Goal: Information Seeking & Learning: Check status

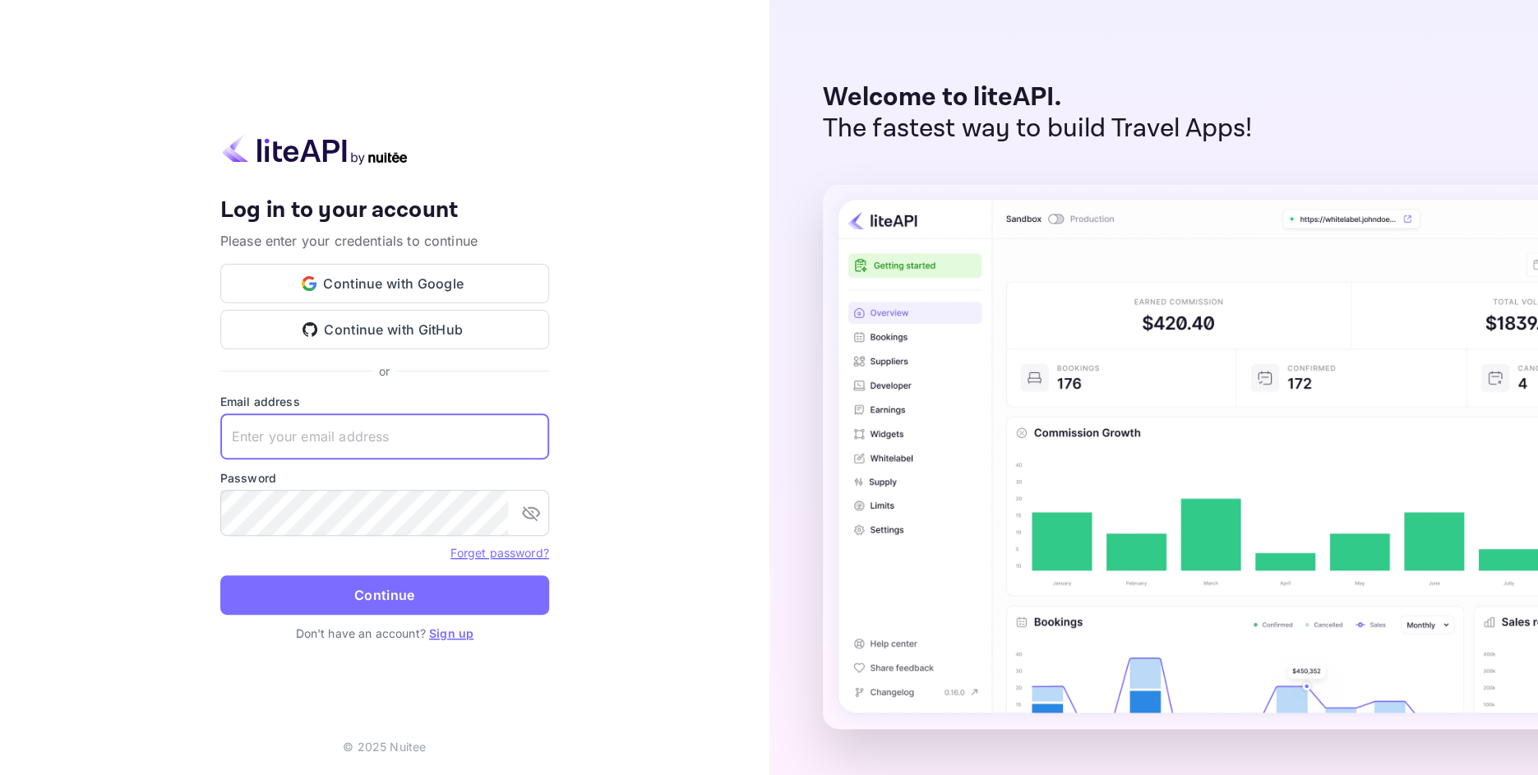
click at [293, 449] on input "text" at bounding box center [384, 436] width 329 height 46
type input "[EMAIL_ADDRESS][DOMAIN_NAME]"
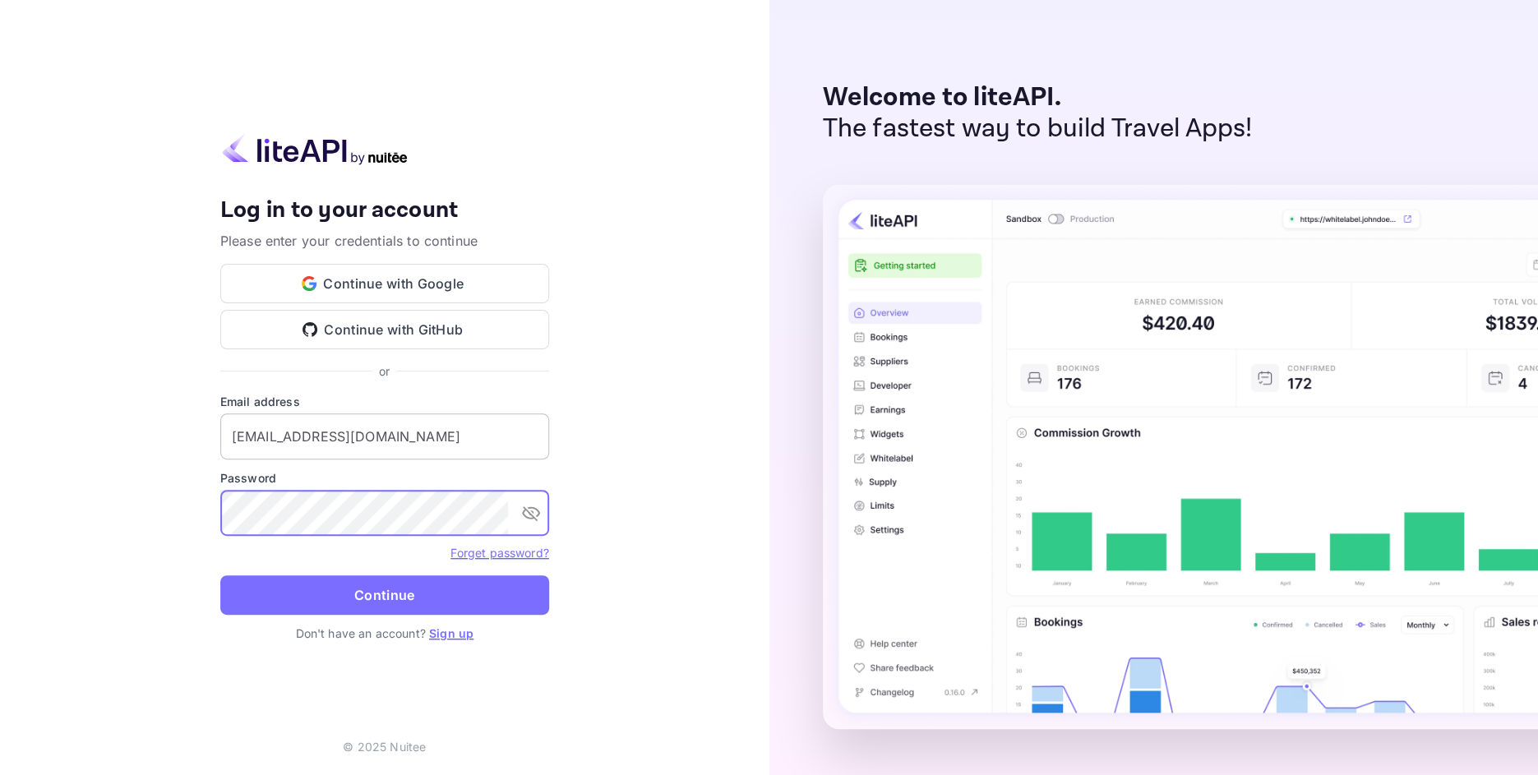
click at [220, 575] on button "Continue" at bounding box center [384, 594] width 329 height 39
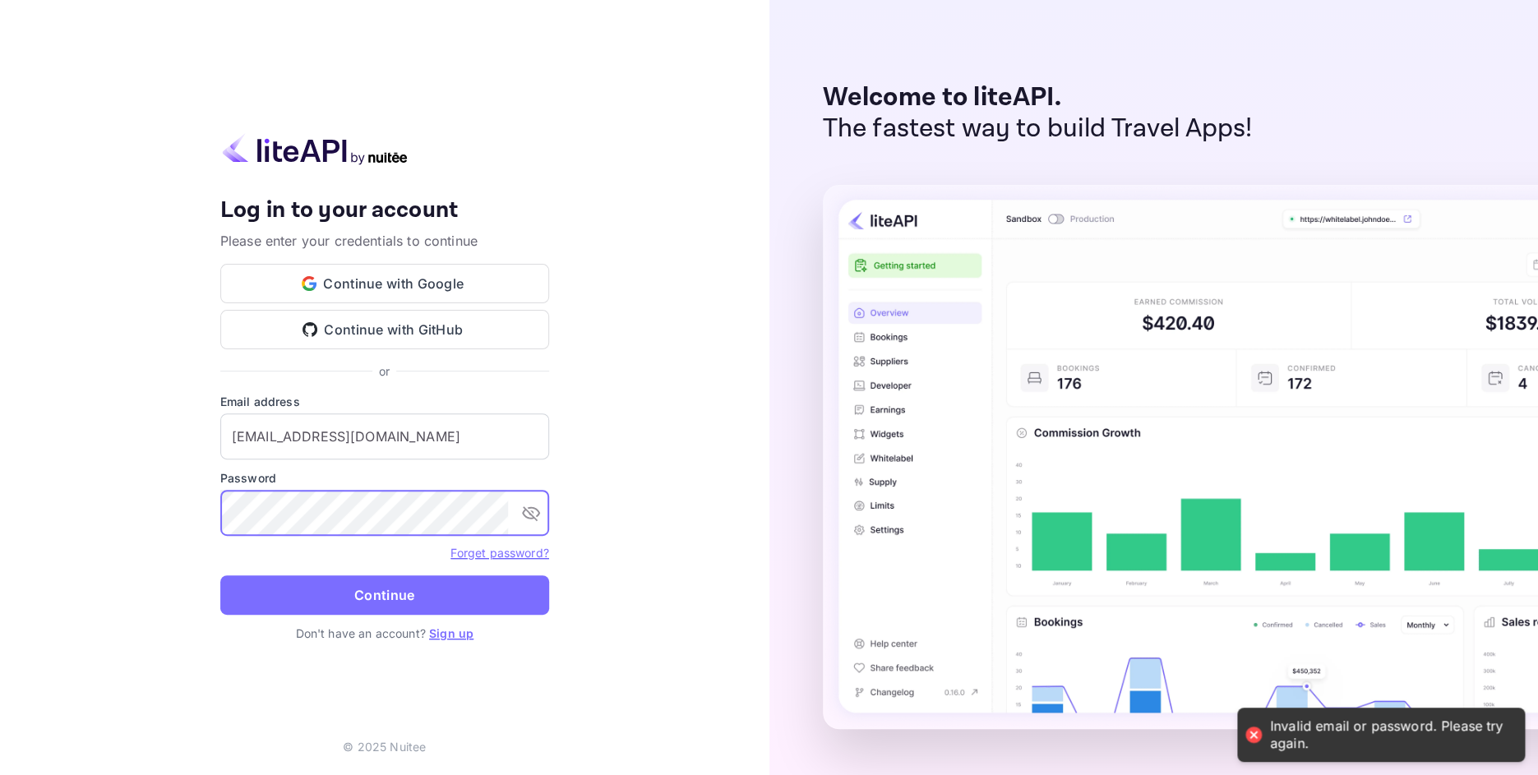
click at [530, 511] on icon "toggle password visibility" at bounding box center [531, 513] width 20 height 20
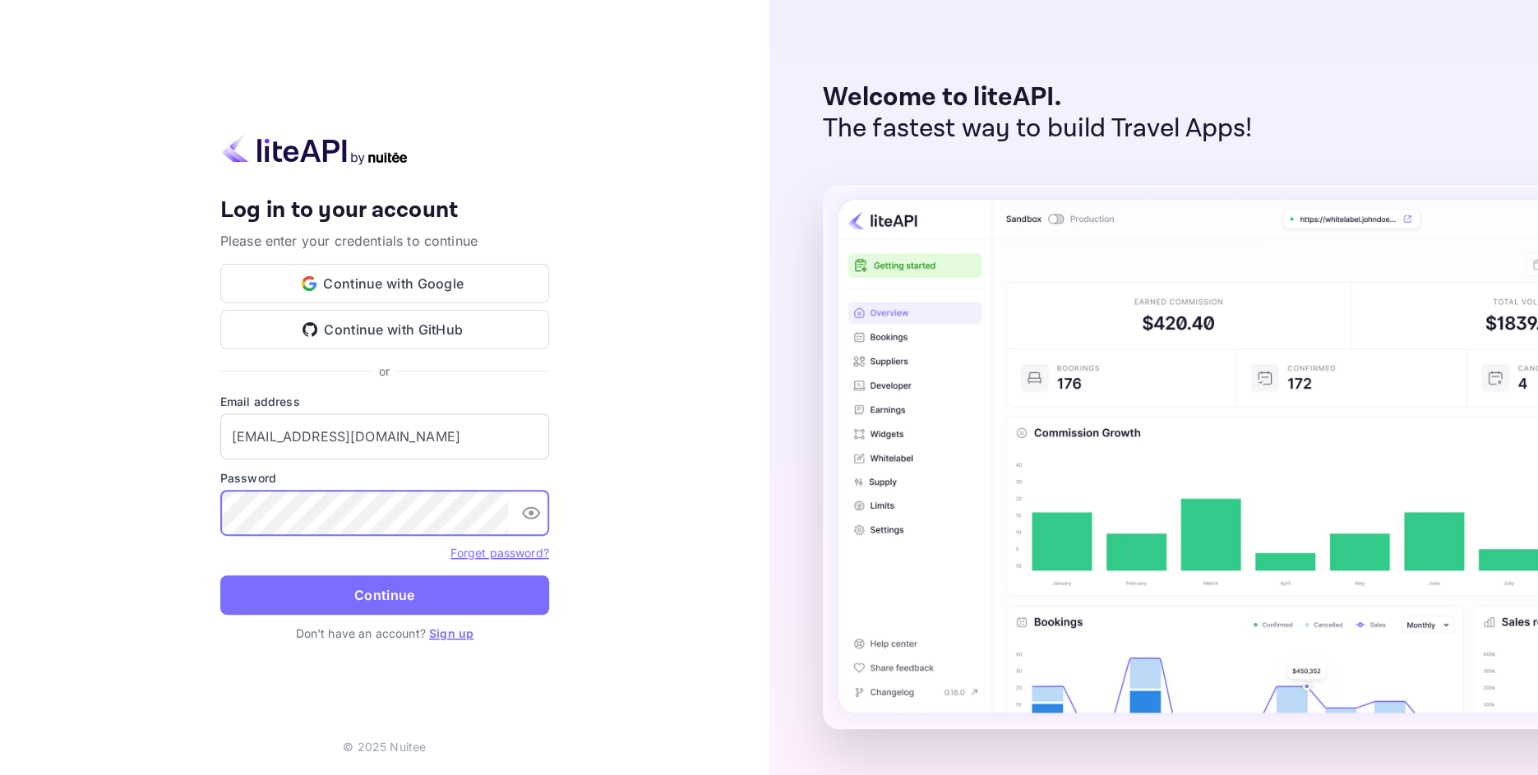
click at [375, 604] on button "Continue" at bounding box center [384, 594] width 329 height 39
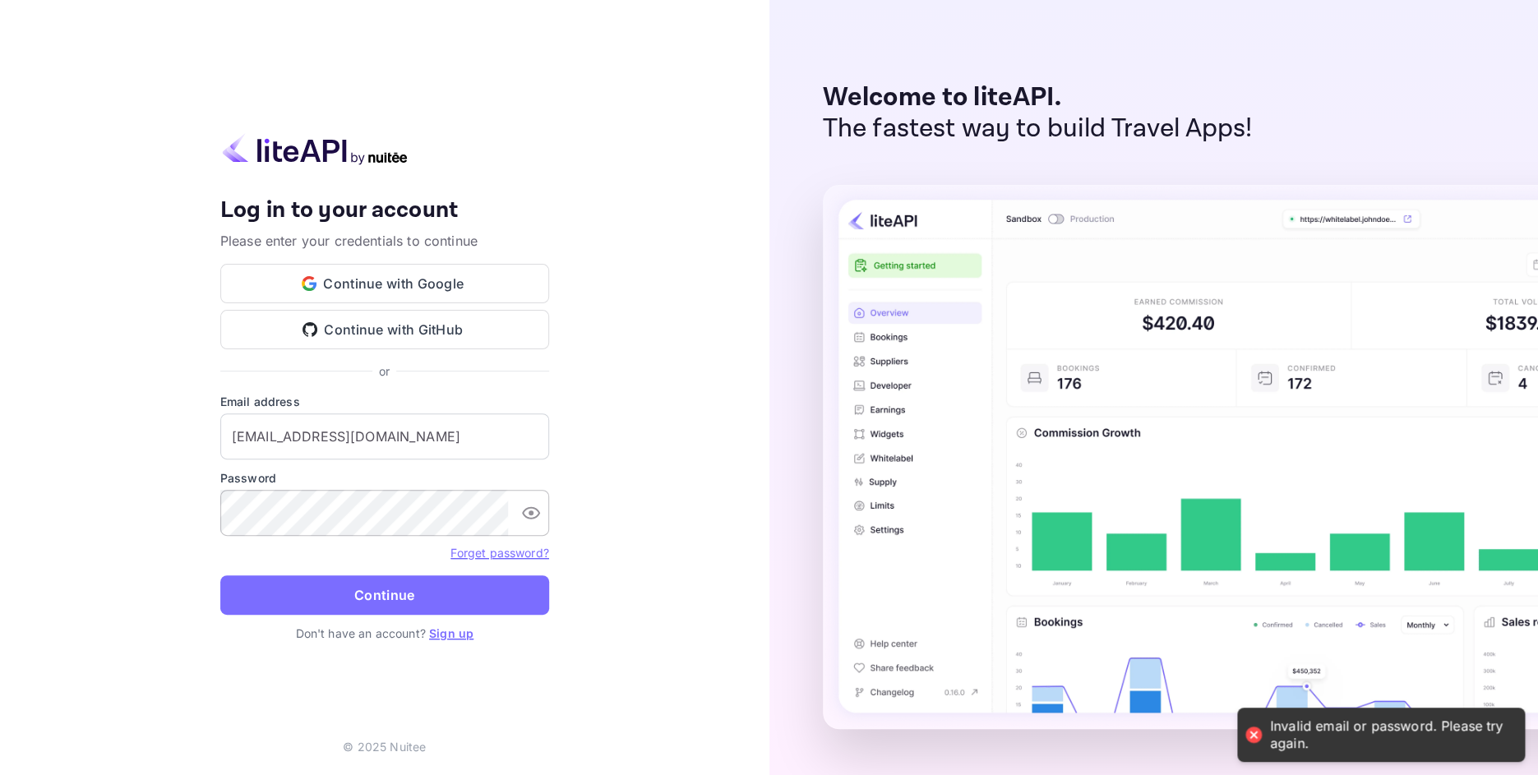
click at [505, 554] on link "Forget password?" at bounding box center [499, 553] width 98 height 14
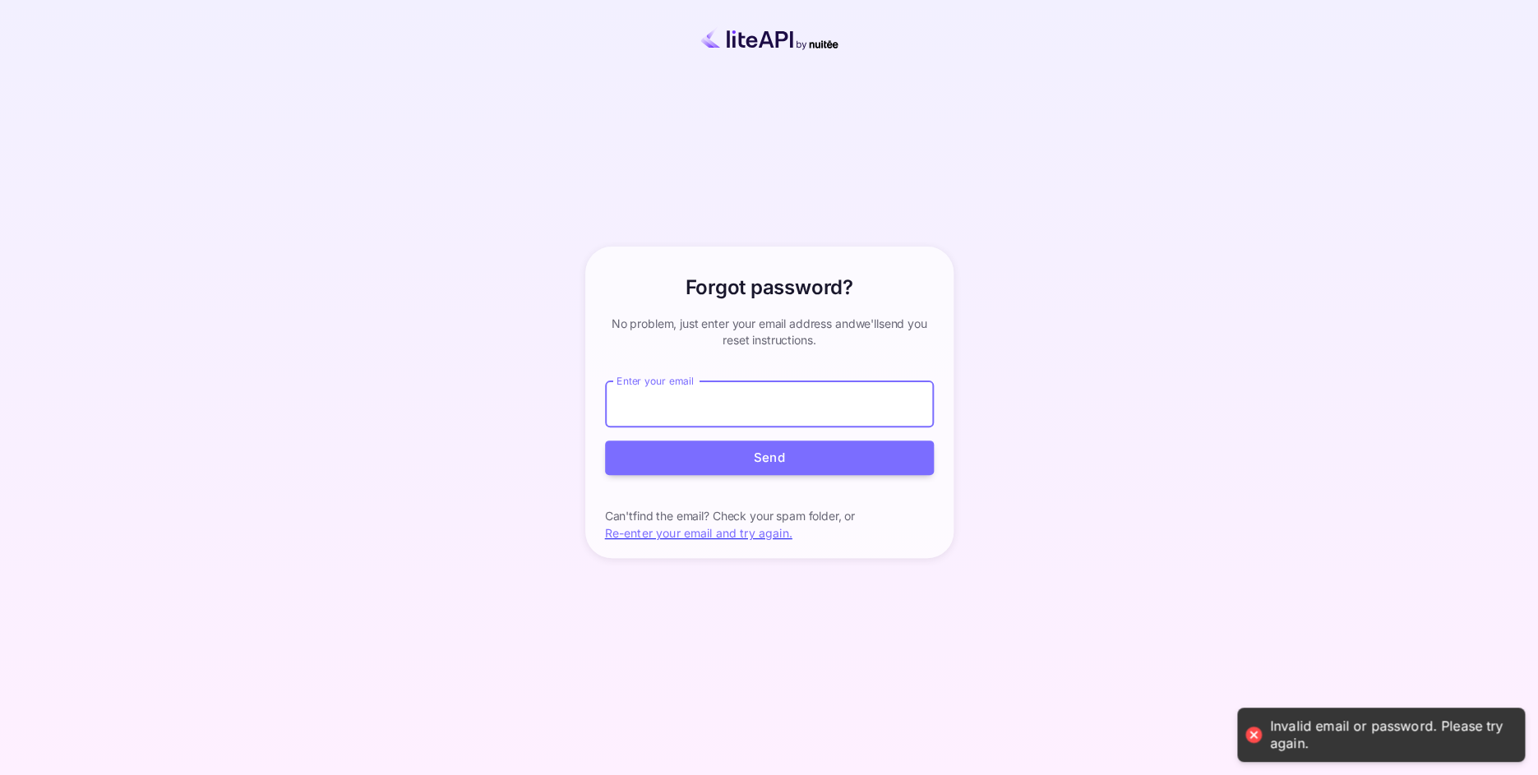
click at [667, 409] on input "Enter your email" at bounding box center [769, 404] width 329 height 46
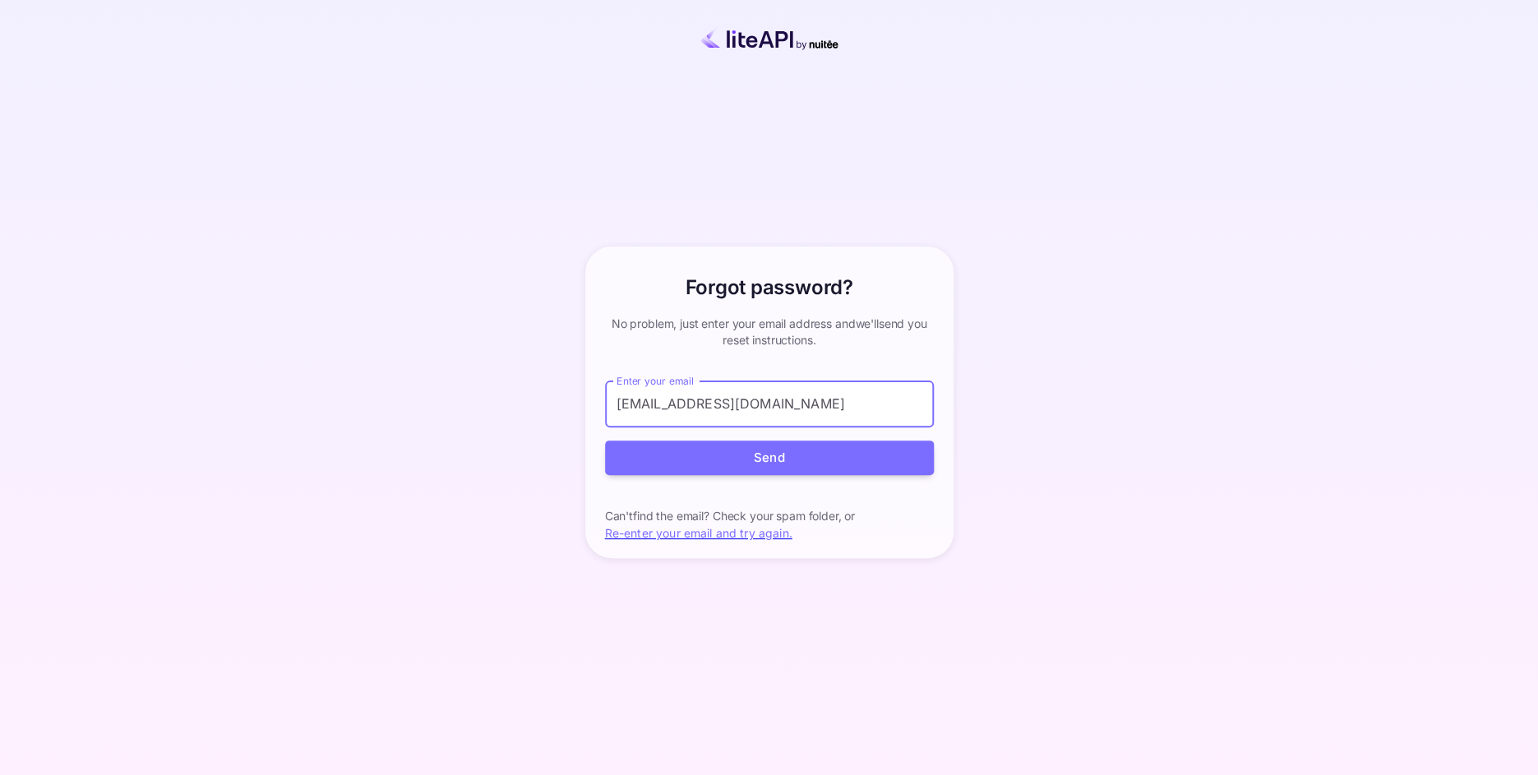
type input "tanjakamenov@yahoo.com"
click at [605, 440] on button "Send" at bounding box center [769, 457] width 329 height 35
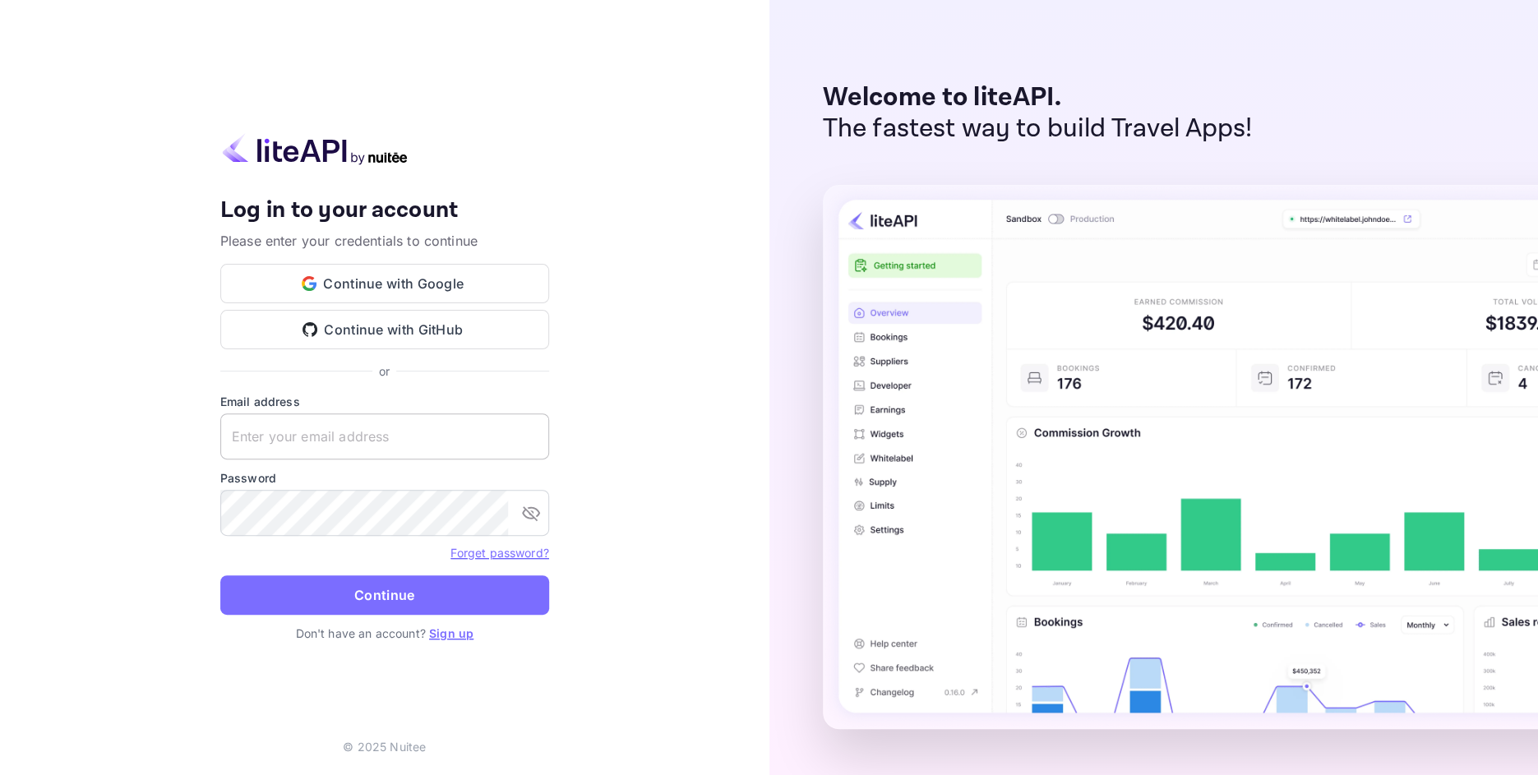
click at [278, 435] on input "text" at bounding box center [384, 436] width 329 height 46
type input "[EMAIL_ADDRESS][DOMAIN_NAME]"
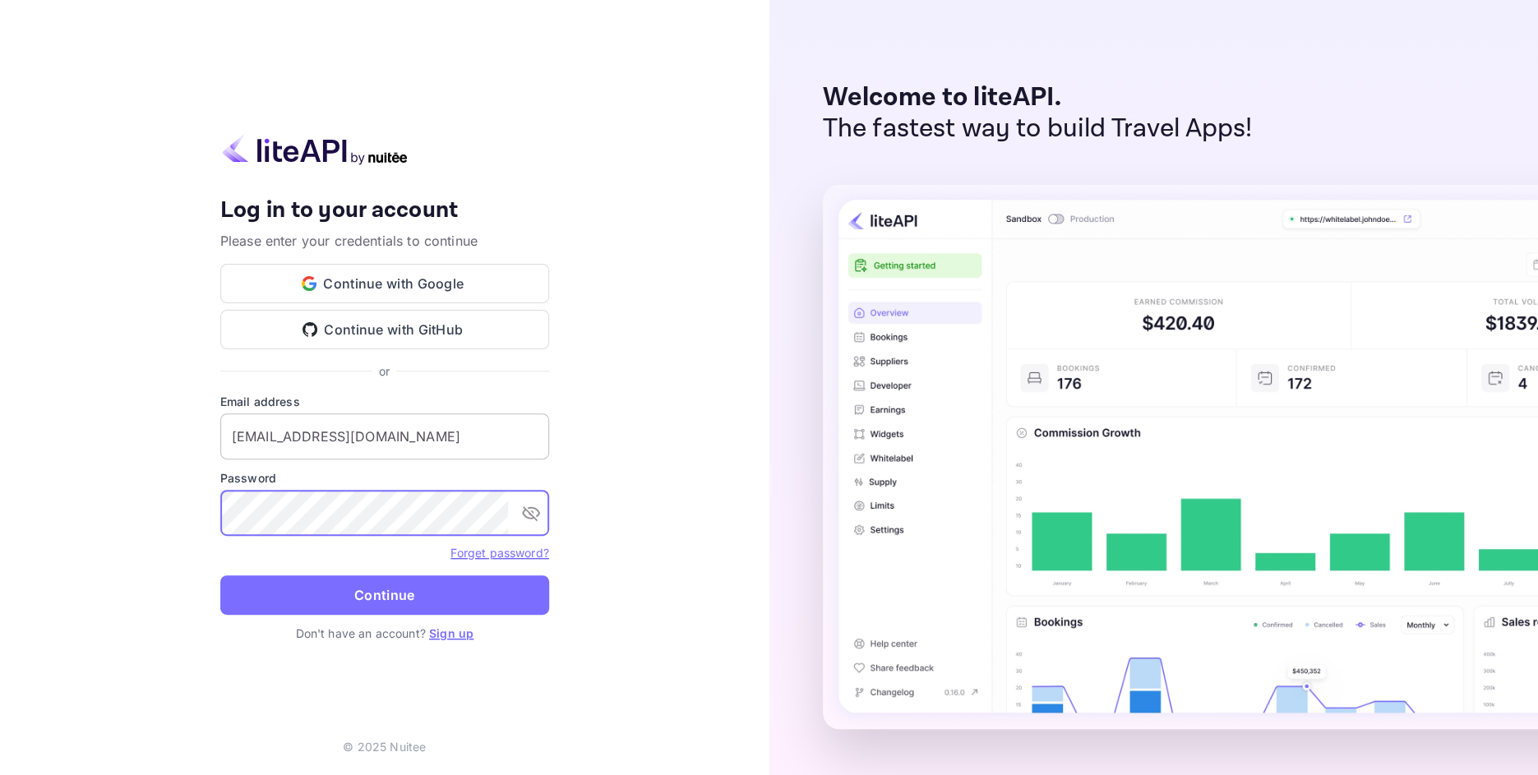
click at [220, 575] on button "Continue" at bounding box center [384, 594] width 329 height 39
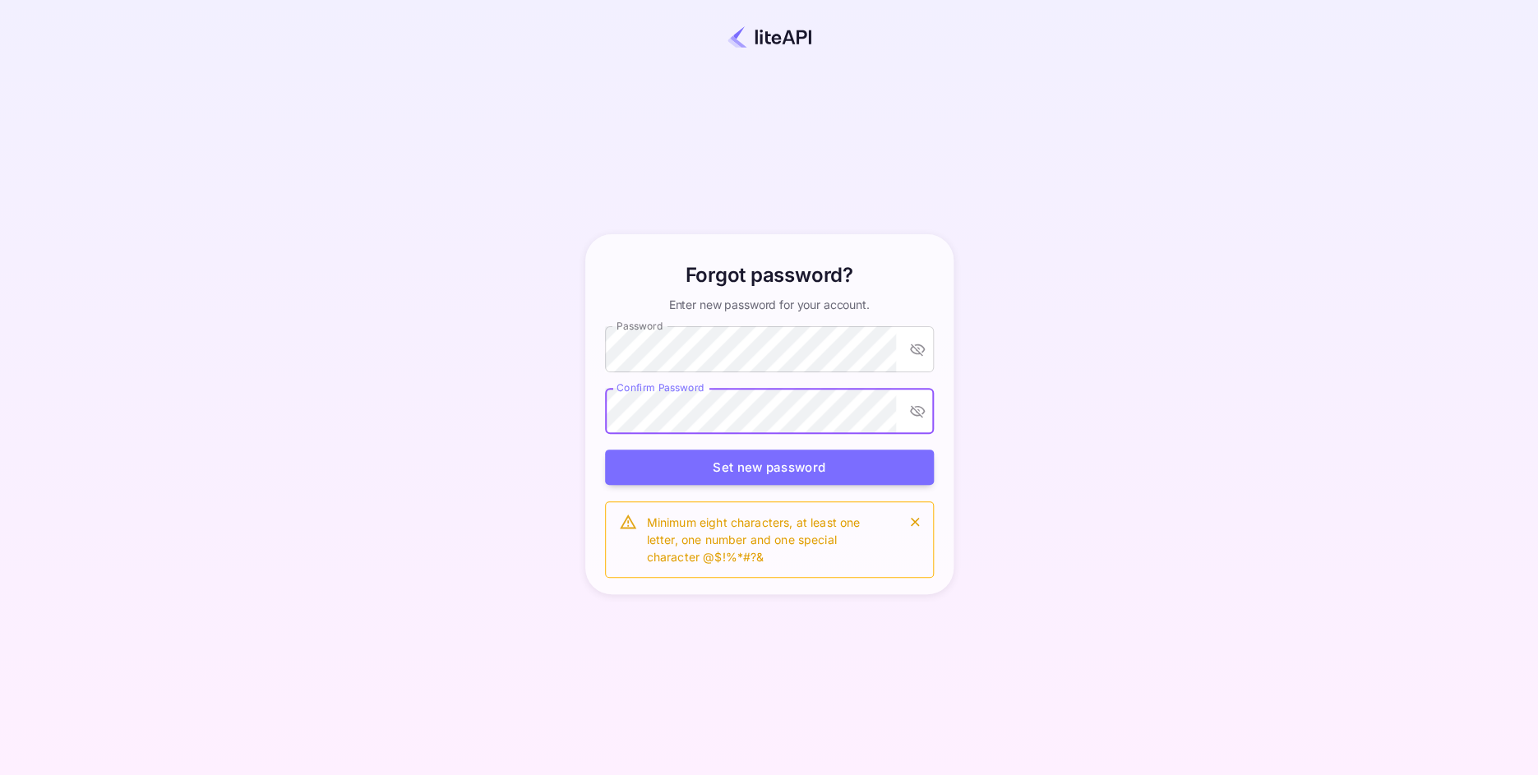
click at [605, 450] on button "Set new password" at bounding box center [769, 467] width 329 height 35
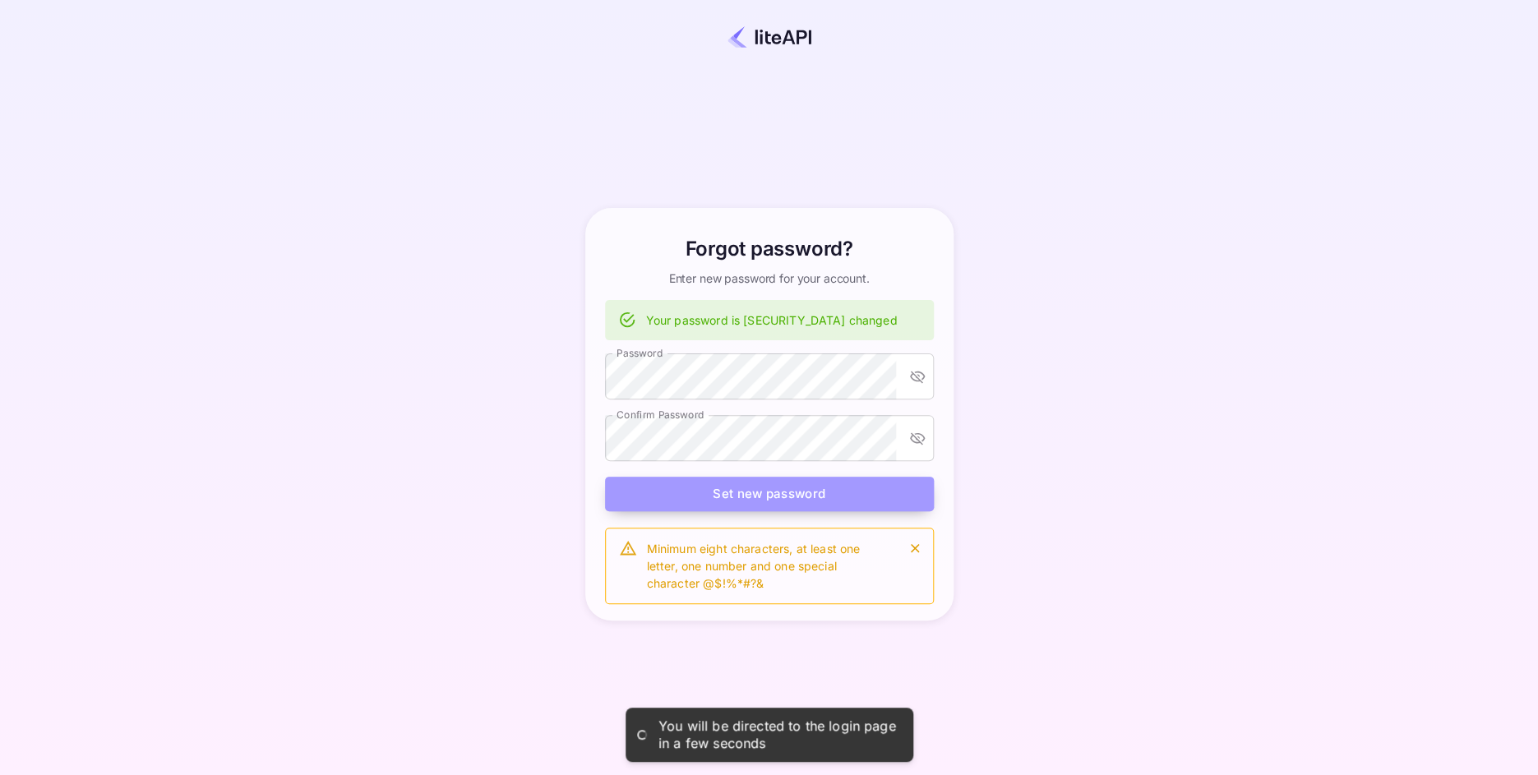
click at [772, 493] on button "Set new password" at bounding box center [769, 494] width 329 height 35
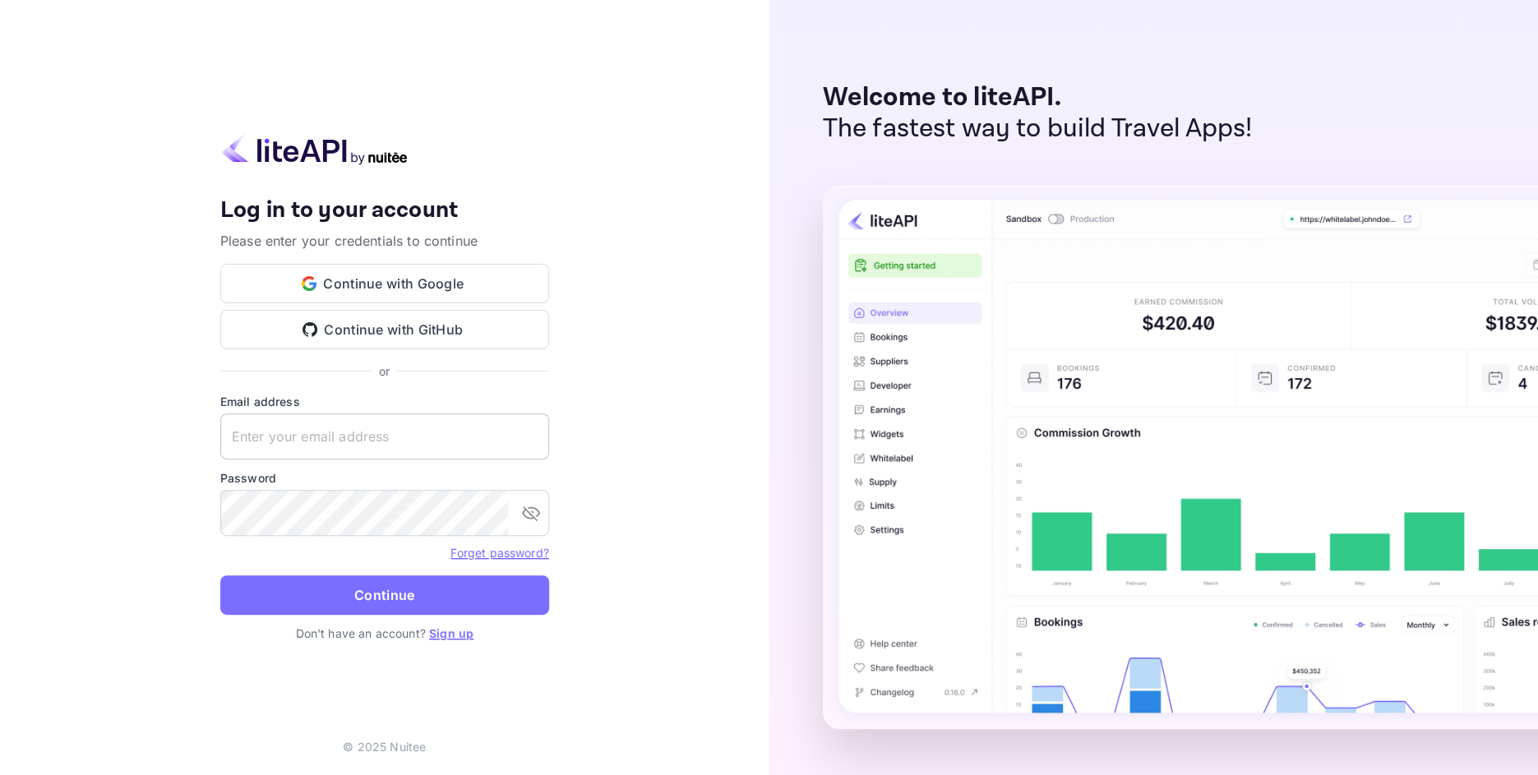
click at [268, 430] on input "text" at bounding box center [384, 436] width 329 height 46
type input "[EMAIL_ADDRESS][DOMAIN_NAME]"
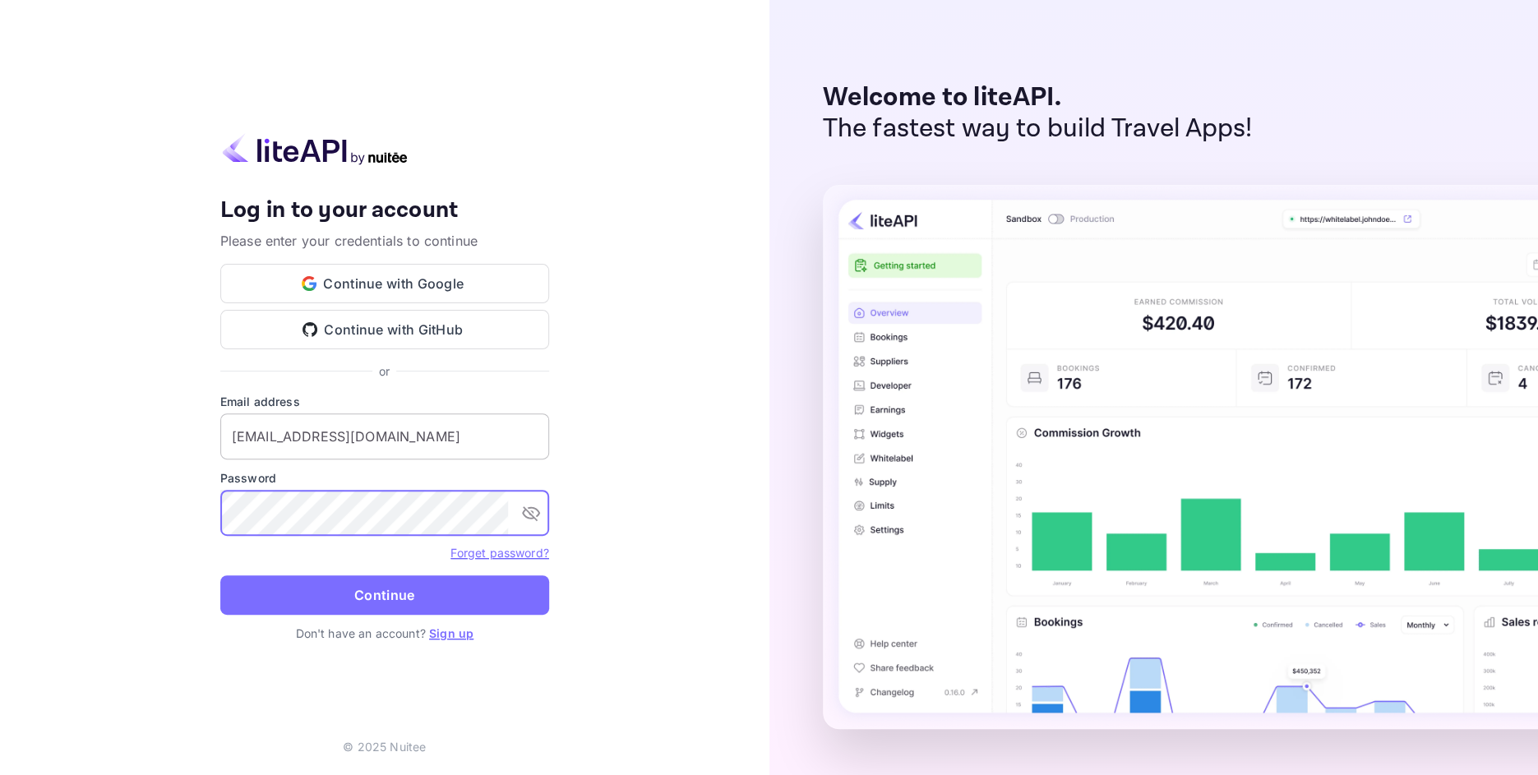
click at [220, 575] on button "Continue" at bounding box center [384, 594] width 329 height 39
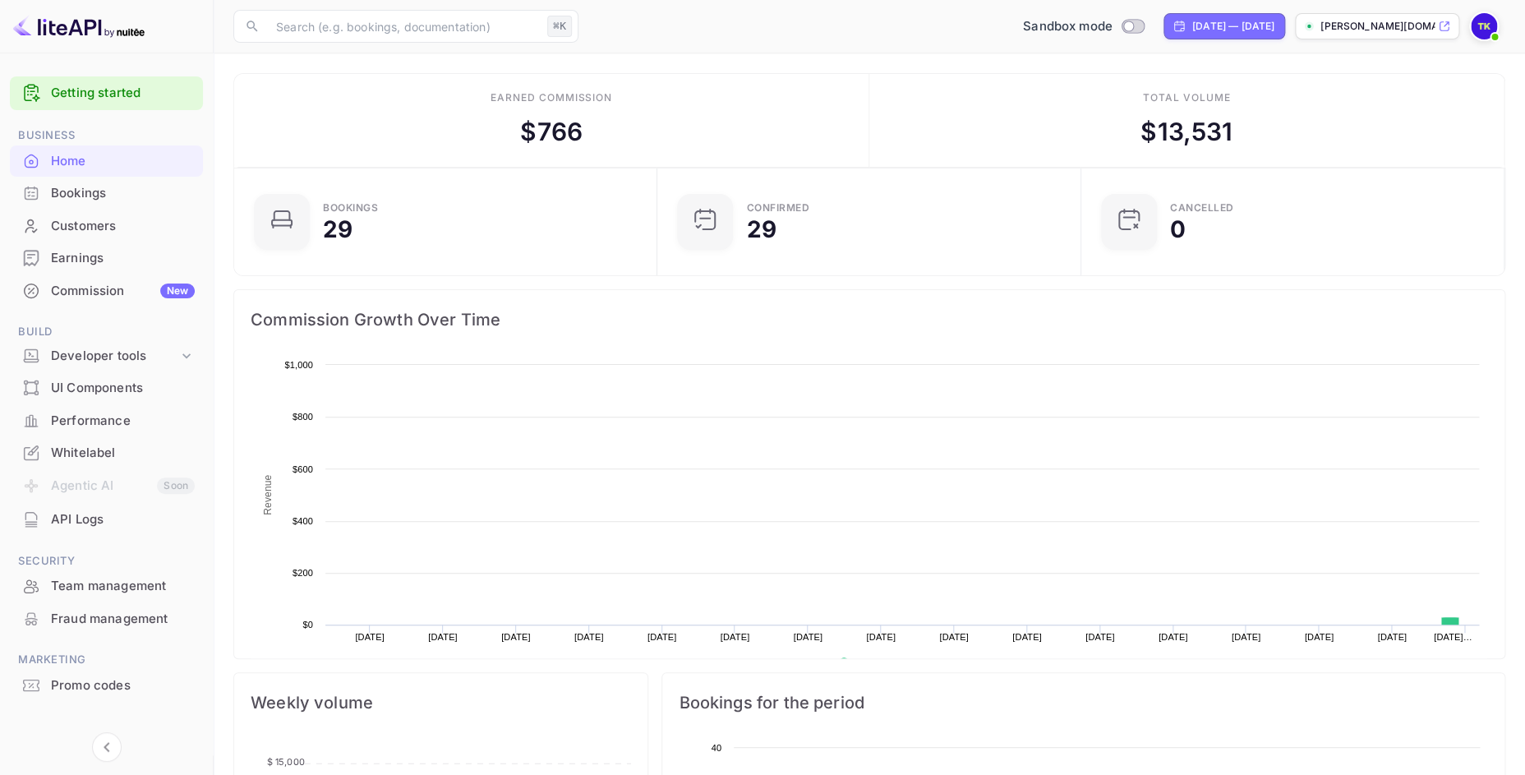
scroll to position [255, 401]
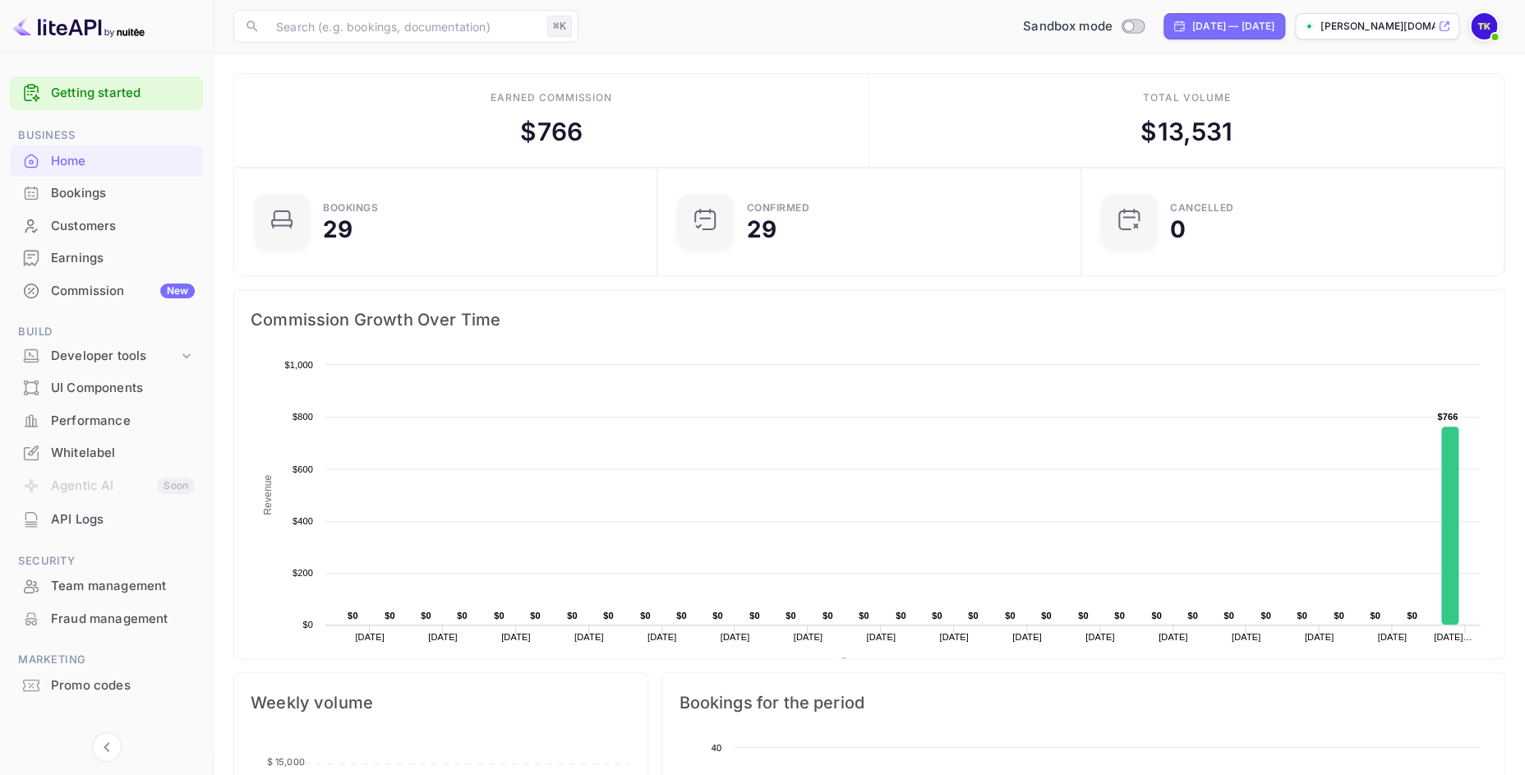
click at [1491, 27] on img at bounding box center [1484, 26] width 26 height 26
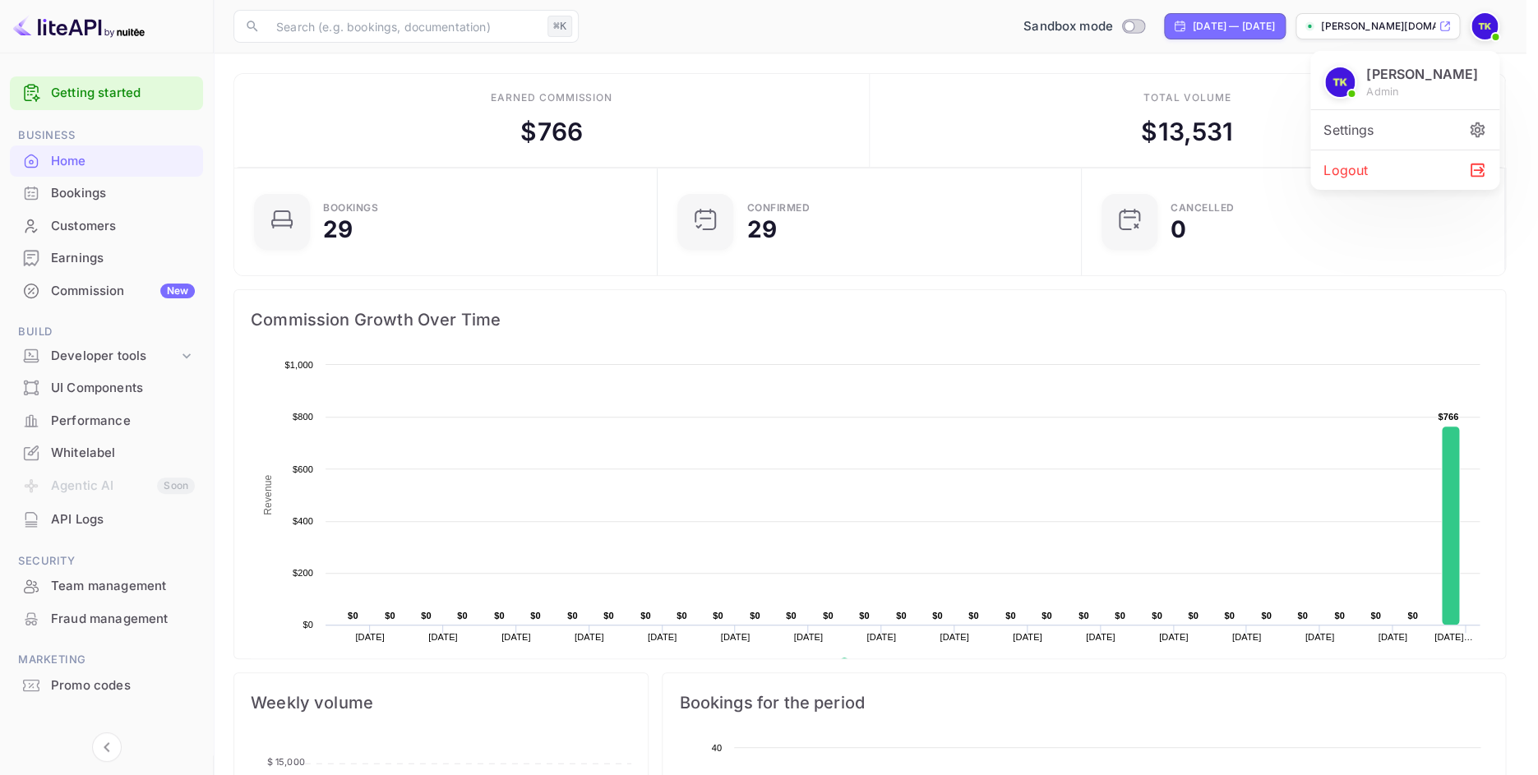
click at [1491, 27] on div at bounding box center [769, 387] width 1538 height 775
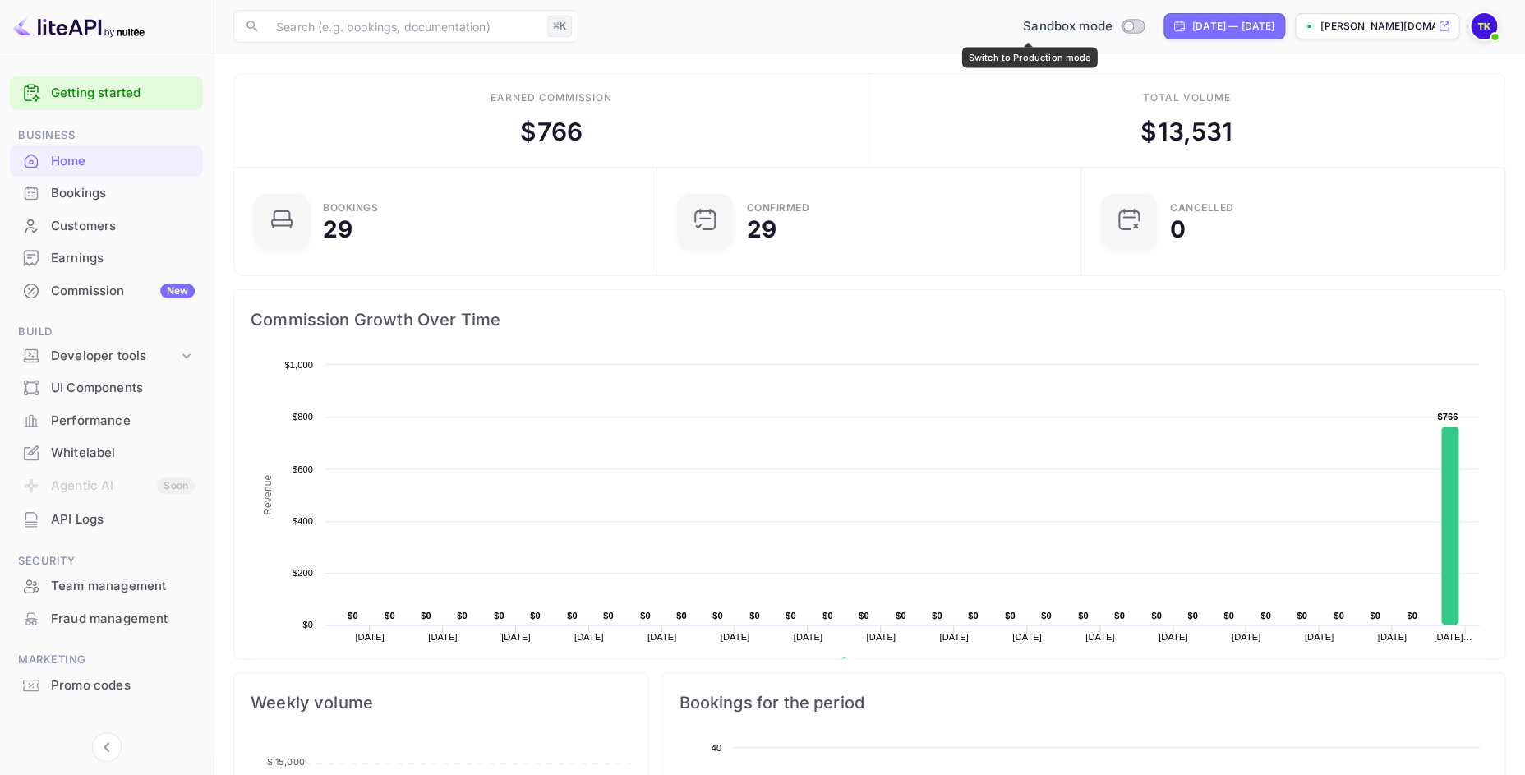
click at [1112, 24] on input "Switch to Production mode" at bounding box center [1128, 26] width 33 height 11
checkbox input "false"
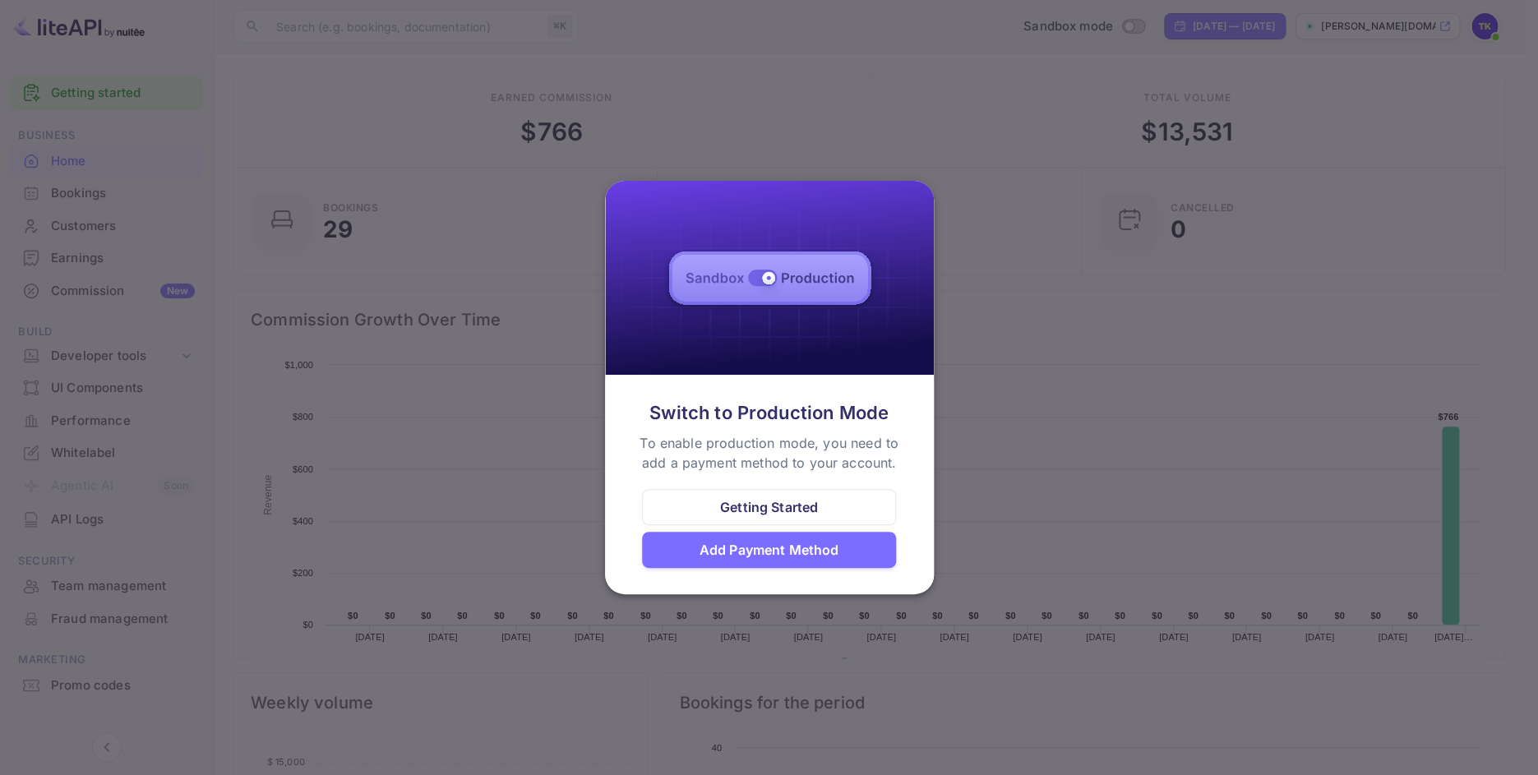
click at [1038, 318] on div at bounding box center [769, 387] width 1538 height 775
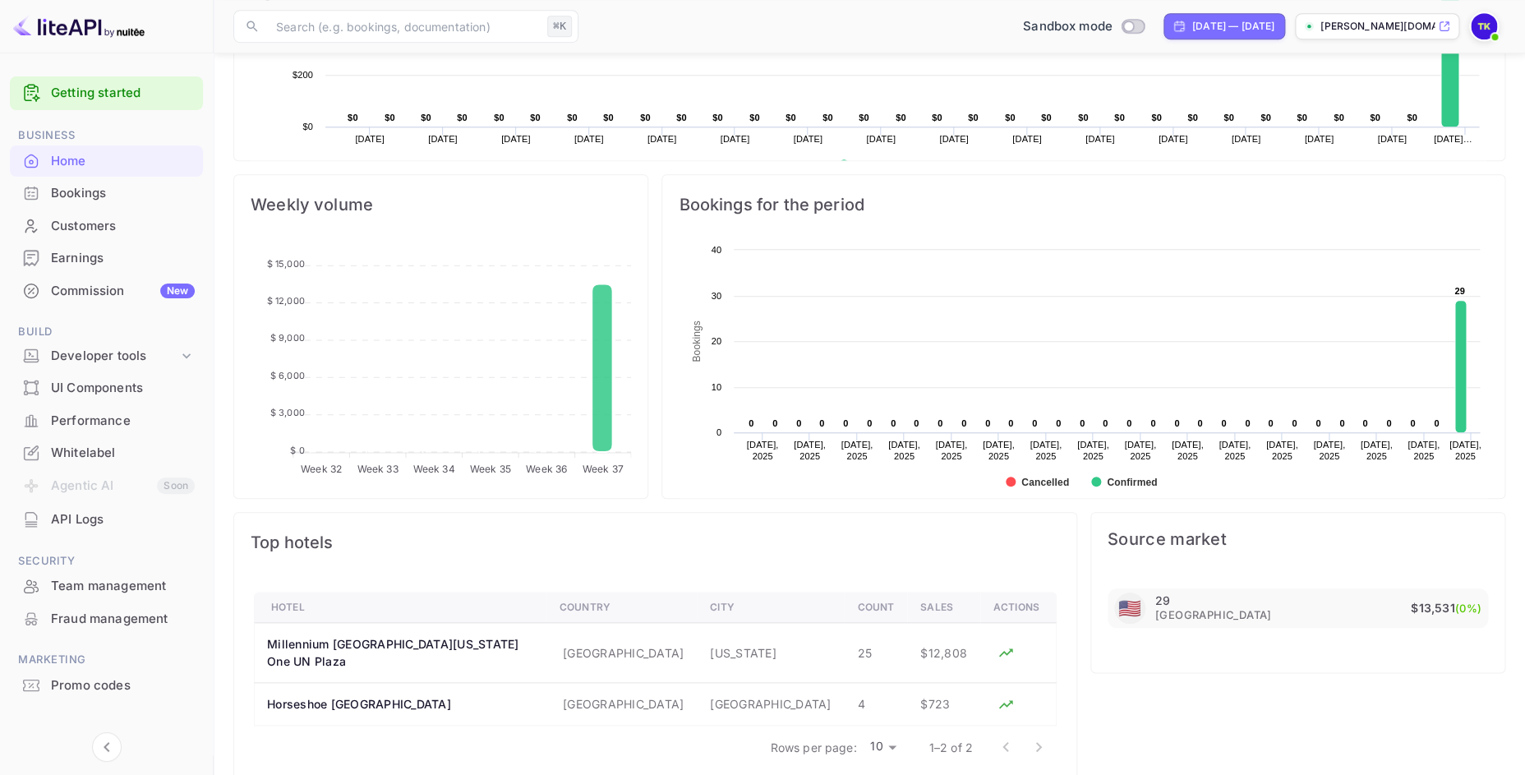
scroll to position [514, 0]
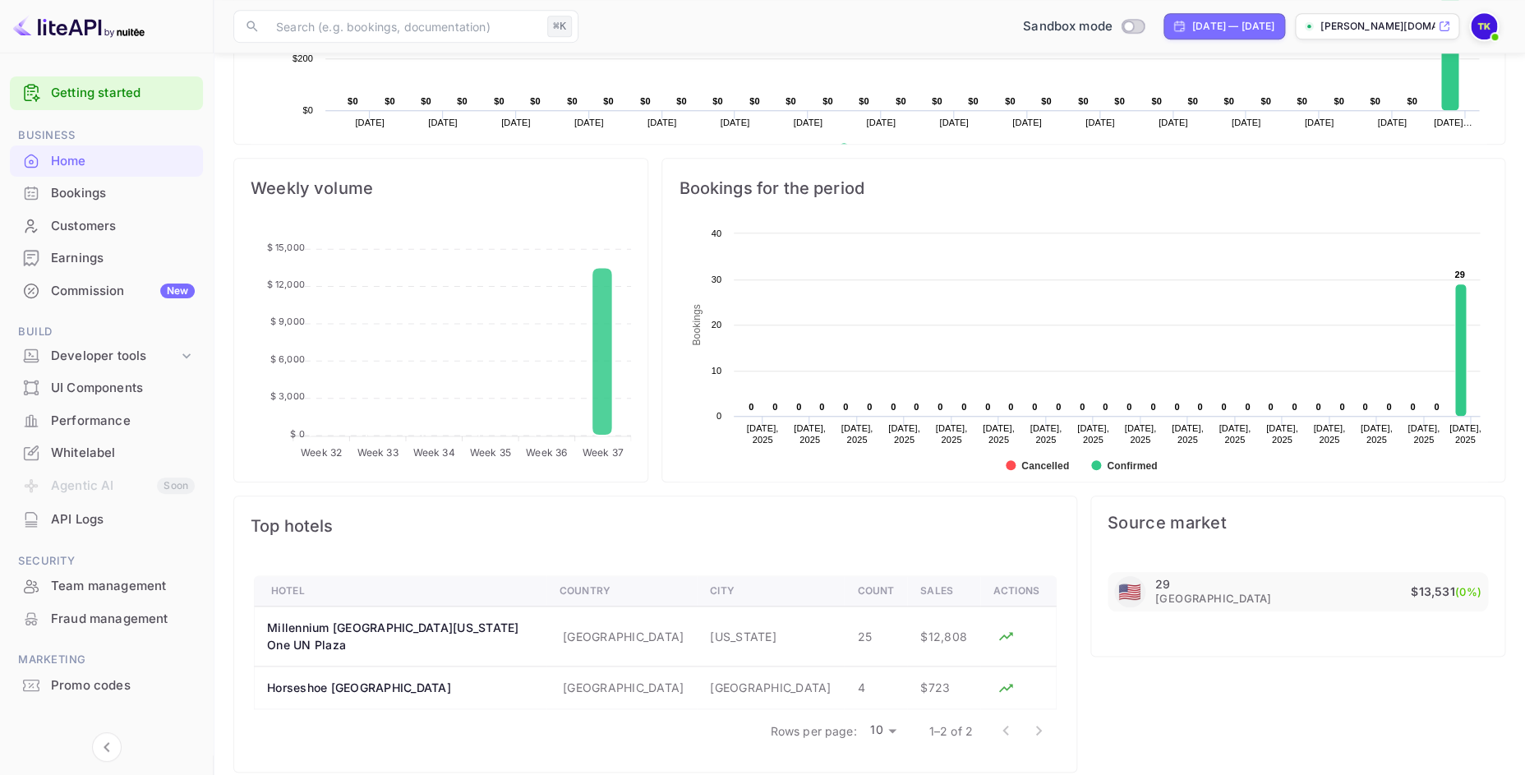
click at [1390, 29] on p "[PERSON_NAME][DOMAIN_NAME]..." at bounding box center [1378, 26] width 114 height 15
click at [108, 196] on div "Bookings" at bounding box center [123, 193] width 144 height 19
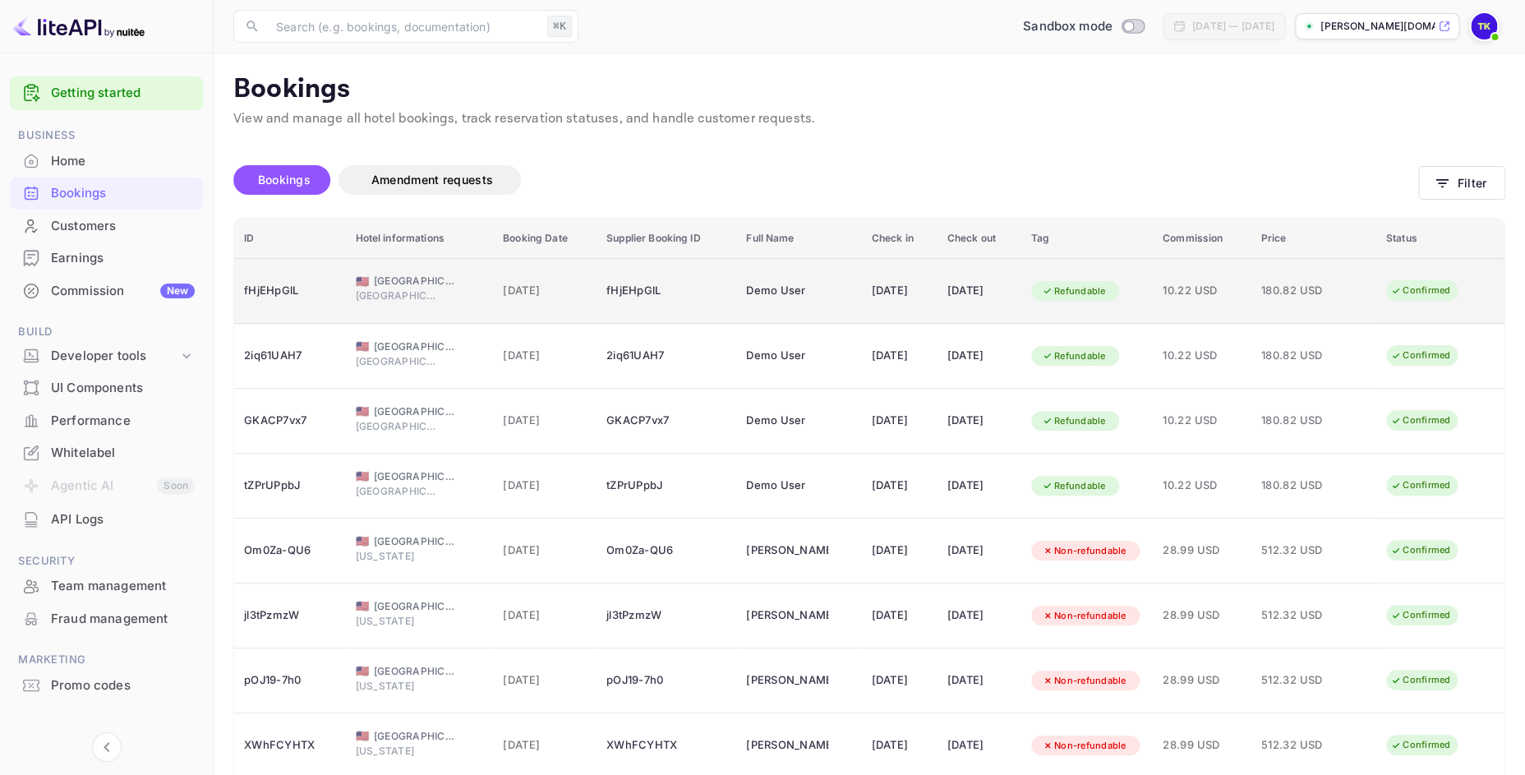
click at [406, 288] on span "[GEOGRAPHIC_DATA]" at bounding box center [415, 281] width 82 height 15
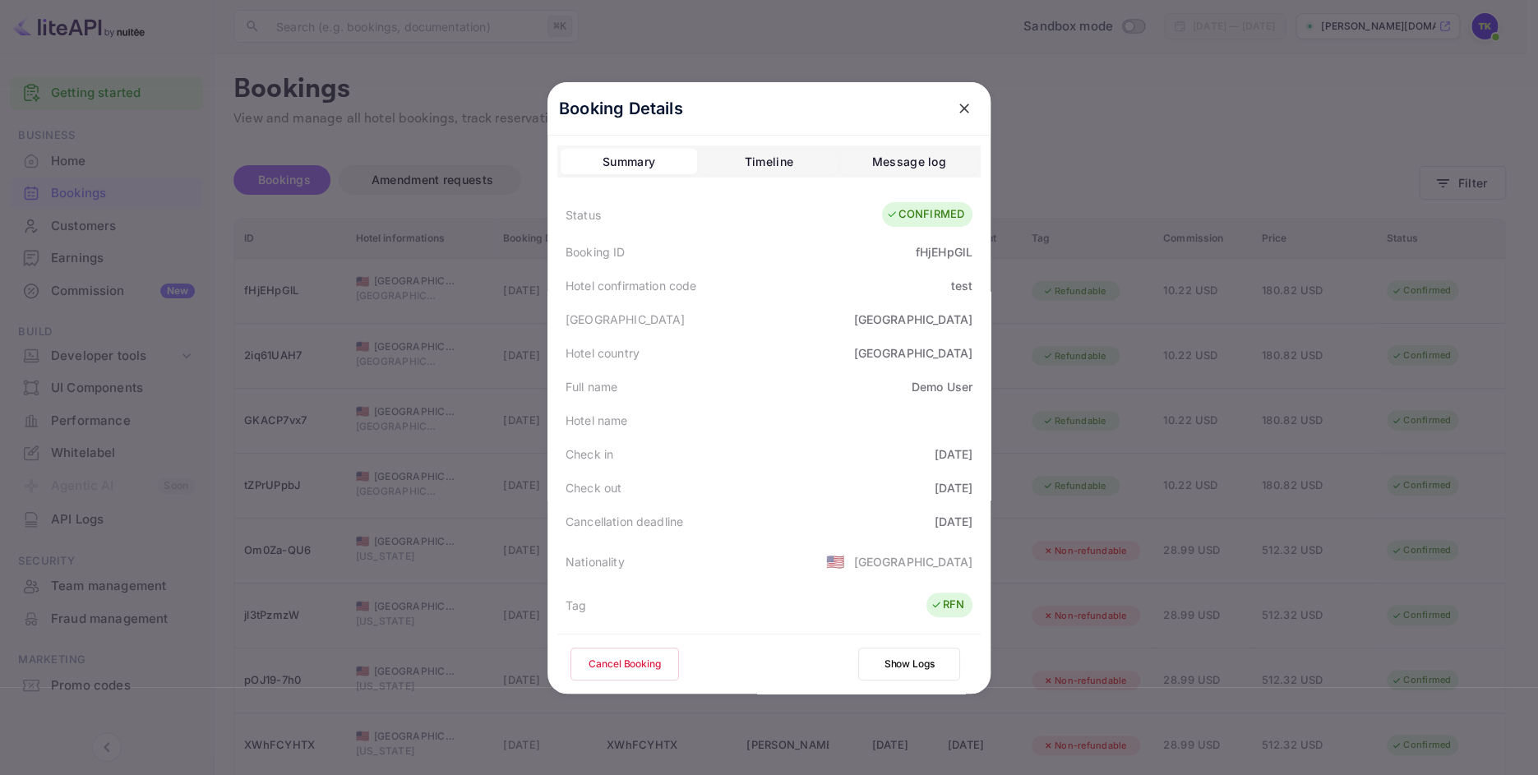
click at [945, 157] on div "Message log" at bounding box center [909, 162] width 74 height 20
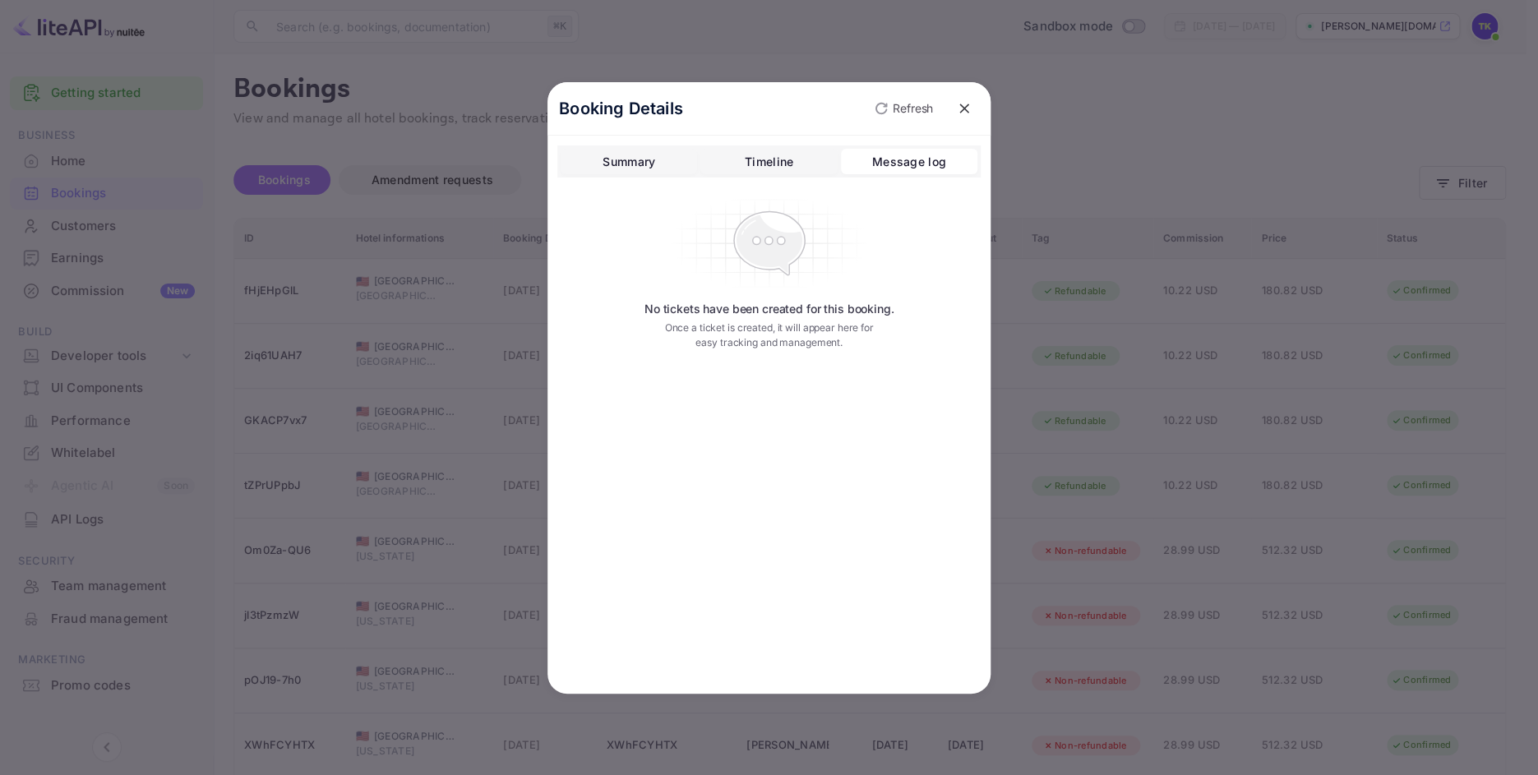
click at [763, 165] on div "Timeline" at bounding box center [769, 162] width 48 height 20
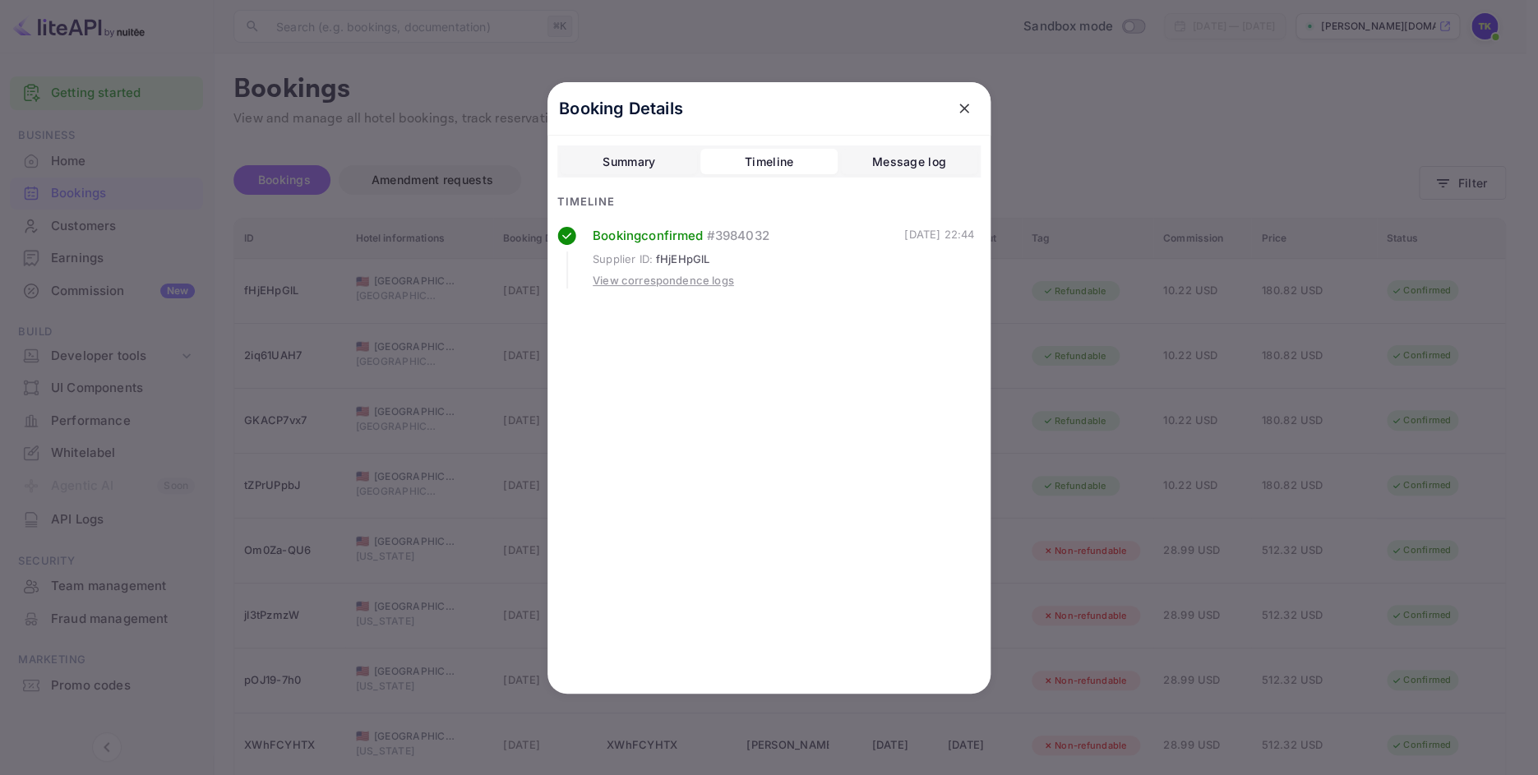
click at [636, 164] on div "Summary" at bounding box center [628, 162] width 53 height 20
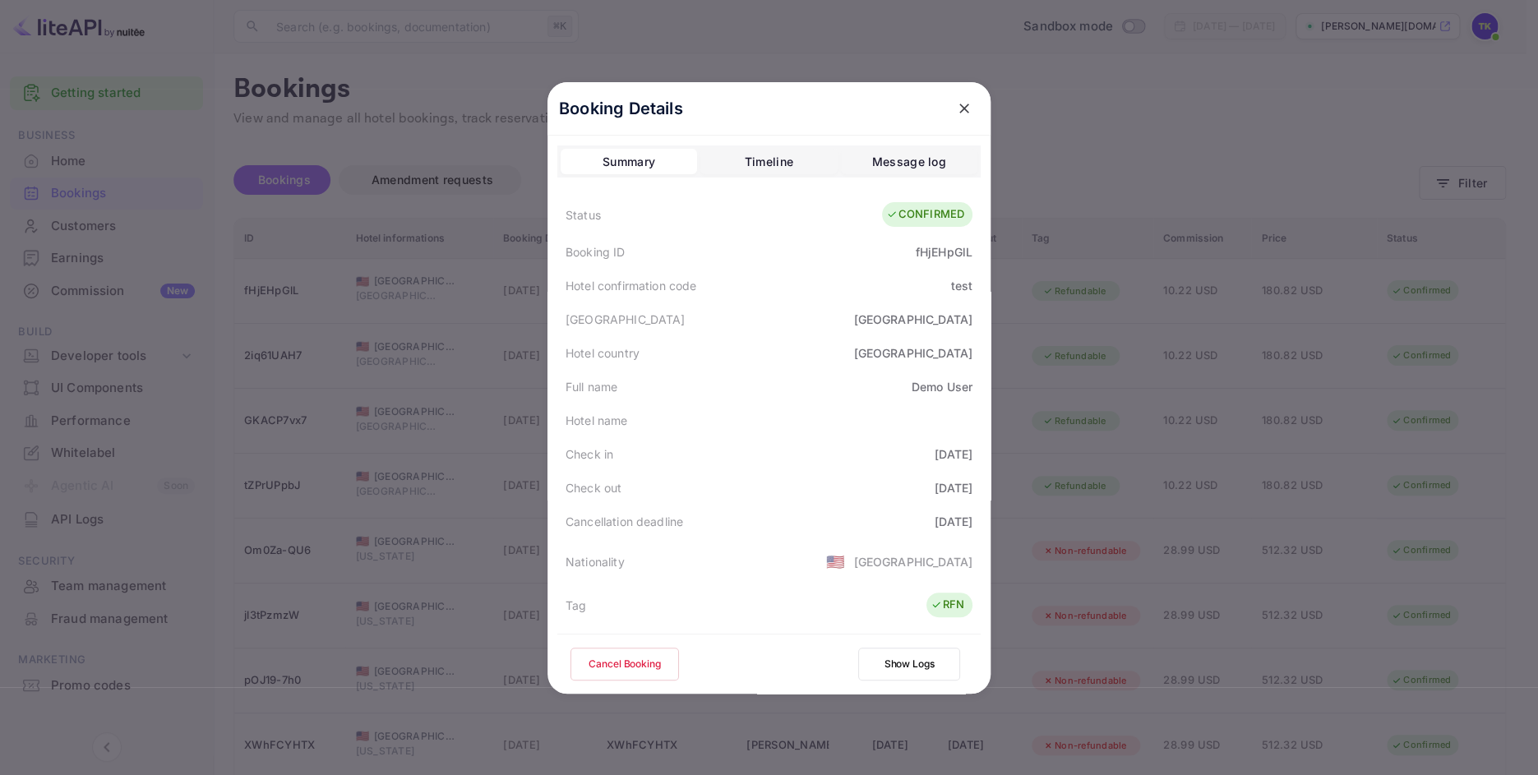
click at [956, 103] on icon "close" at bounding box center [964, 108] width 16 height 16
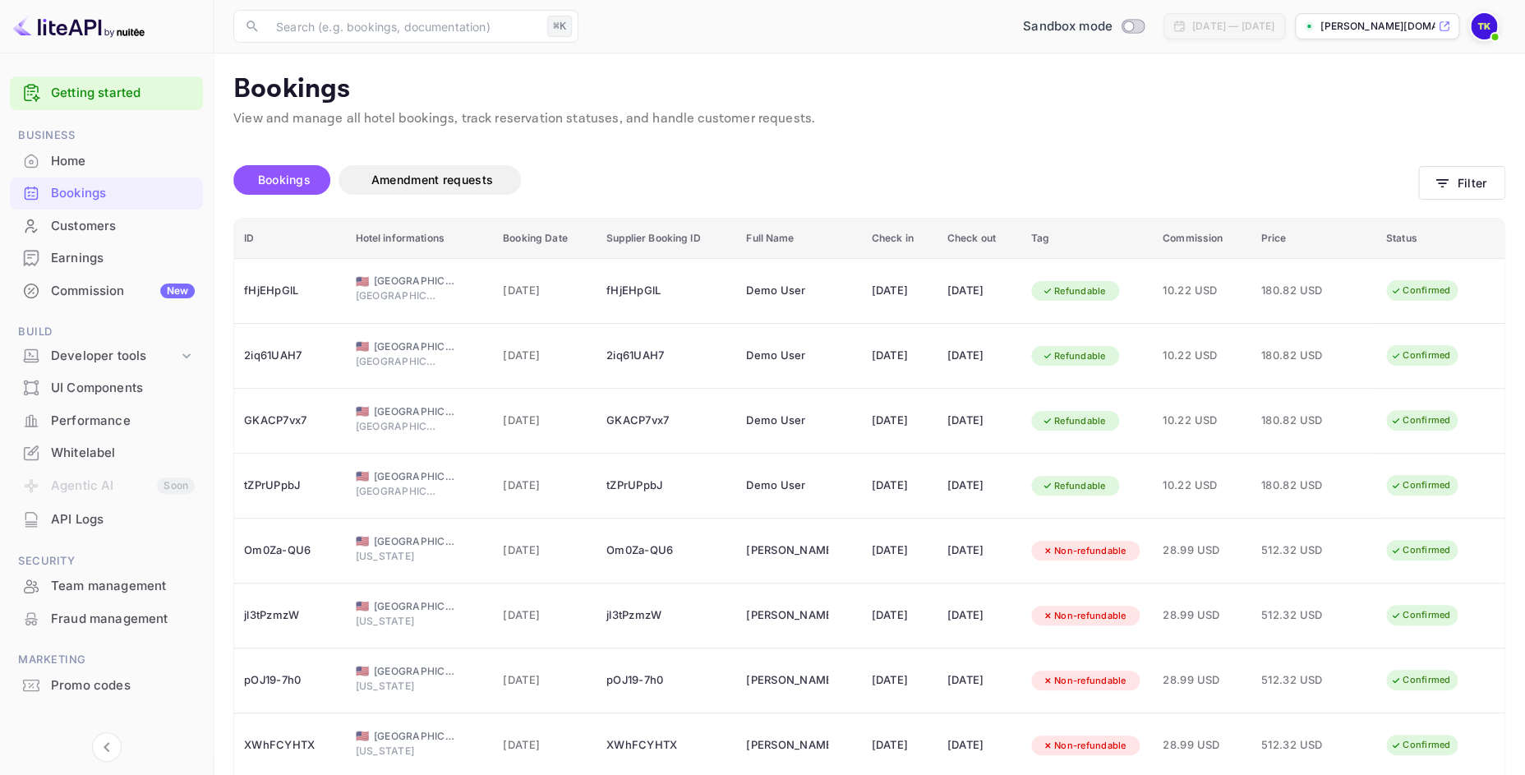
click at [109, 226] on div "Customers" at bounding box center [123, 226] width 144 height 19
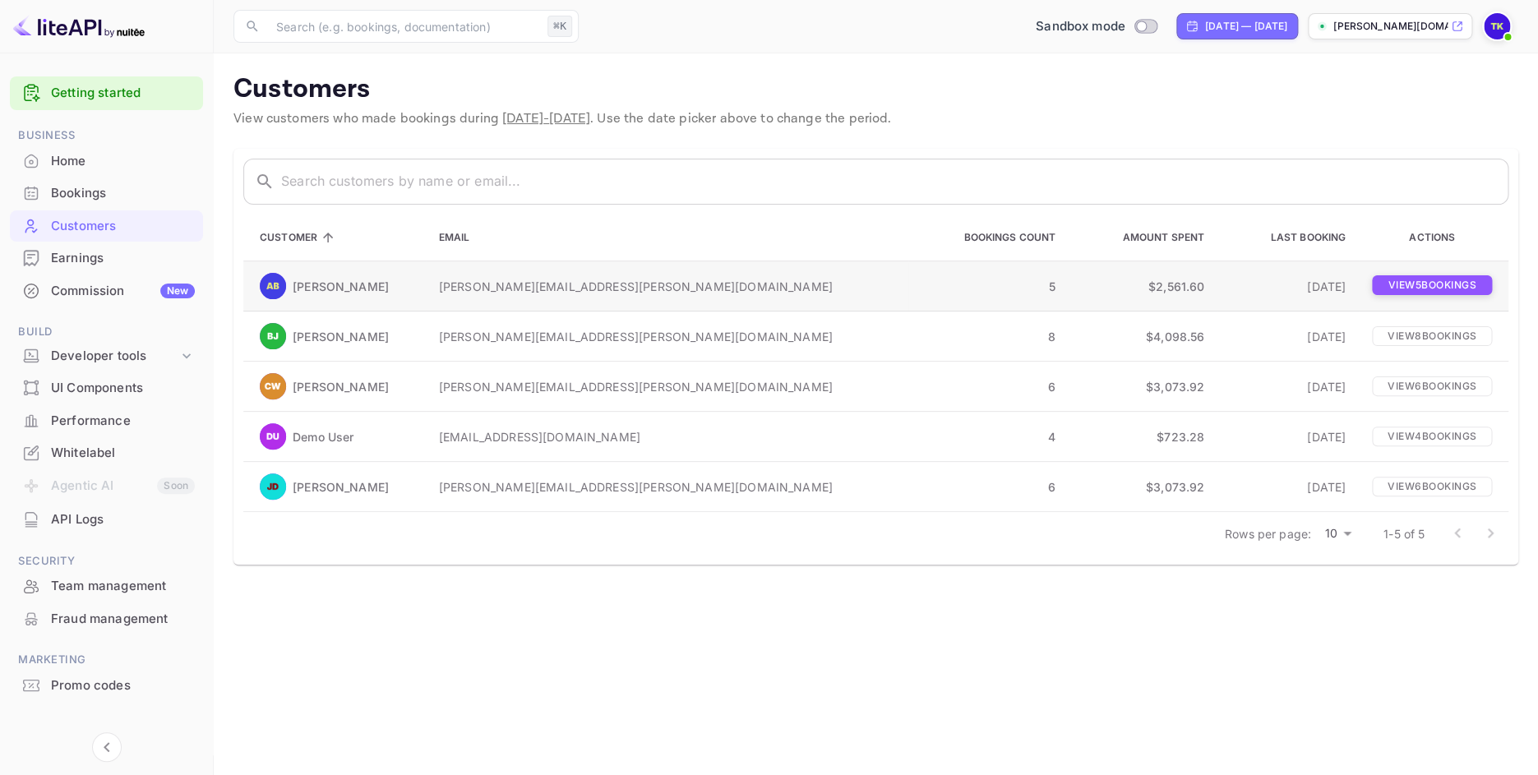
click at [1396, 284] on p "View 5 booking s" at bounding box center [1432, 285] width 120 height 20
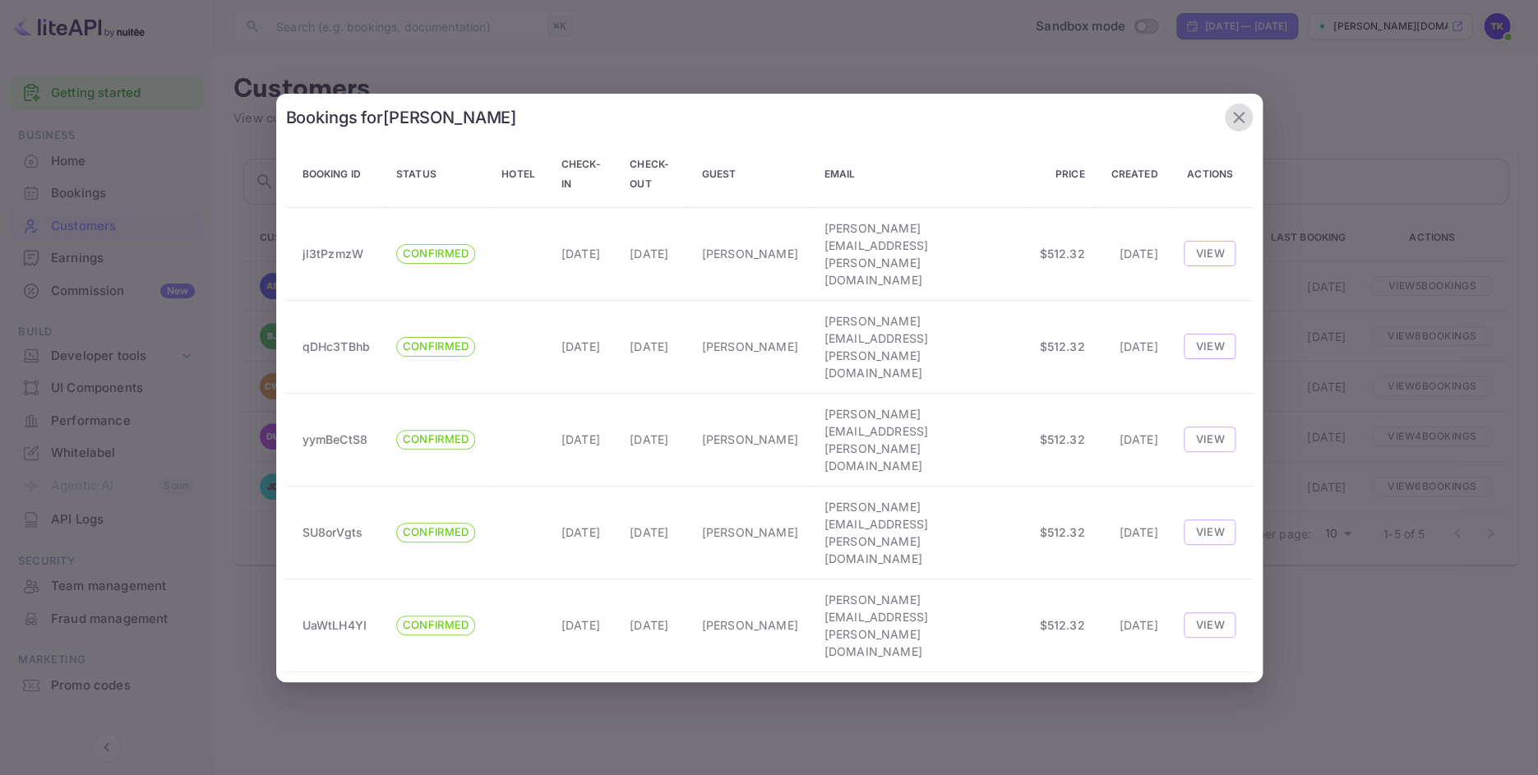
click at [1237, 127] on icon "button" at bounding box center [1239, 118] width 20 height 20
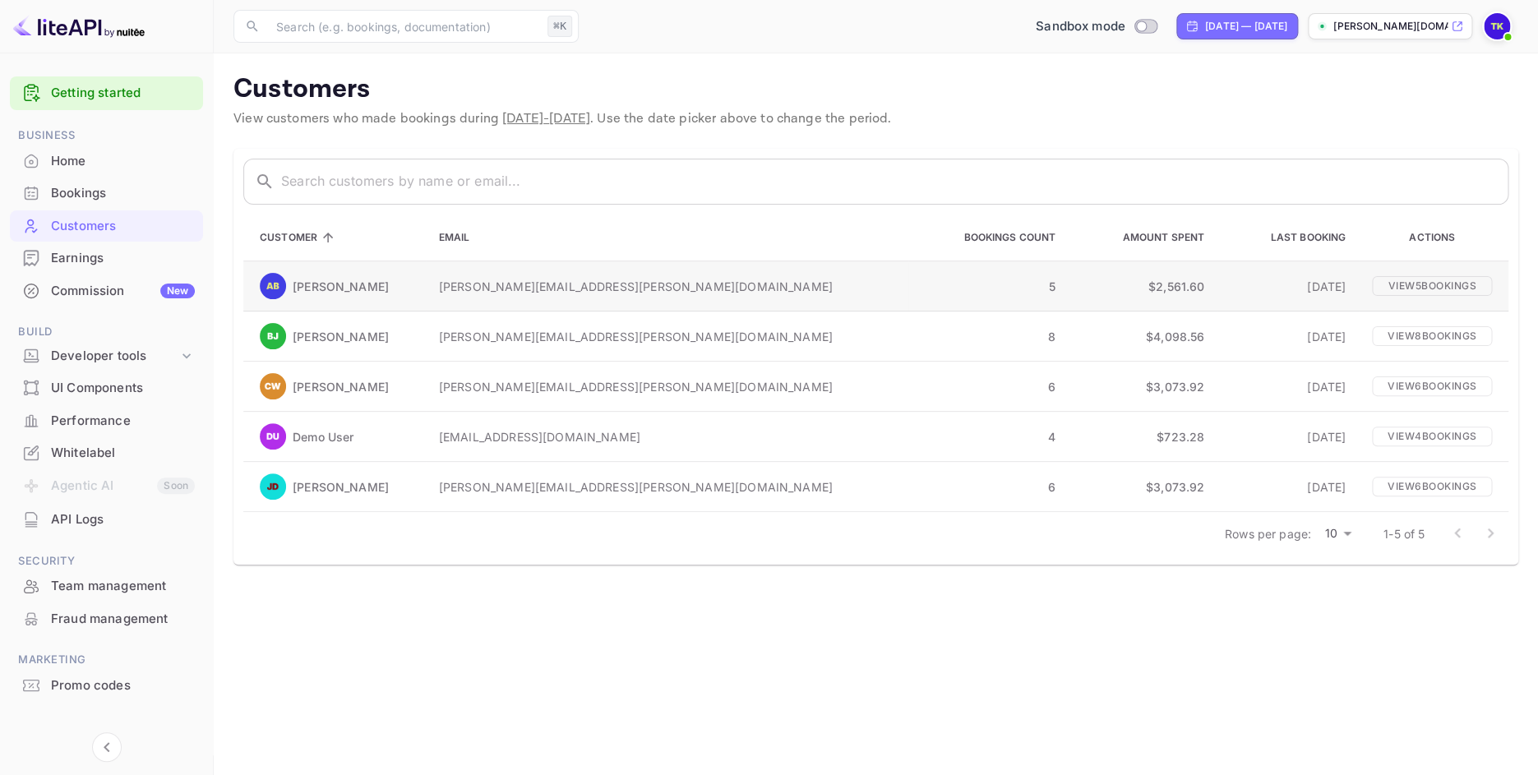
click at [314, 289] on p "[PERSON_NAME]" at bounding box center [341, 286] width 96 height 17
click at [542, 283] on p "[PERSON_NAME][EMAIL_ADDRESS][PERSON_NAME][DOMAIN_NAME]" at bounding box center [667, 286] width 456 height 17
click at [543, 283] on p "[PERSON_NAME][EMAIL_ADDRESS][PERSON_NAME][DOMAIN_NAME]" at bounding box center [667, 286] width 456 height 17
click at [103, 261] on div "Earnings" at bounding box center [123, 258] width 144 height 19
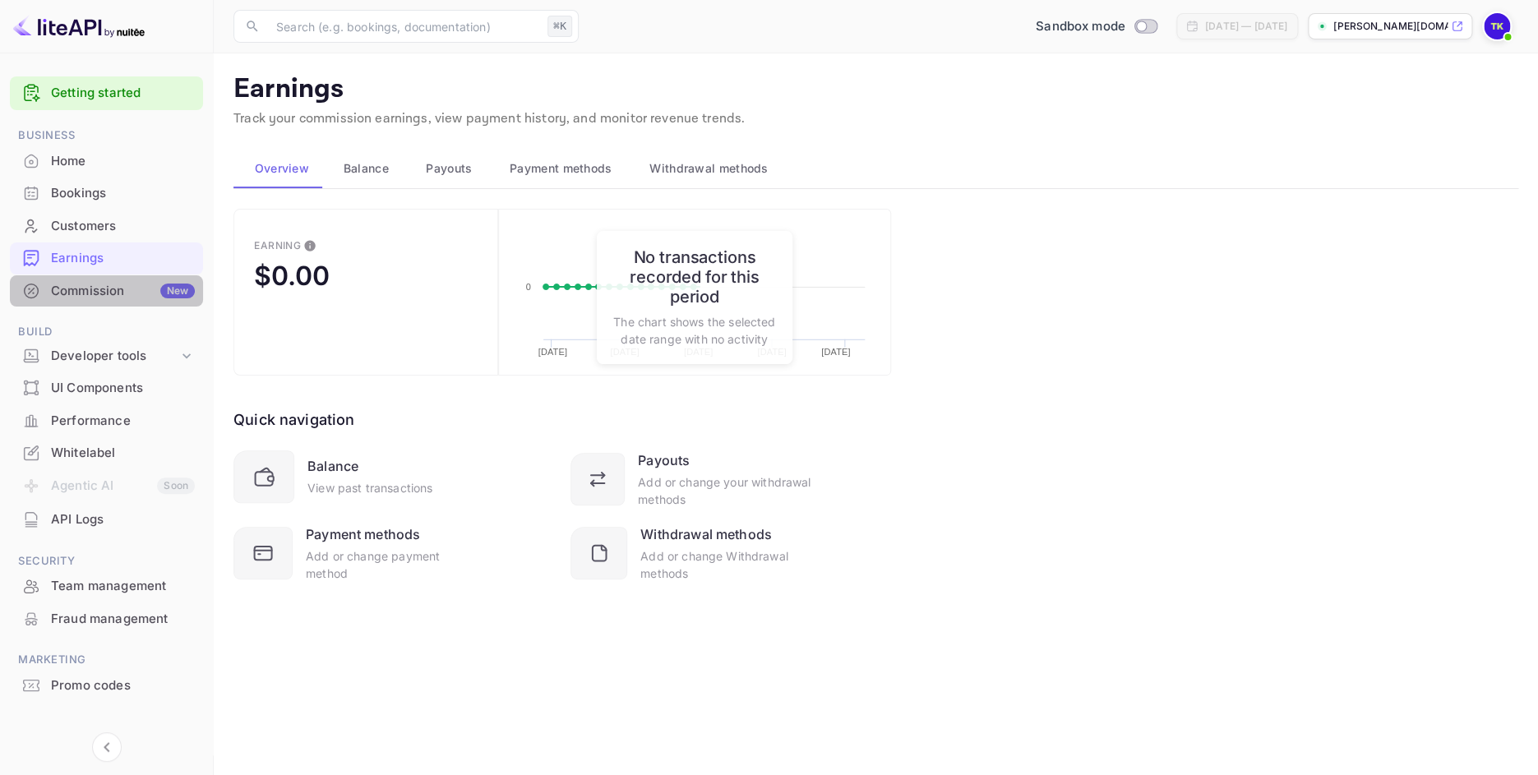
click at [116, 294] on div "Commission New" at bounding box center [123, 291] width 144 height 19
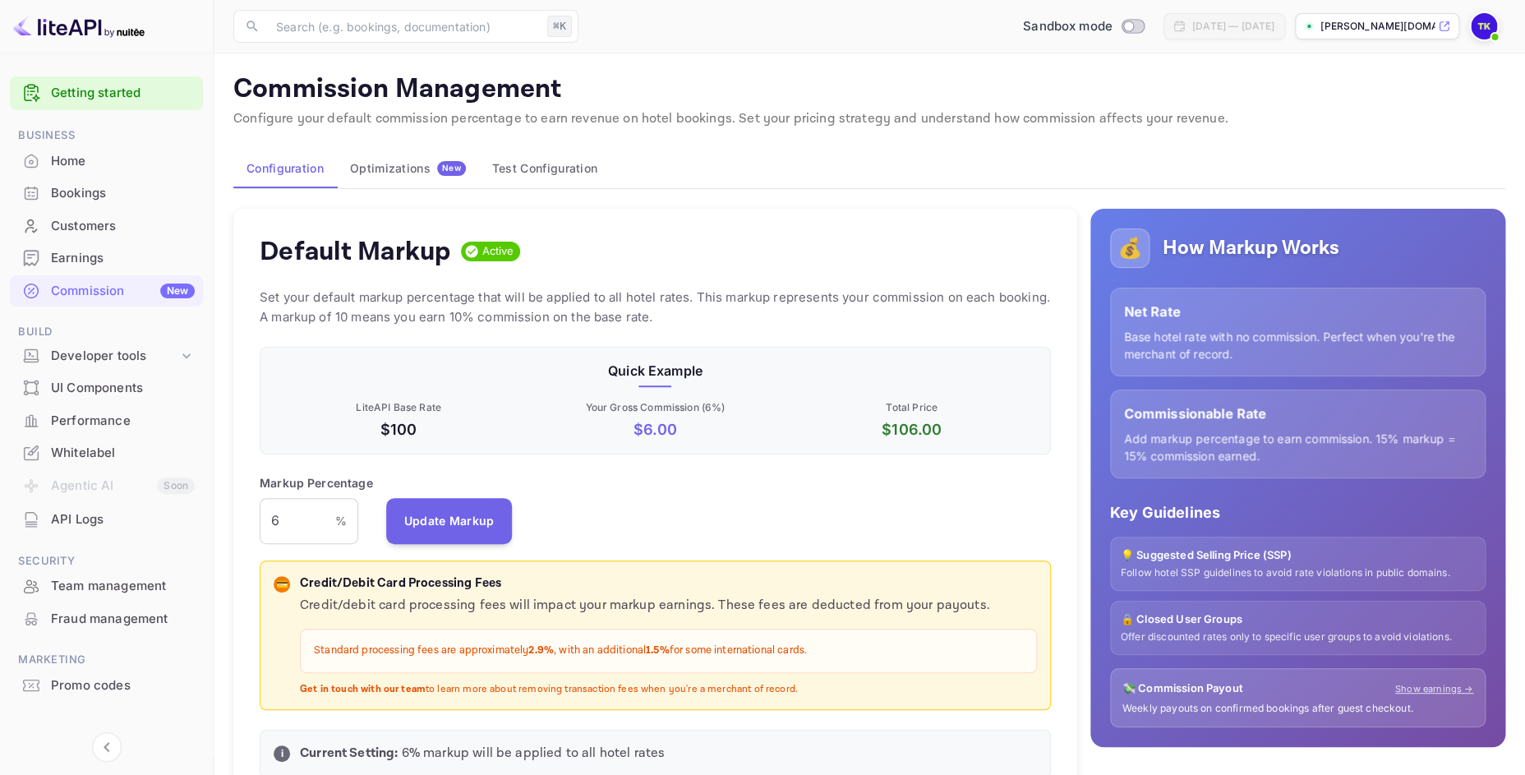
scroll to position [279, 778]
click at [104, 261] on div "Earnings" at bounding box center [123, 258] width 144 height 19
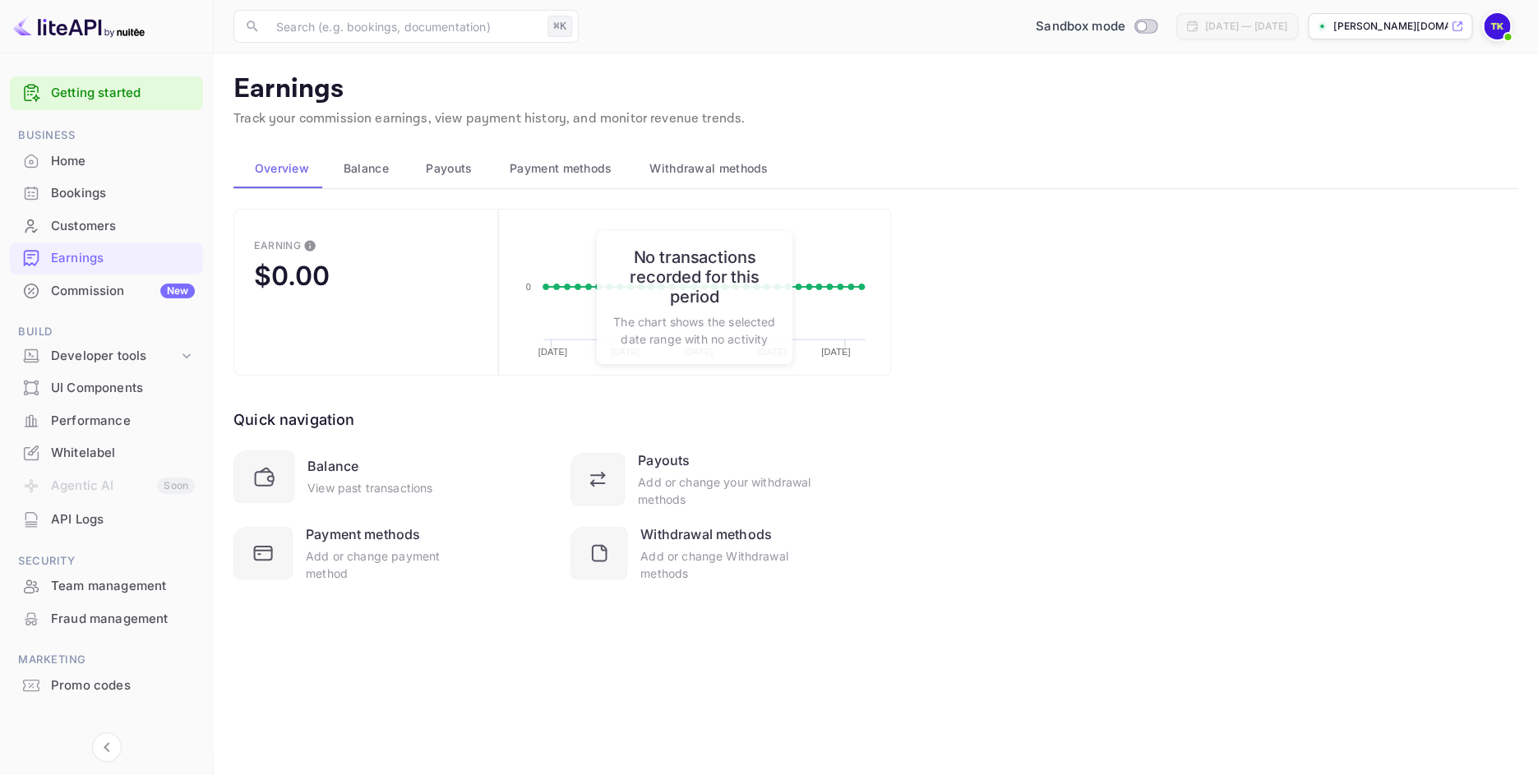
click at [1306, 454] on div "Earning $0.00 Created with Highcharts 10.3.3 [DATE] [DATE] [DATE] [DATE] [DATE]…" at bounding box center [875, 416] width 1284 height 414
click at [363, 168] on span "Balance" at bounding box center [365, 169] width 45 height 20
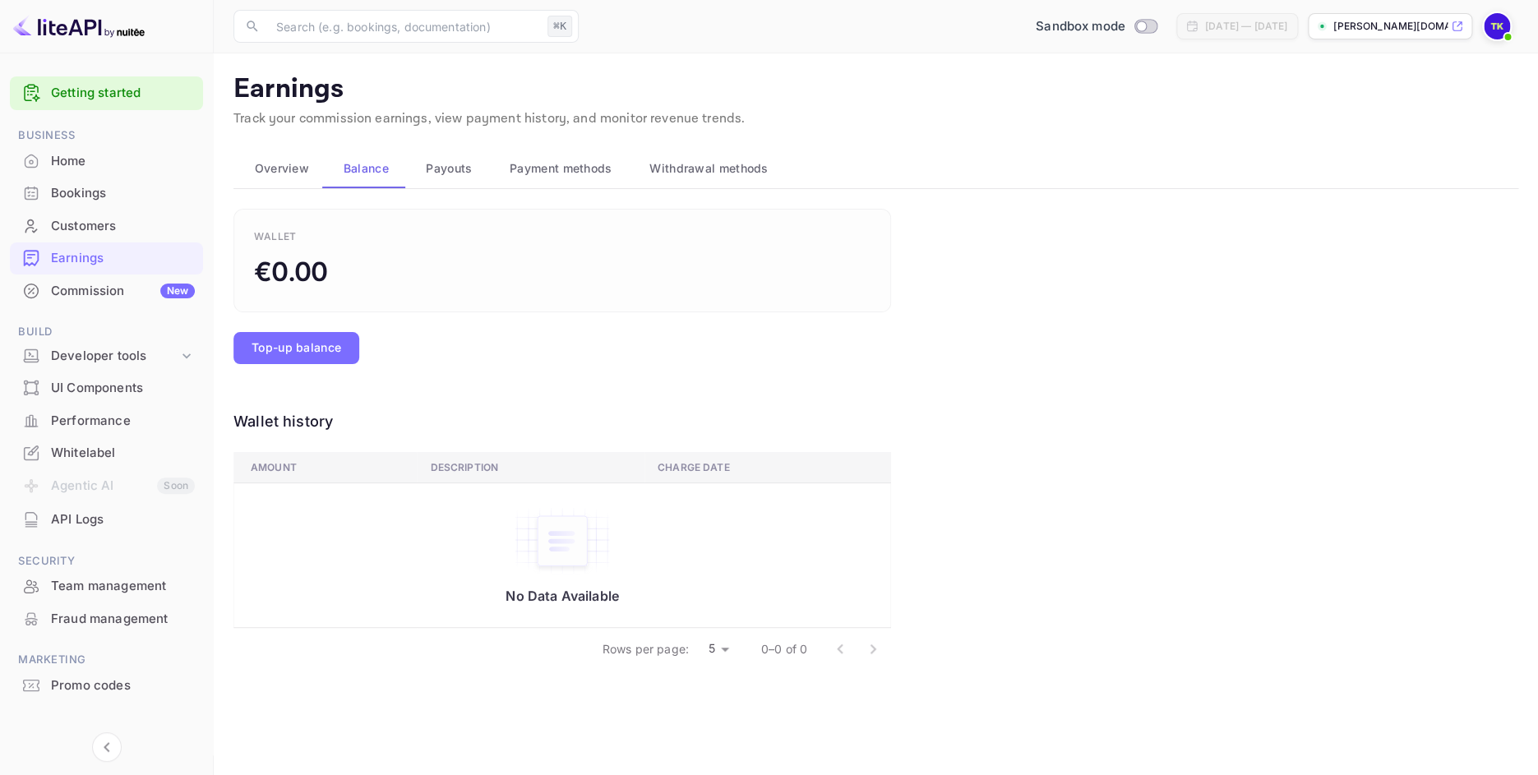
click at [465, 168] on span "Payouts" at bounding box center [449, 169] width 46 height 20
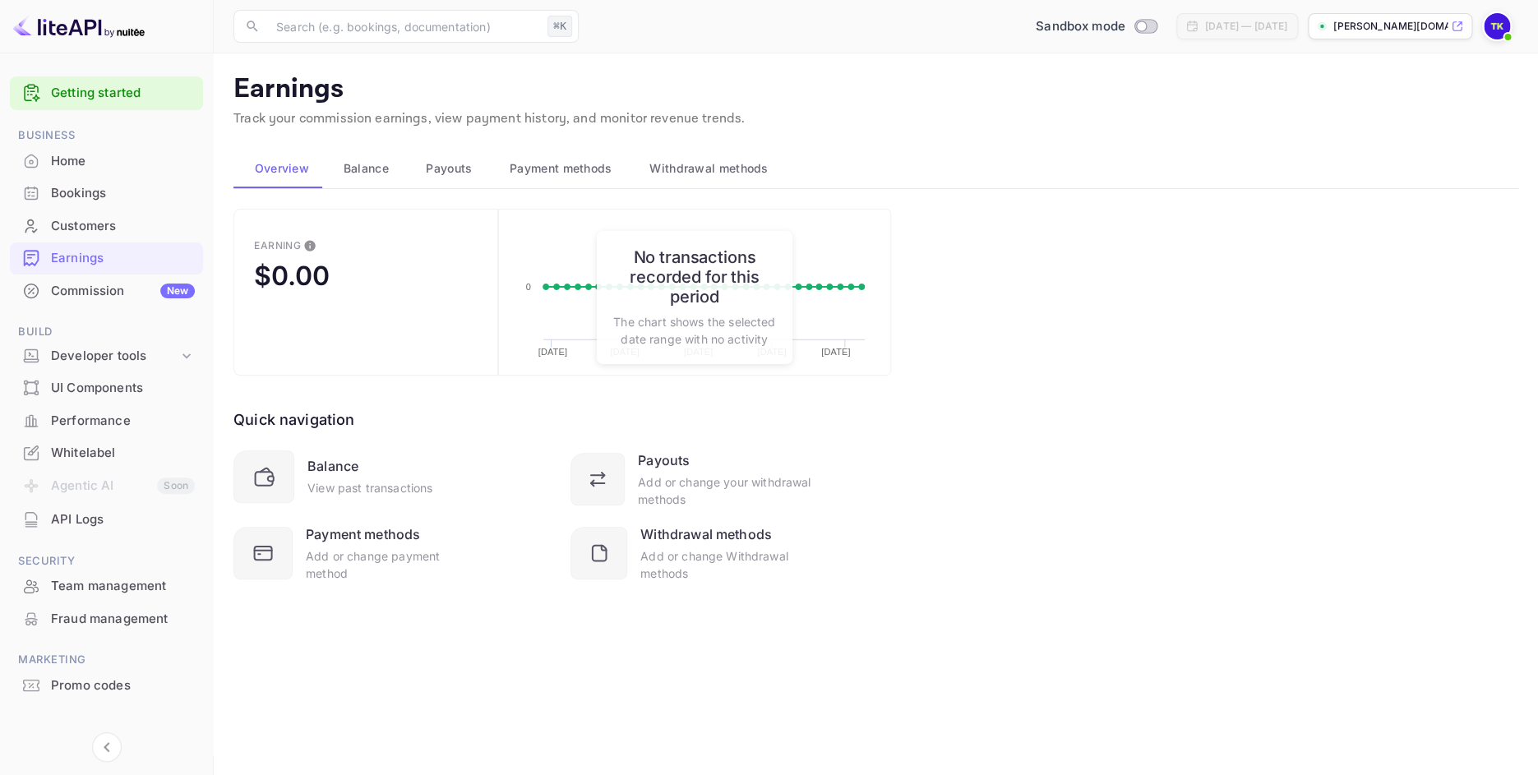
click at [300, 168] on span "Overview" at bounding box center [282, 169] width 54 height 20
click at [81, 228] on div "Customers" at bounding box center [123, 226] width 144 height 19
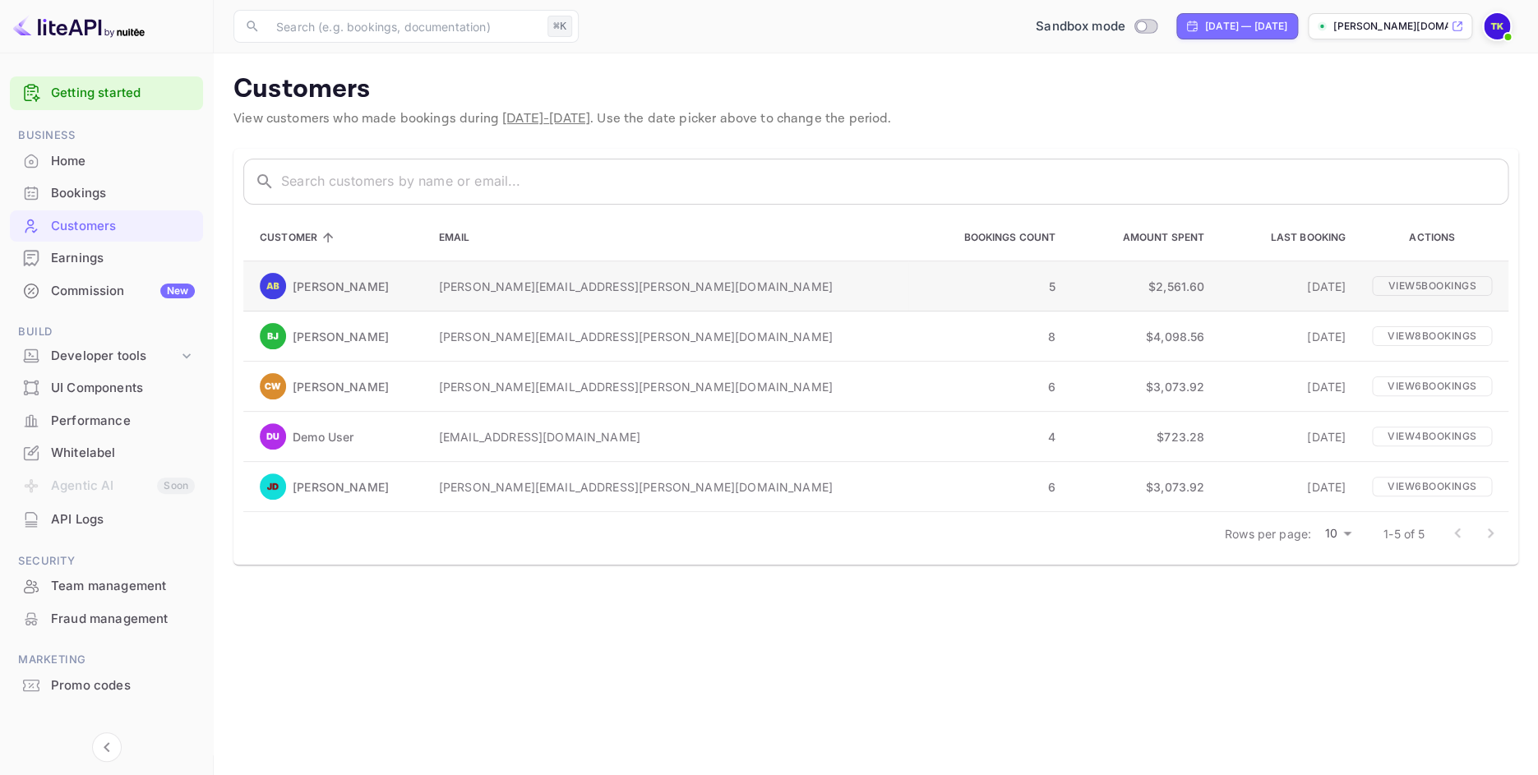
click at [267, 284] on img at bounding box center [273, 286] width 26 height 26
click at [329, 284] on p "[PERSON_NAME]" at bounding box center [341, 286] width 96 height 17
click at [106, 357] on div "Developer tools" at bounding box center [114, 356] width 127 height 19
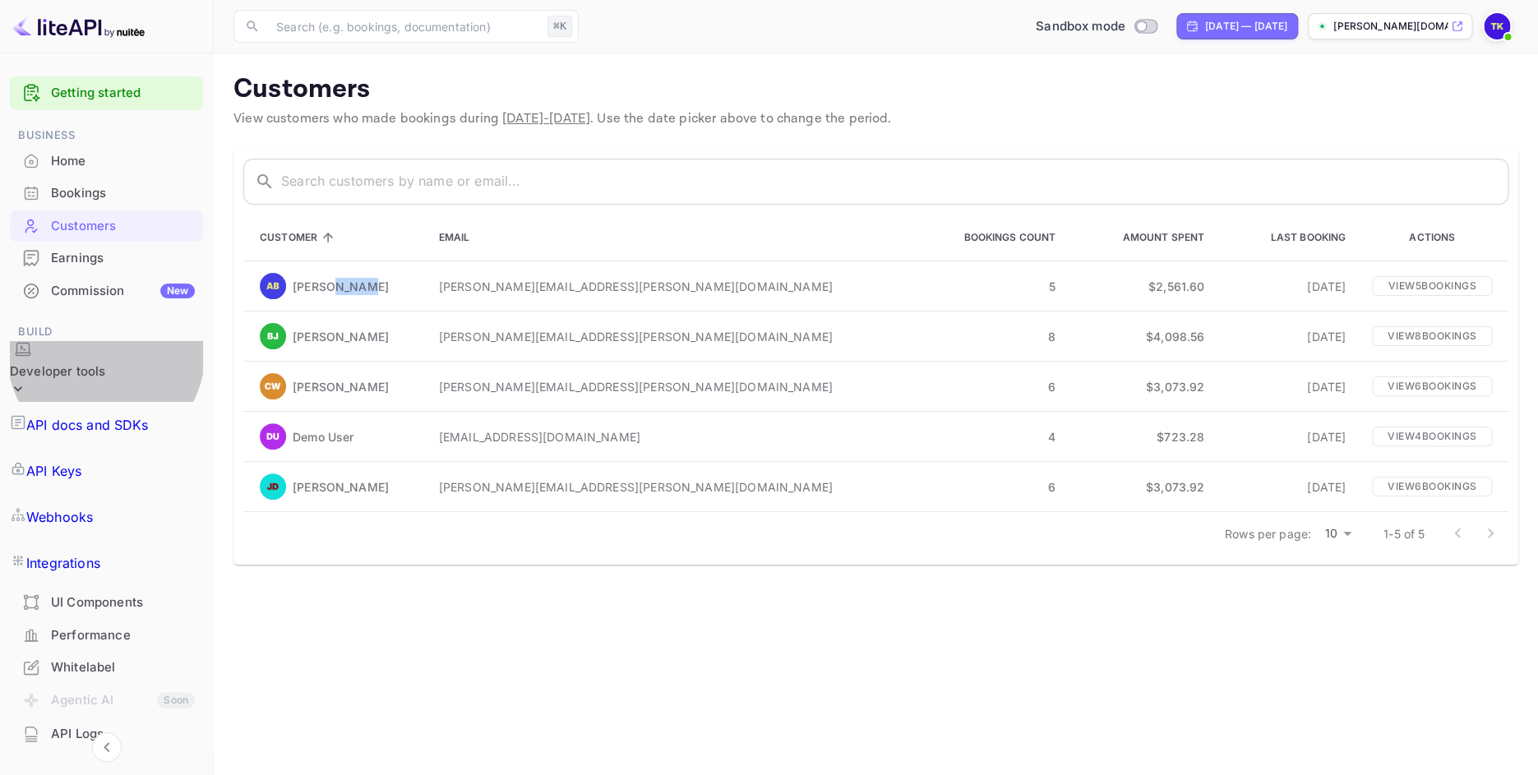
click at [105, 362] on div "Developer tools" at bounding box center [57, 371] width 95 height 19
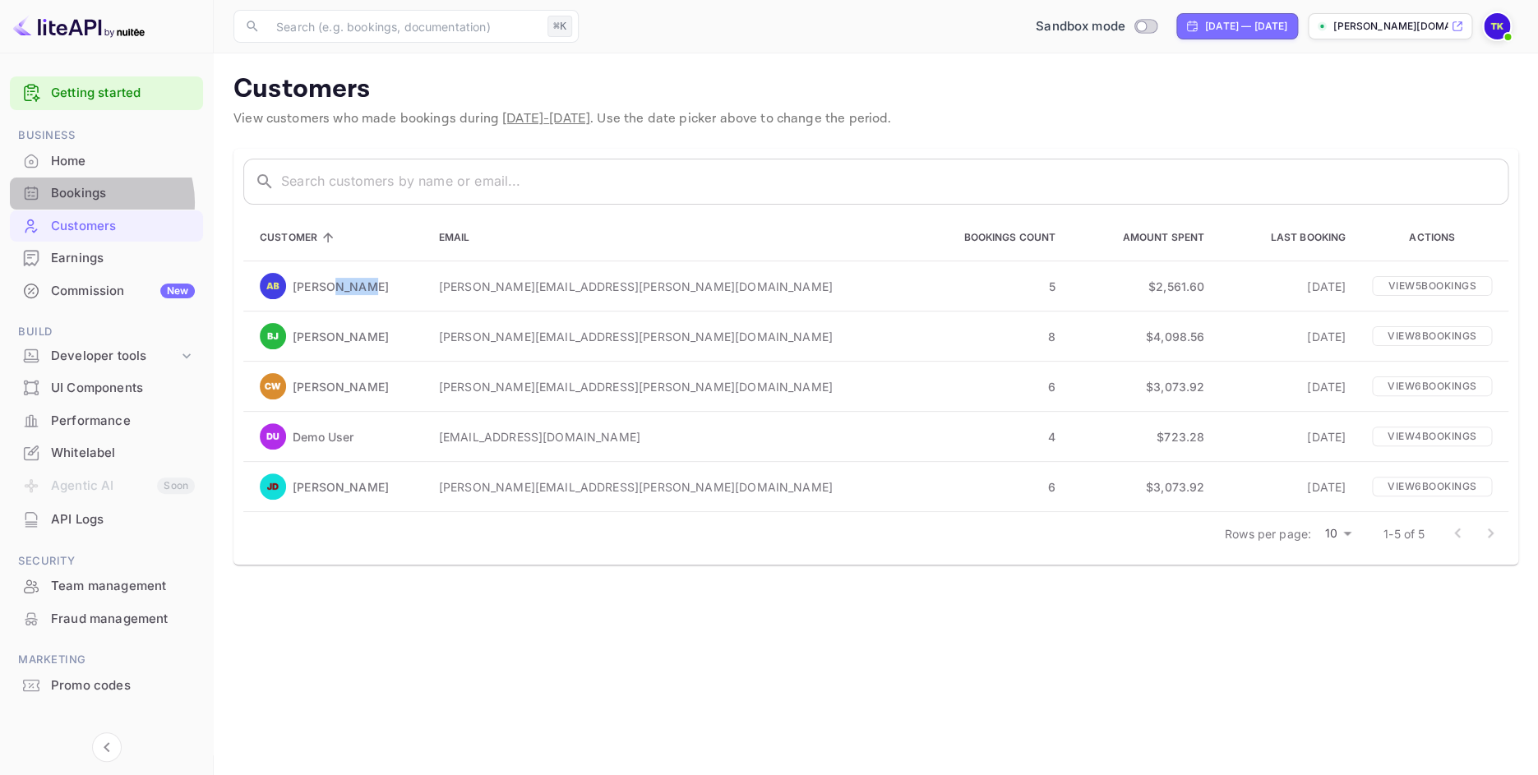
click at [95, 201] on div "Bookings" at bounding box center [123, 193] width 144 height 19
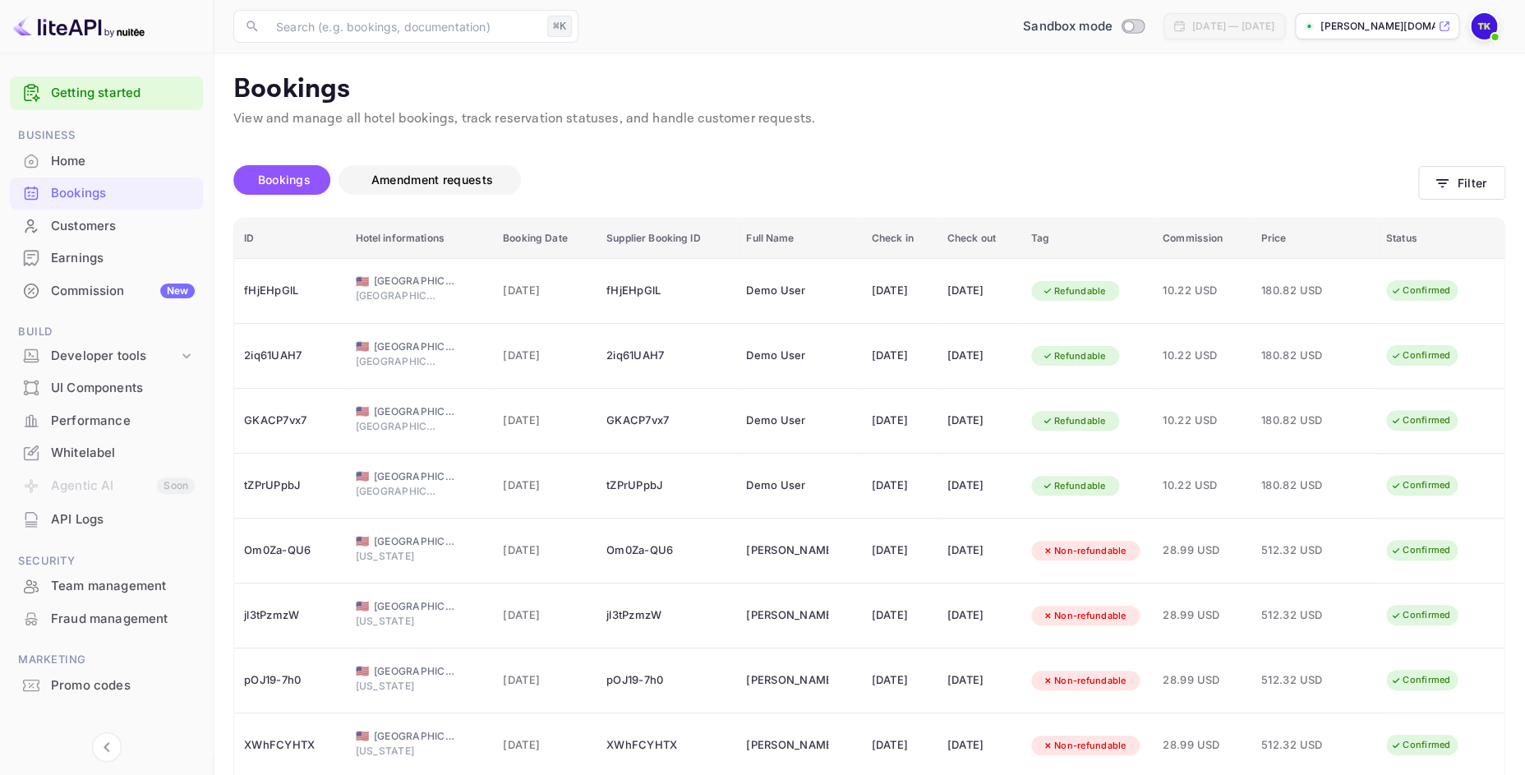
click at [411, 181] on span "Amendment requests" at bounding box center [432, 180] width 122 height 14
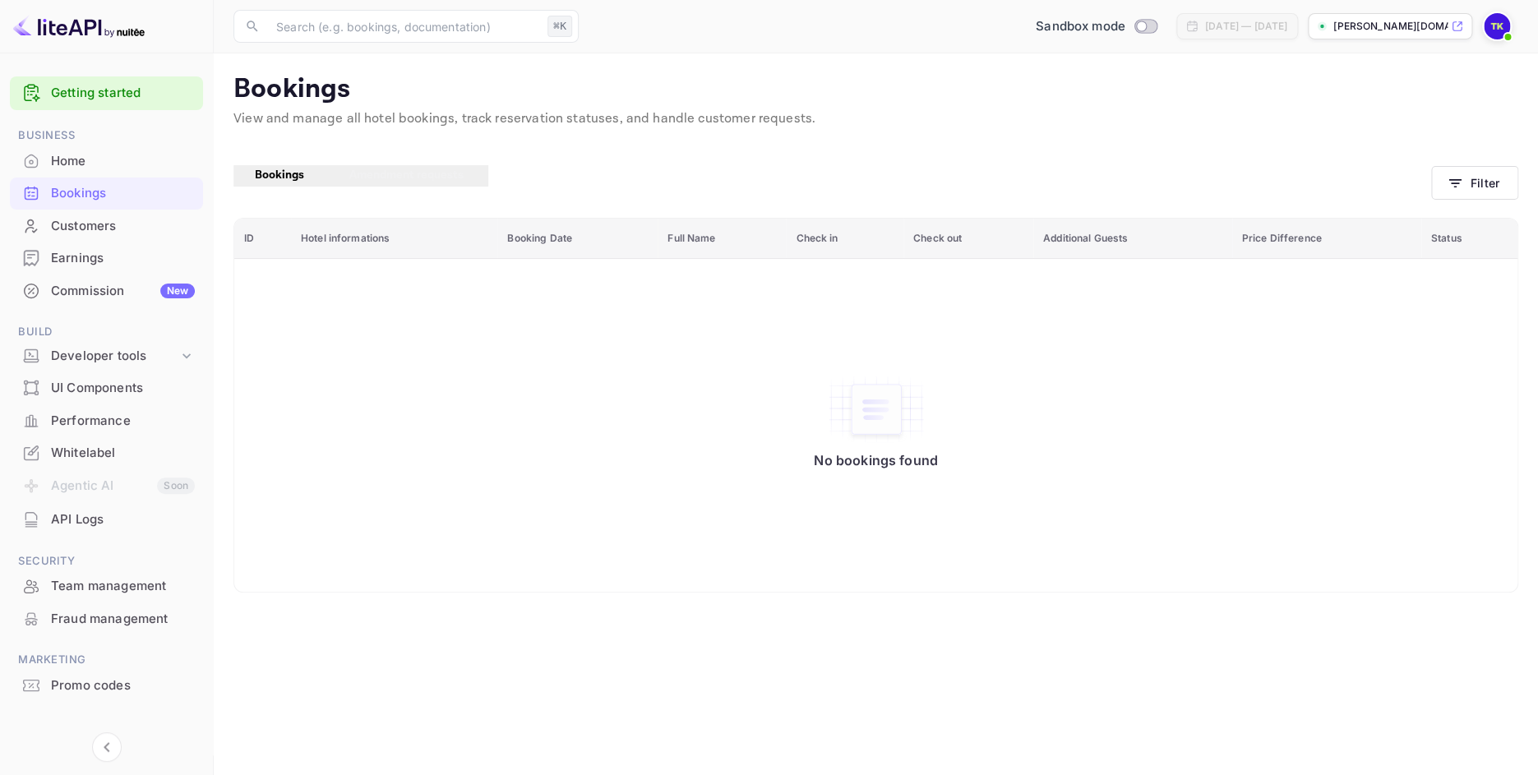
click at [299, 182] on span "Bookings" at bounding box center [279, 175] width 49 height 15
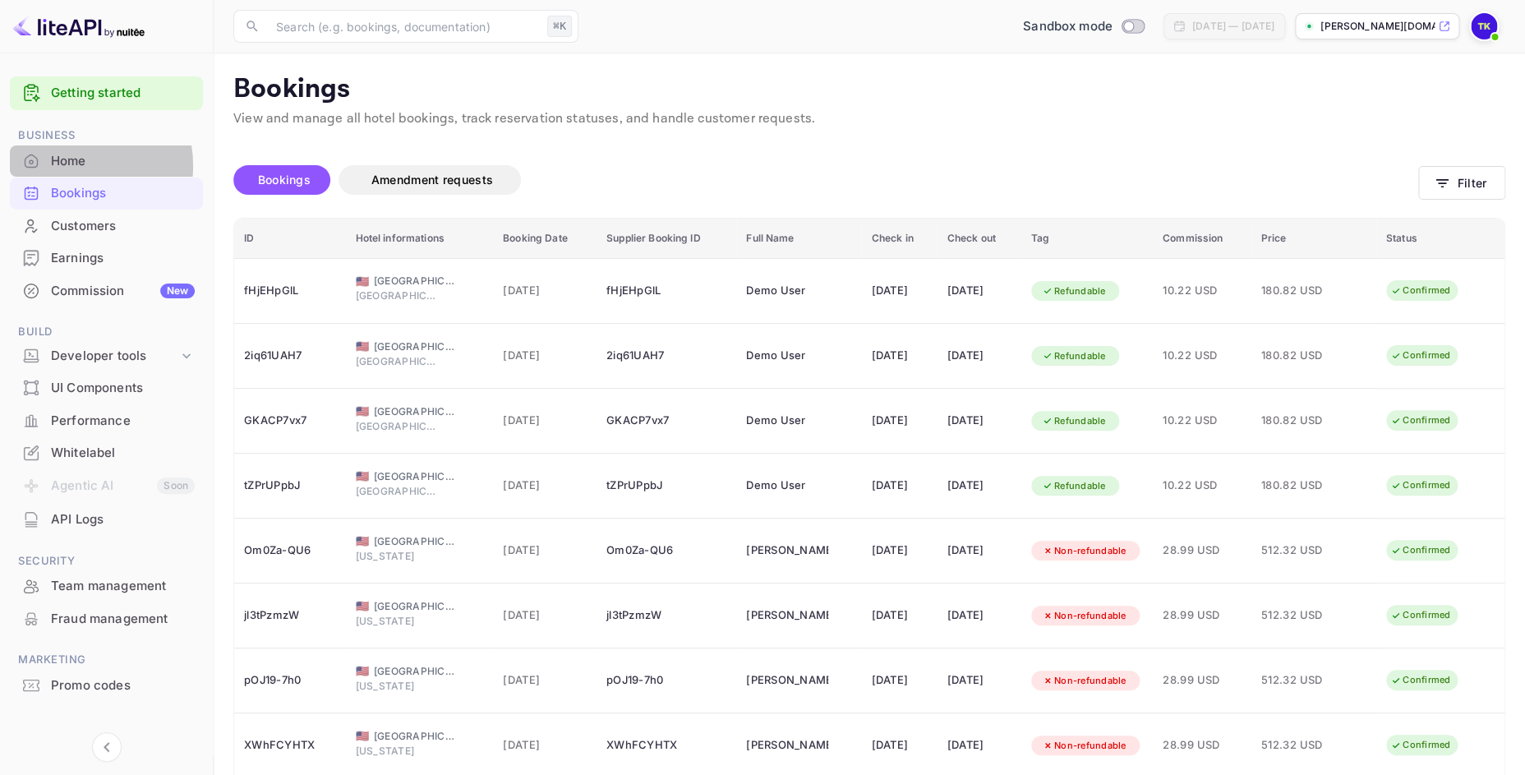
click at [74, 166] on div "Home" at bounding box center [123, 161] width 144 height 19
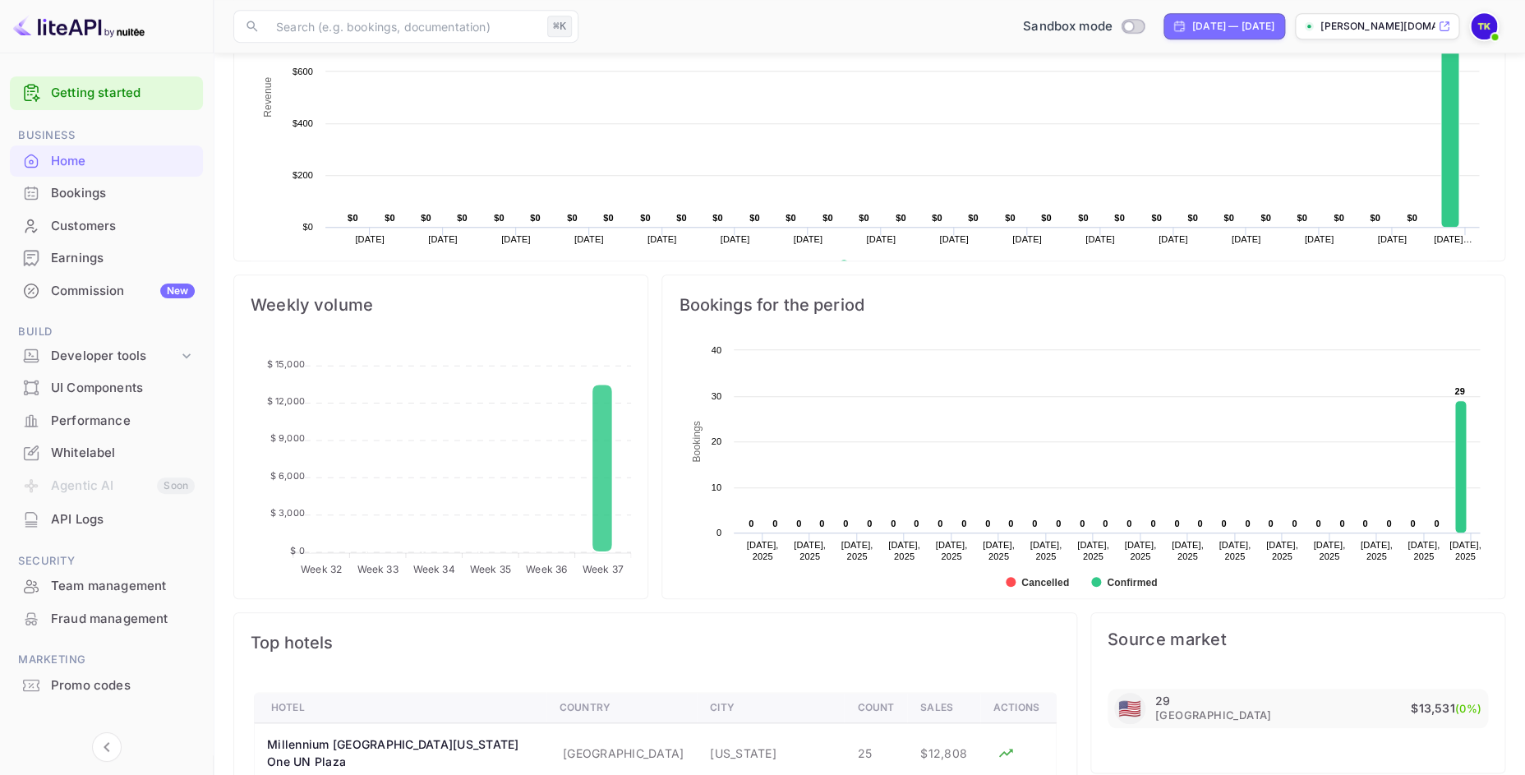
scroll to position [514, 0]
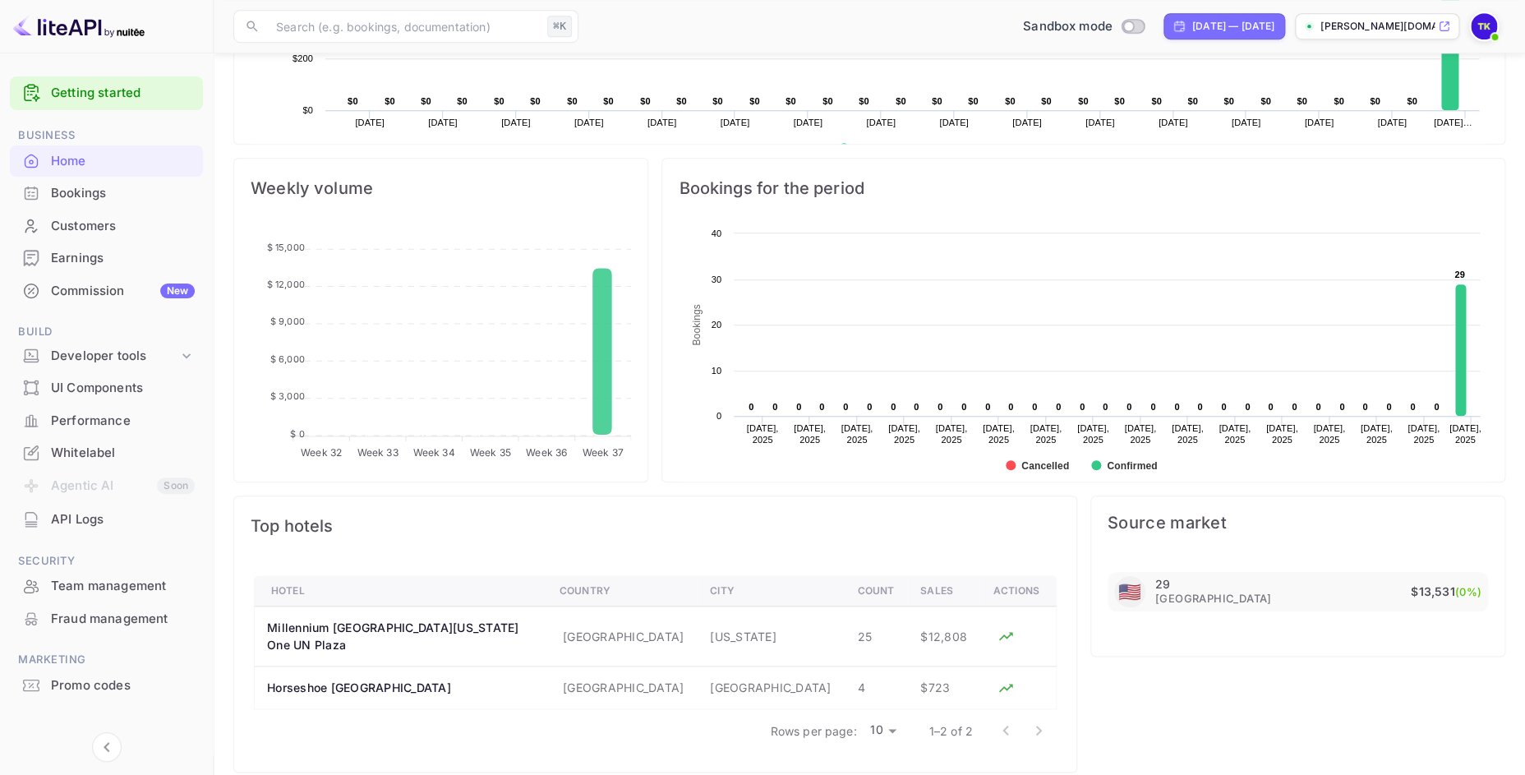
click at [90, 194] on div "Bookings" at bounding box center [123, 193] width 144 height 19
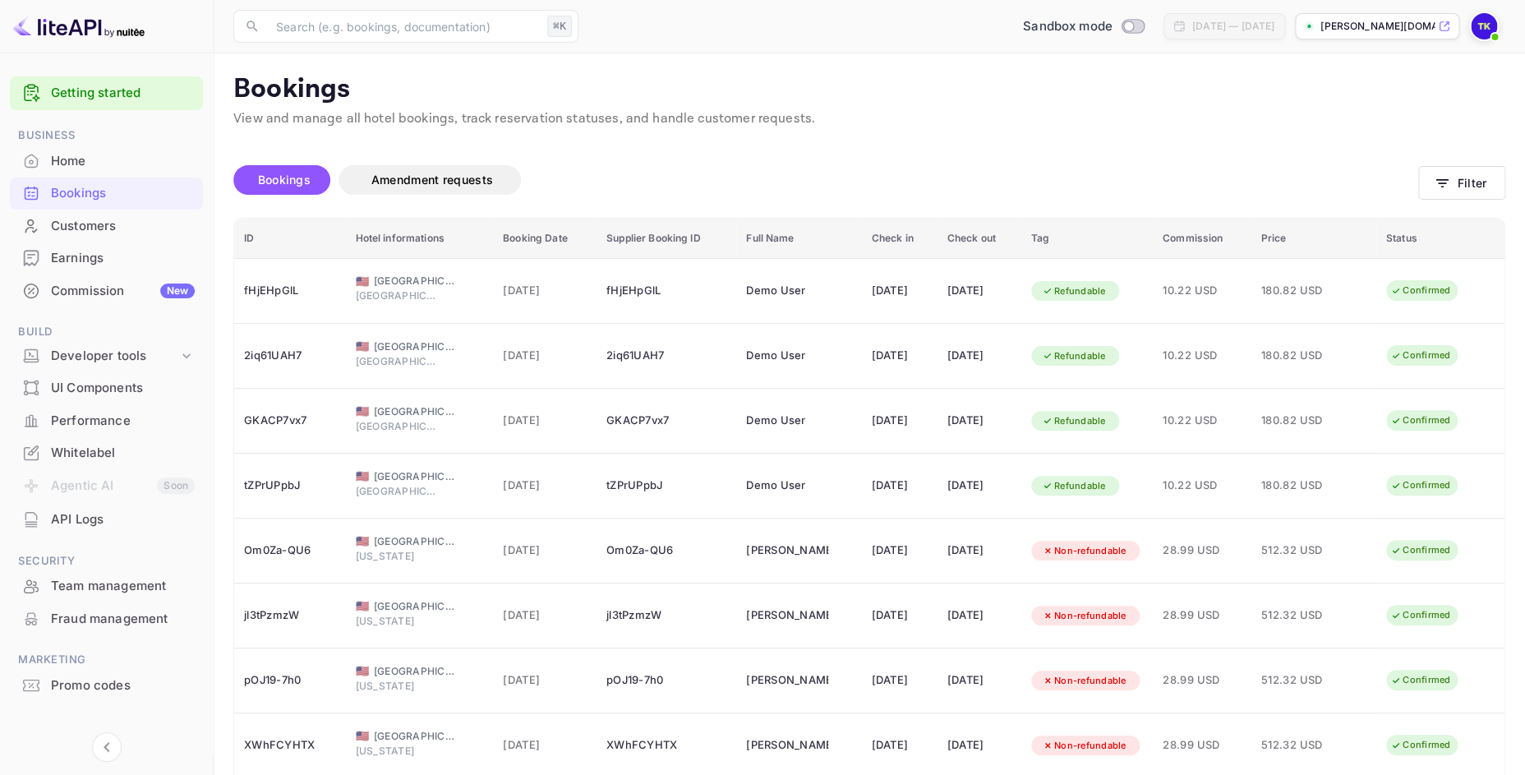
click at [104, 228] on div "Customers" at bounding box center [123, 226] width 144 height 19
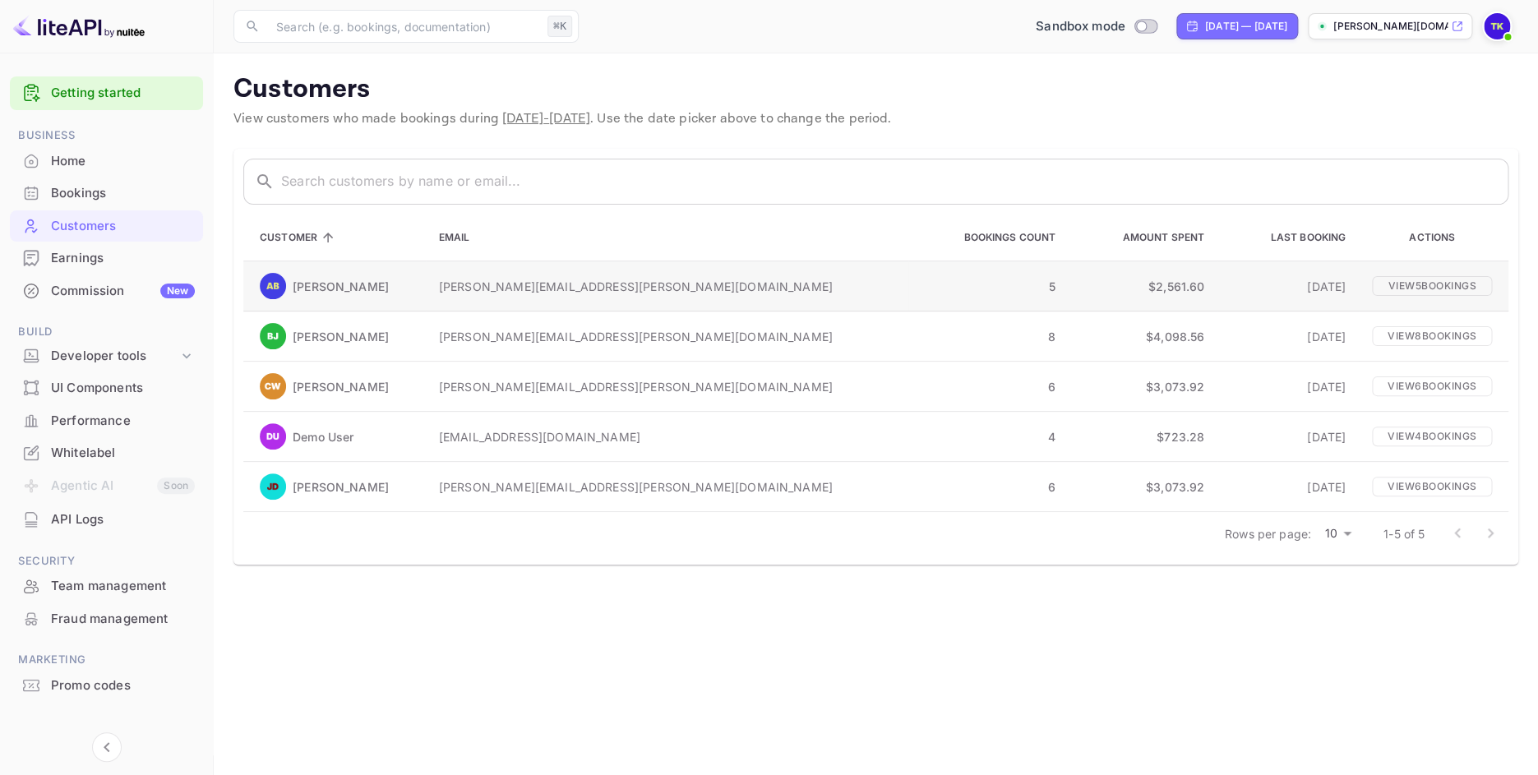
click at [336, 287] on p "[PERSON_NAME]" at bounding box center [341, 286] width 96 height 17
click at [108, 187] on div "Bookings" at bounding box center [123, 193] width 144 height 19
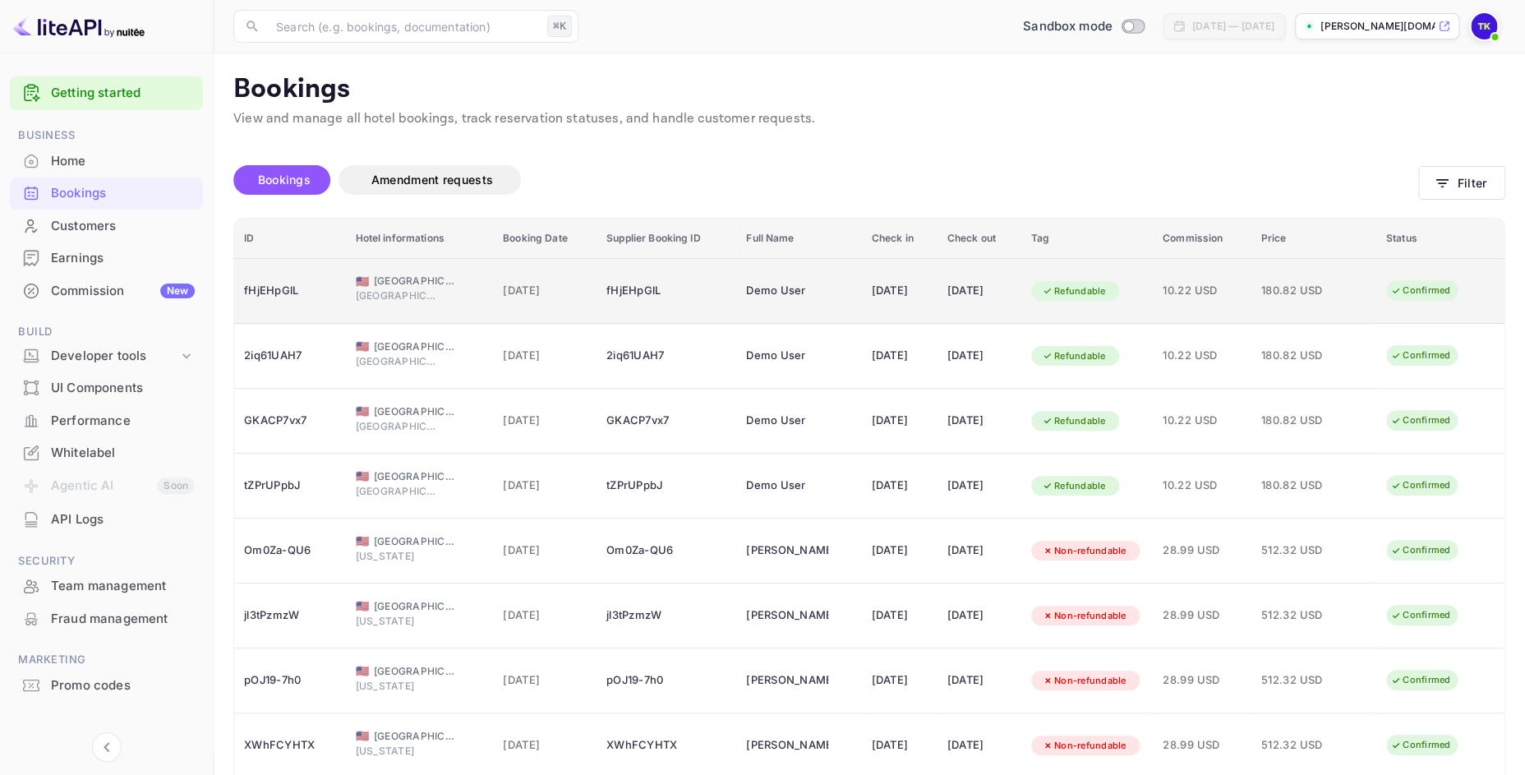
click at [273, 294] on div "fHjEHpGlL" at bounding box center [289, 291] width 91 height 26
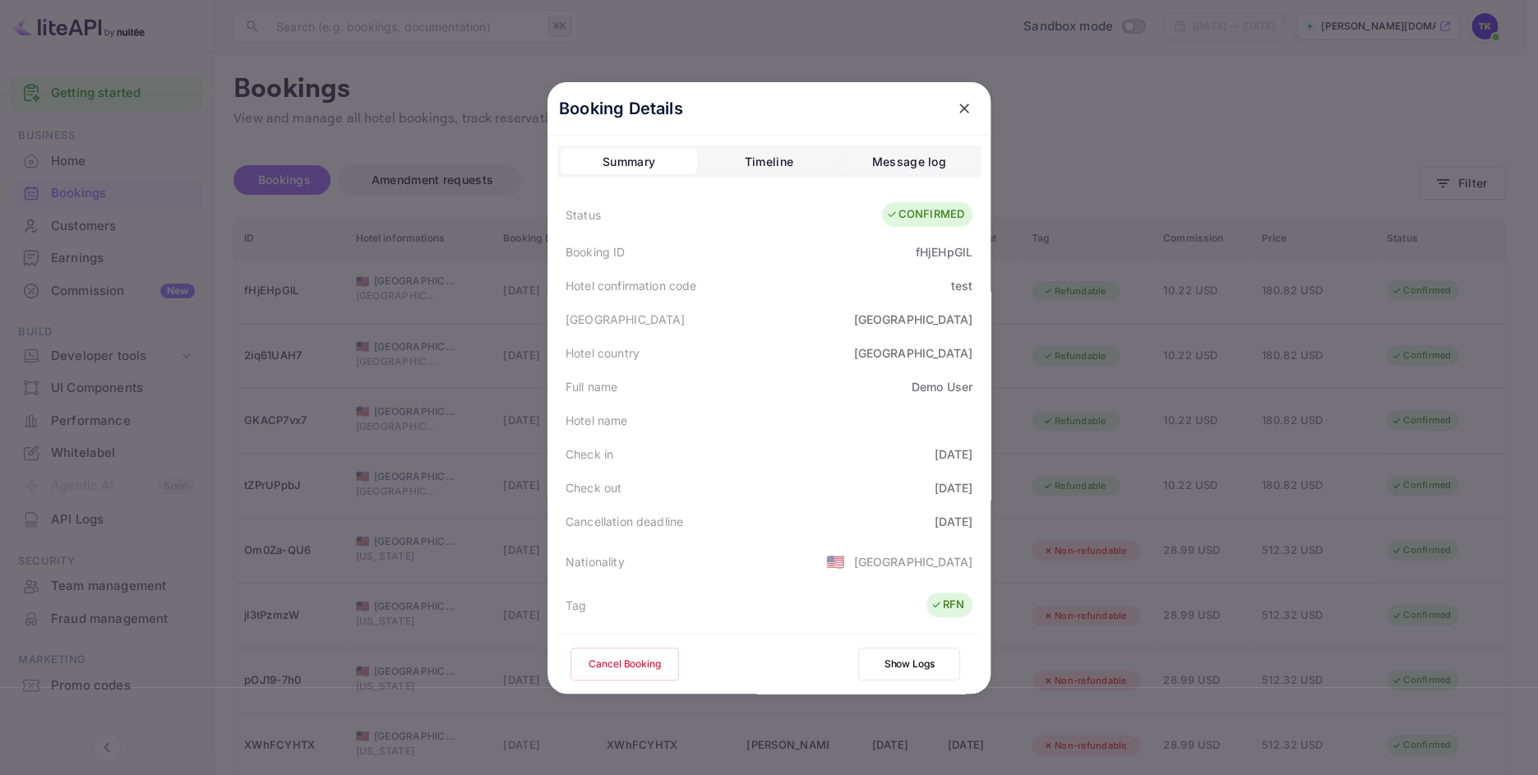
click at [959, 104] on icon "close" at bounding box center [964, 109] width 10 height 10
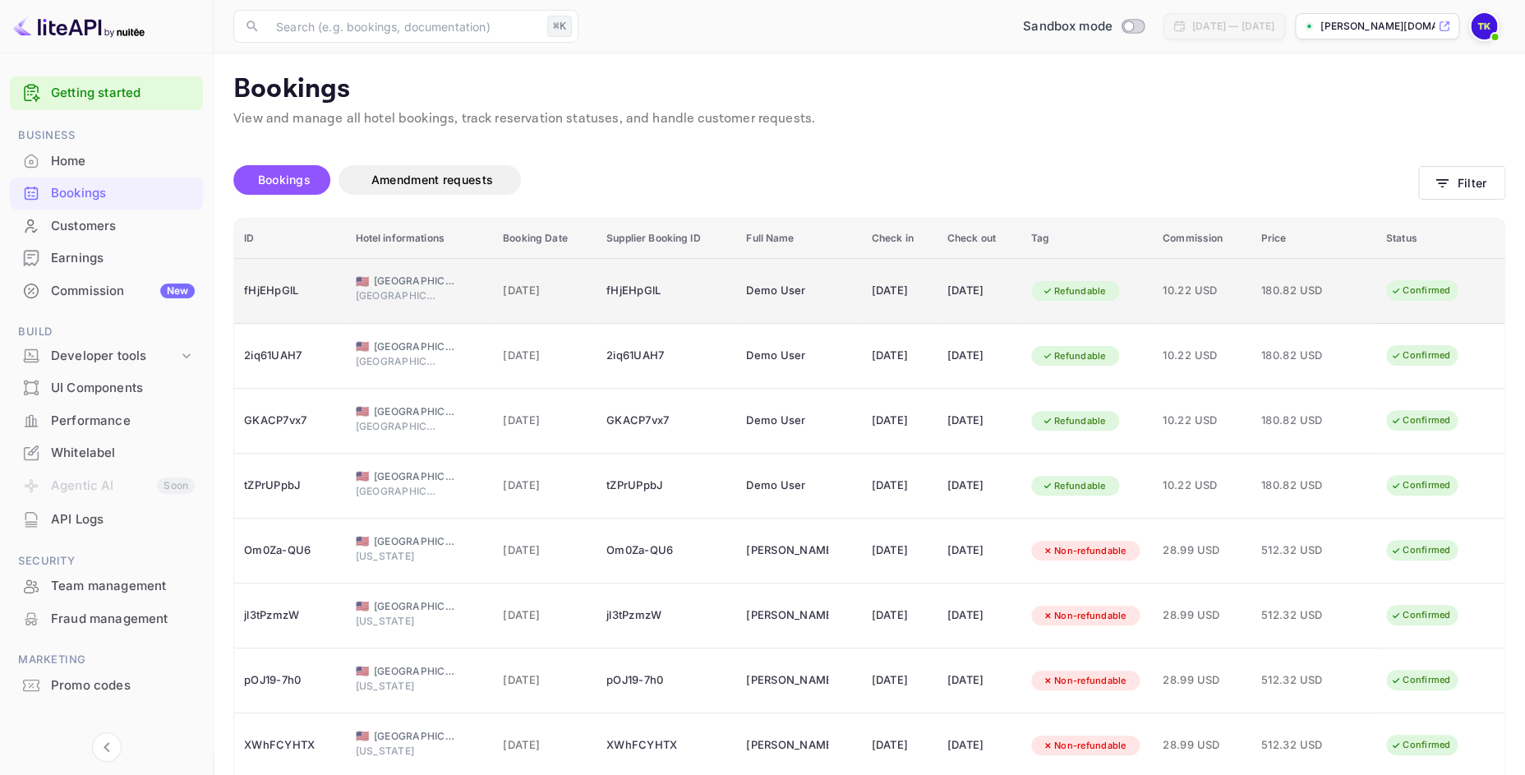
click at [274, 293] on div "fHjEHpGlL" at bounding box center [289, 291] width 91 height 26
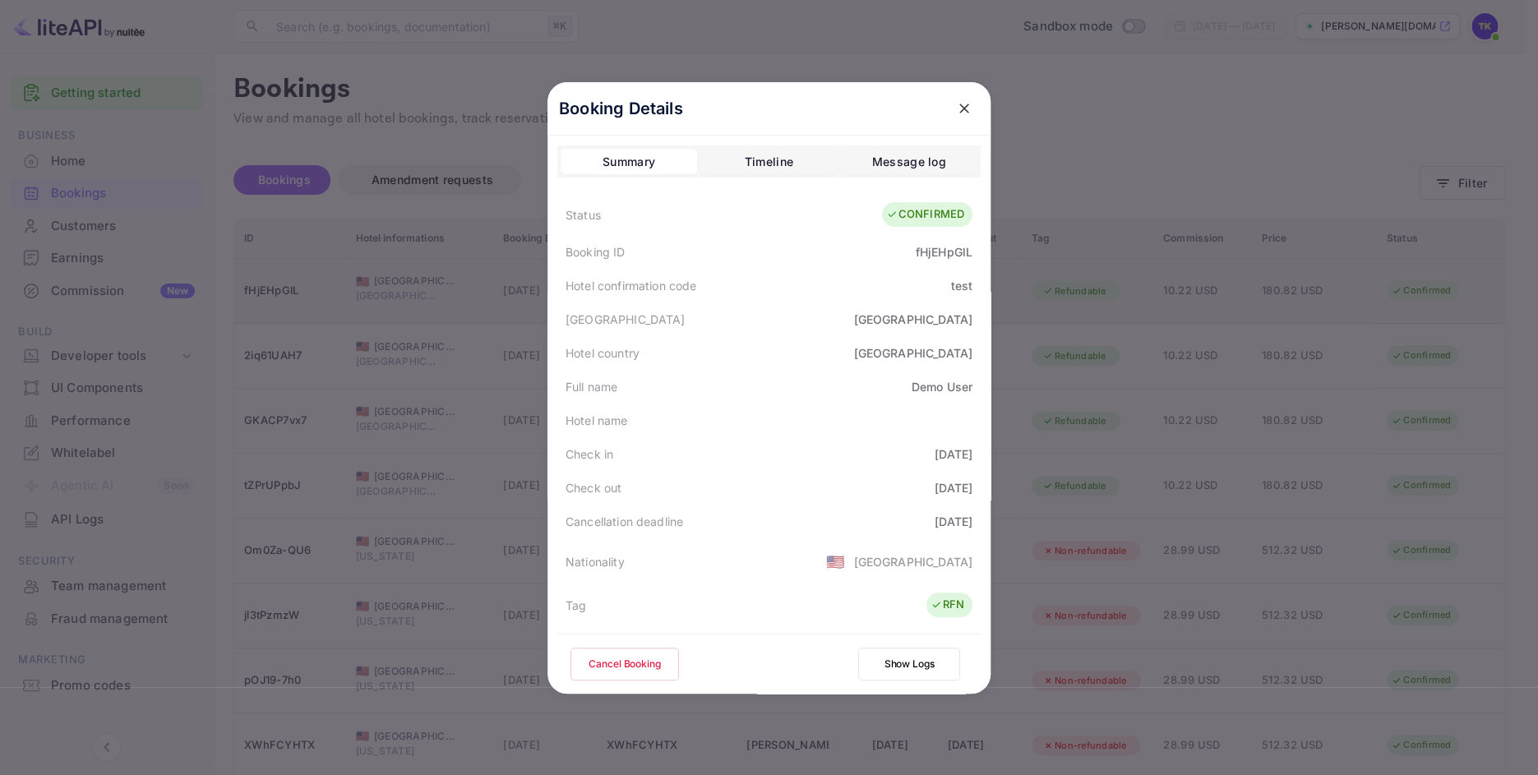
click at [274, 293] on div at bounding box center [769, 387] width 1538 height 775
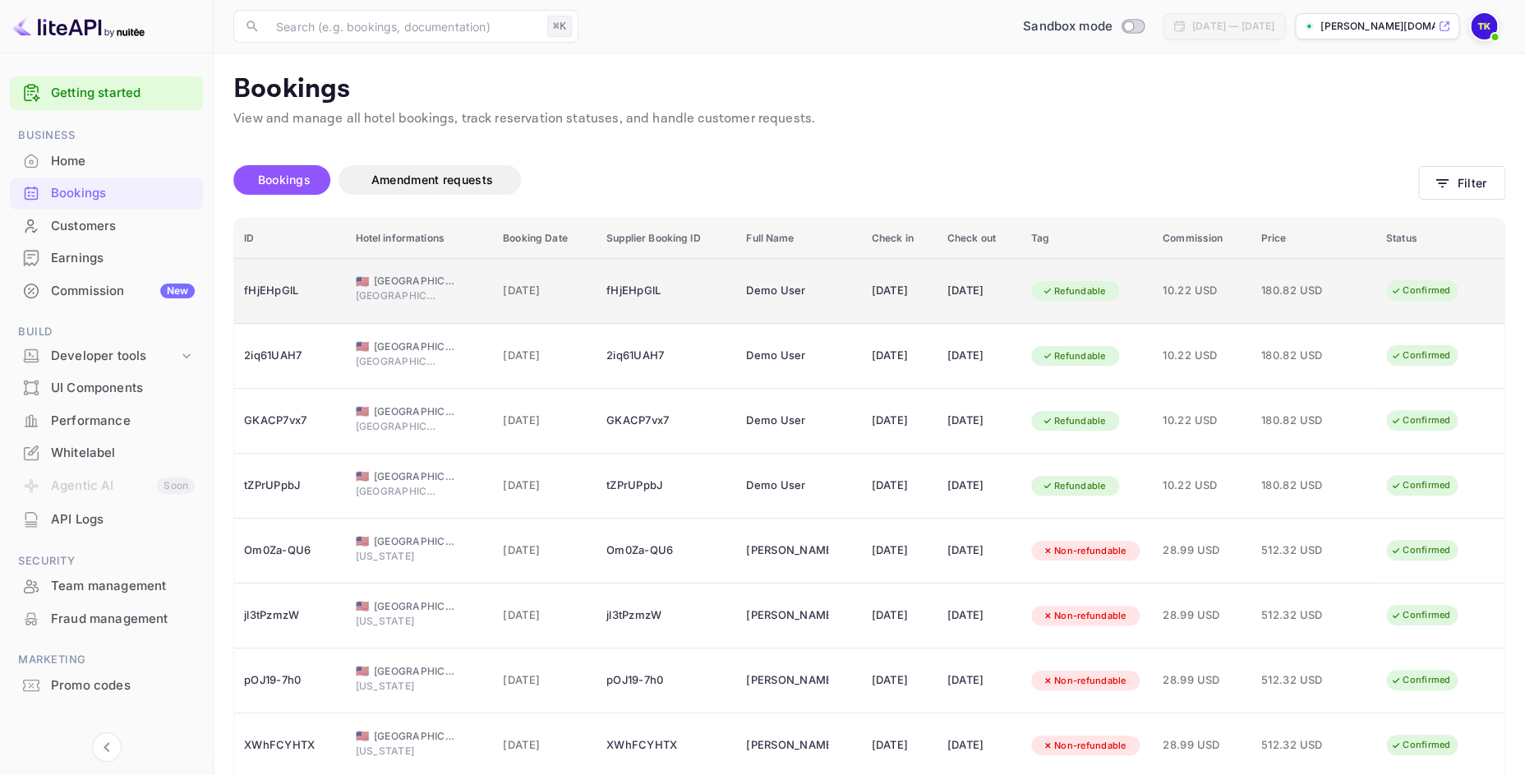
click at [279, 291] on div "fHjEHpGlL" at bounding box center [289, 291] width 91 height 26
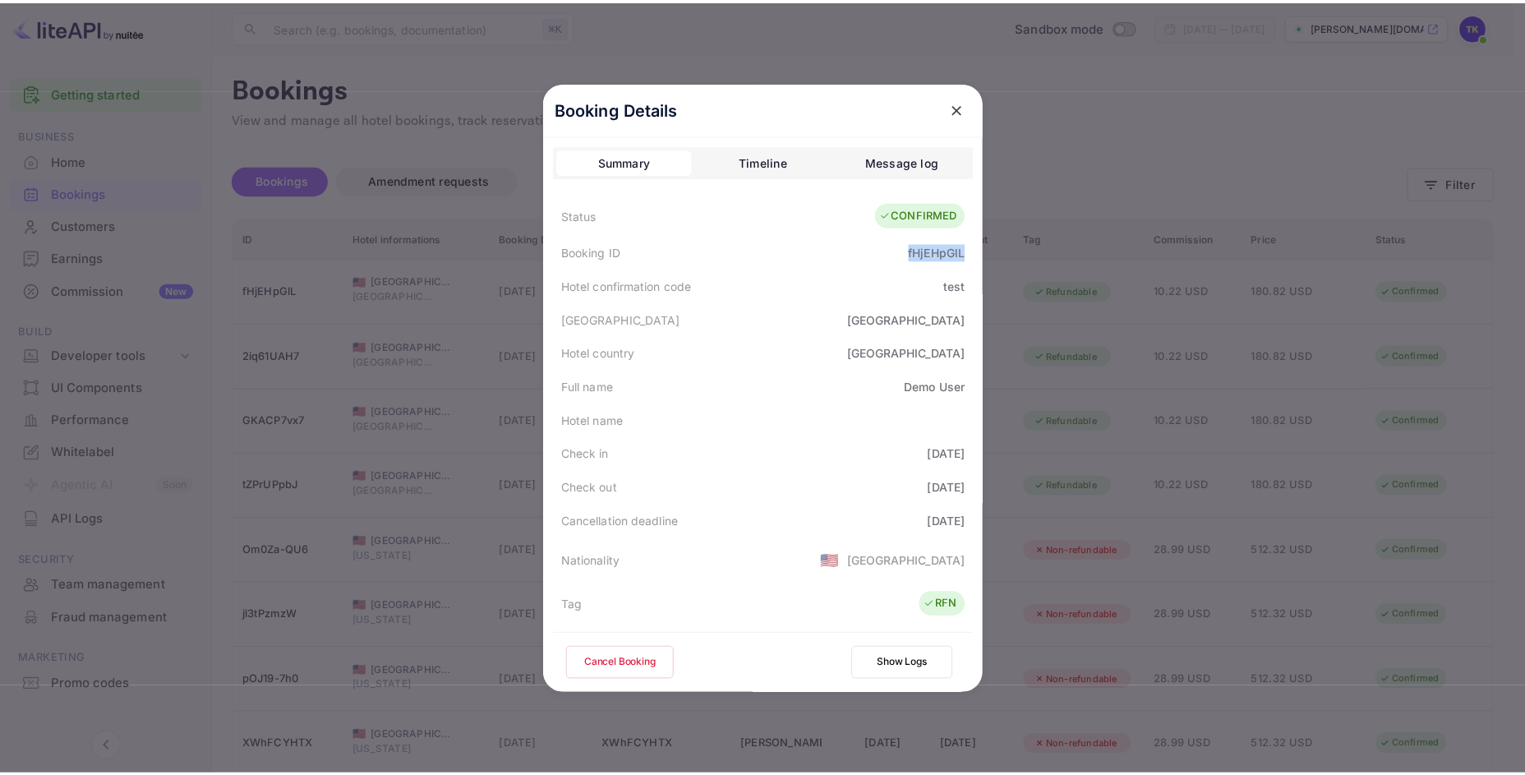
scroll to position [0, 2]
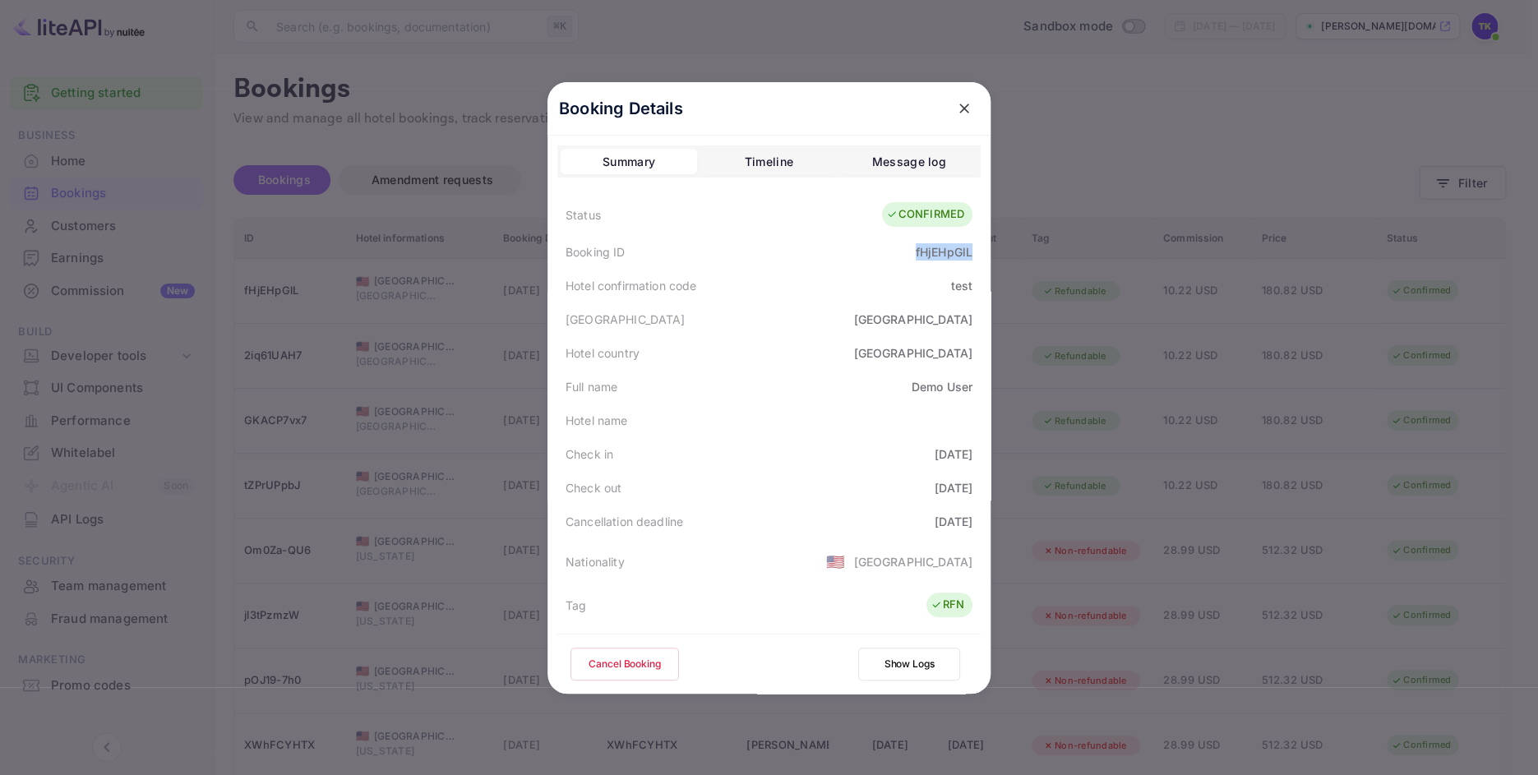
drag, startPoint x: 905, startPoint y: 244, endPoint x: 971, endPoint y: 247, distance: 65.8
click at [971, 247] on div "Booking ID fHjEHpGlL" at bounding box center [768, 252] width 423 height 34
copy div "fHjEHpGlL"
click at [958, 106] on button "close" at bounding box center [964, 109] width 30 height 30
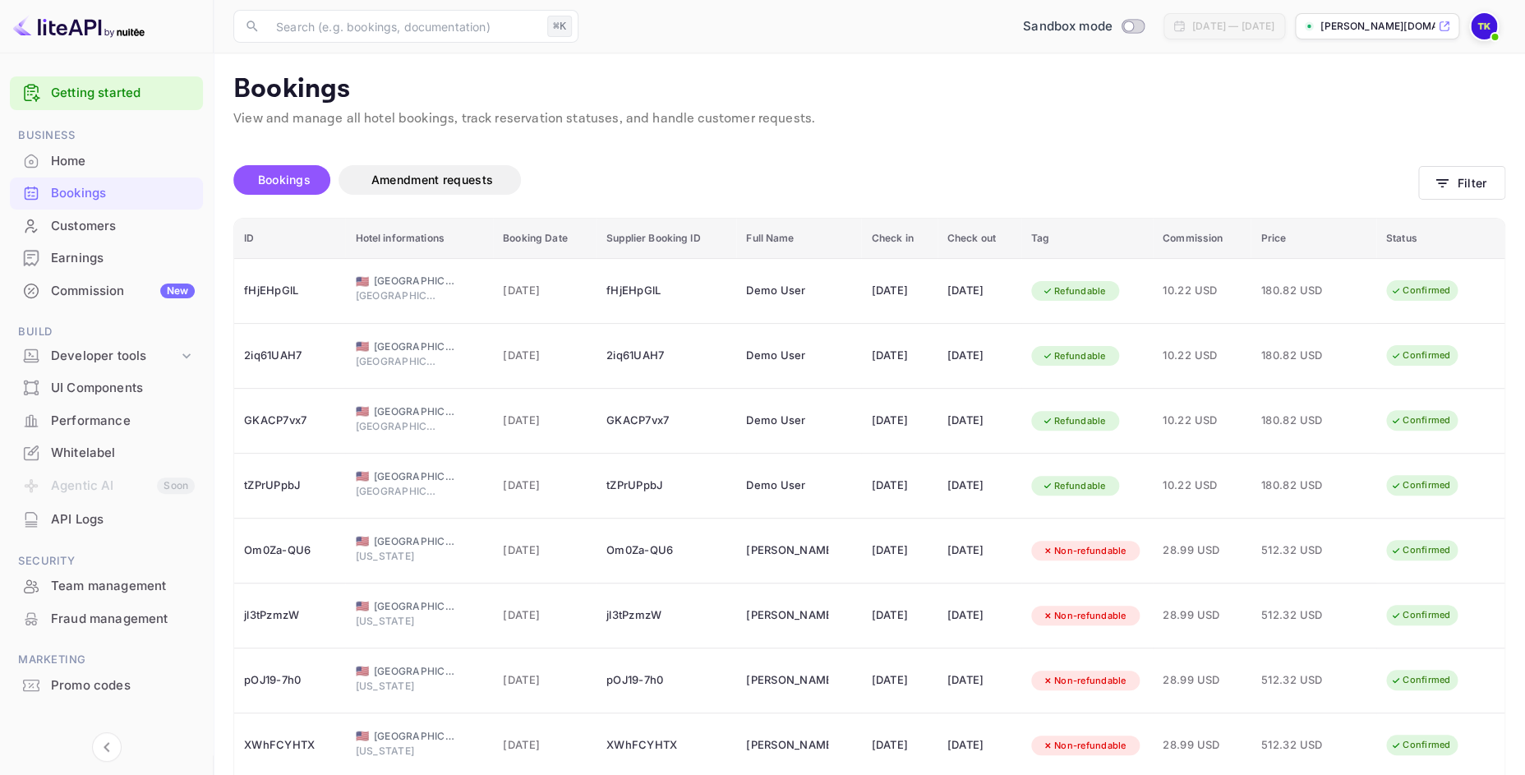
click at [95, 519] on div "API Logs" at bounding box center [123, 519] width 144 height 19
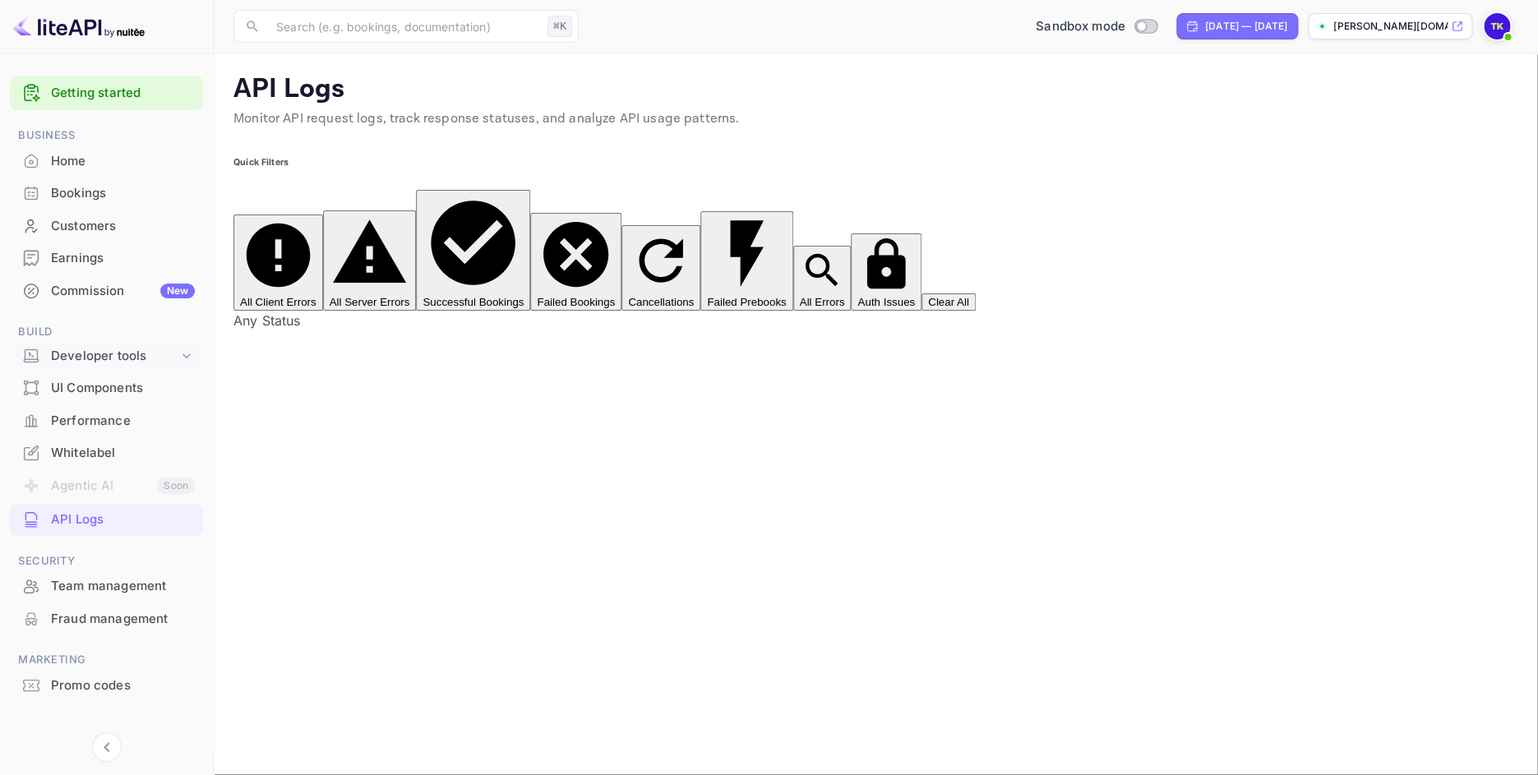
click at [127, 355] on div "Developer tools" at bounding box center [114, 356] width 127 height 19
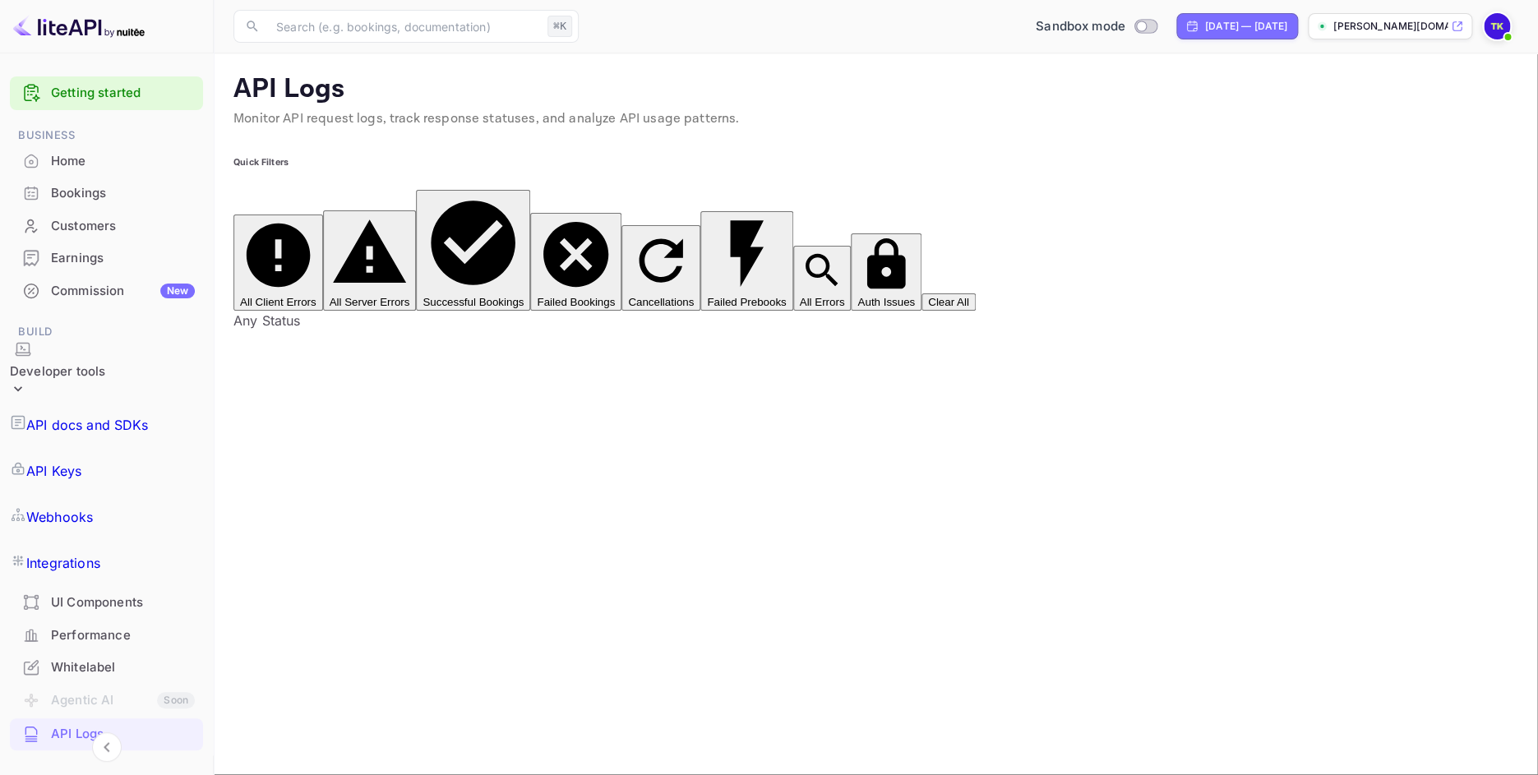
click at [108, 415] on p "API docs and SDKs" at bounding box center [87, 425] width 122 height 20
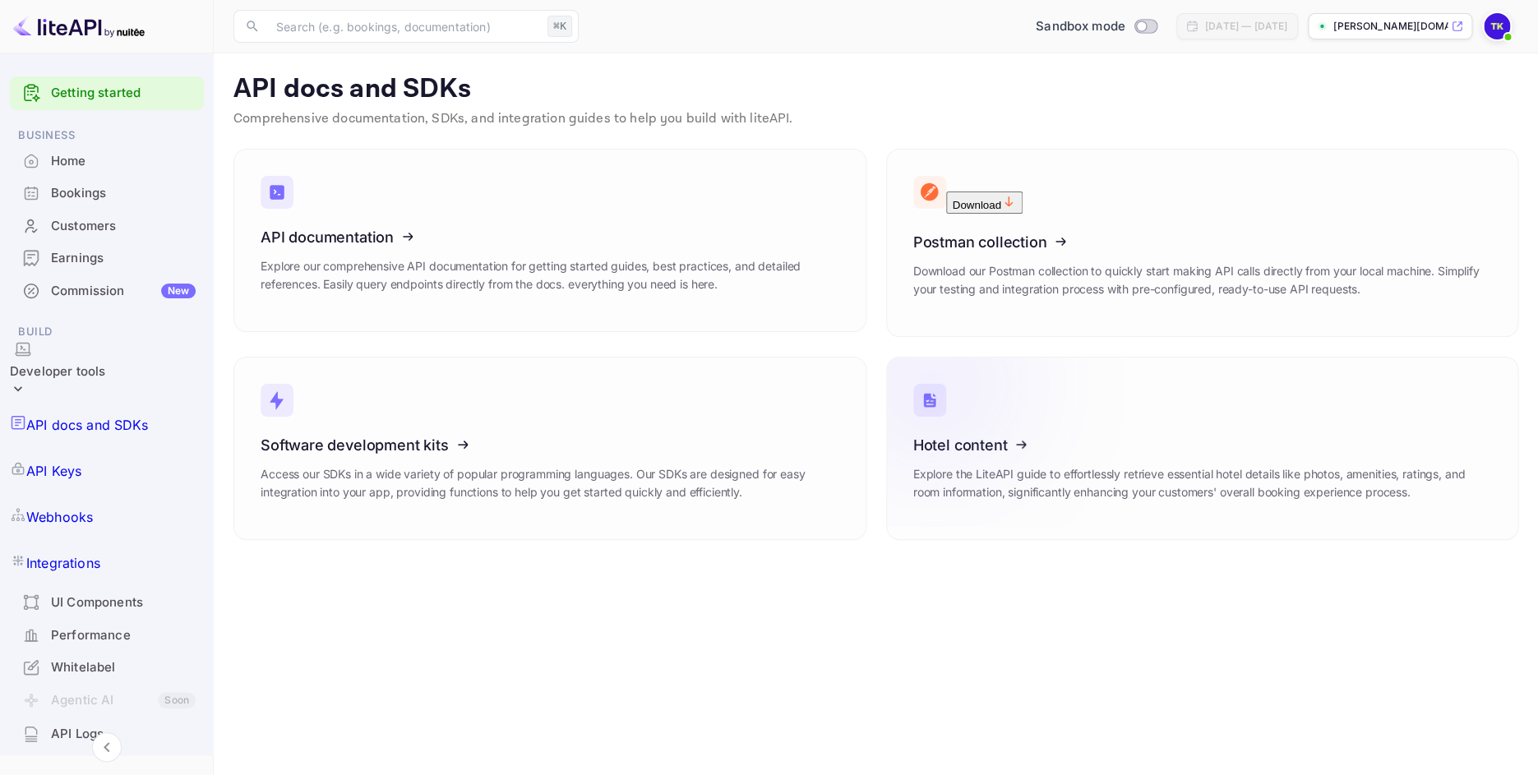
click at [960, 436] on icon at bounding box center [1015, 441] width 256 height 169
click at [362, 234] on icon at bounding box center [362, 234] width 256 height 169
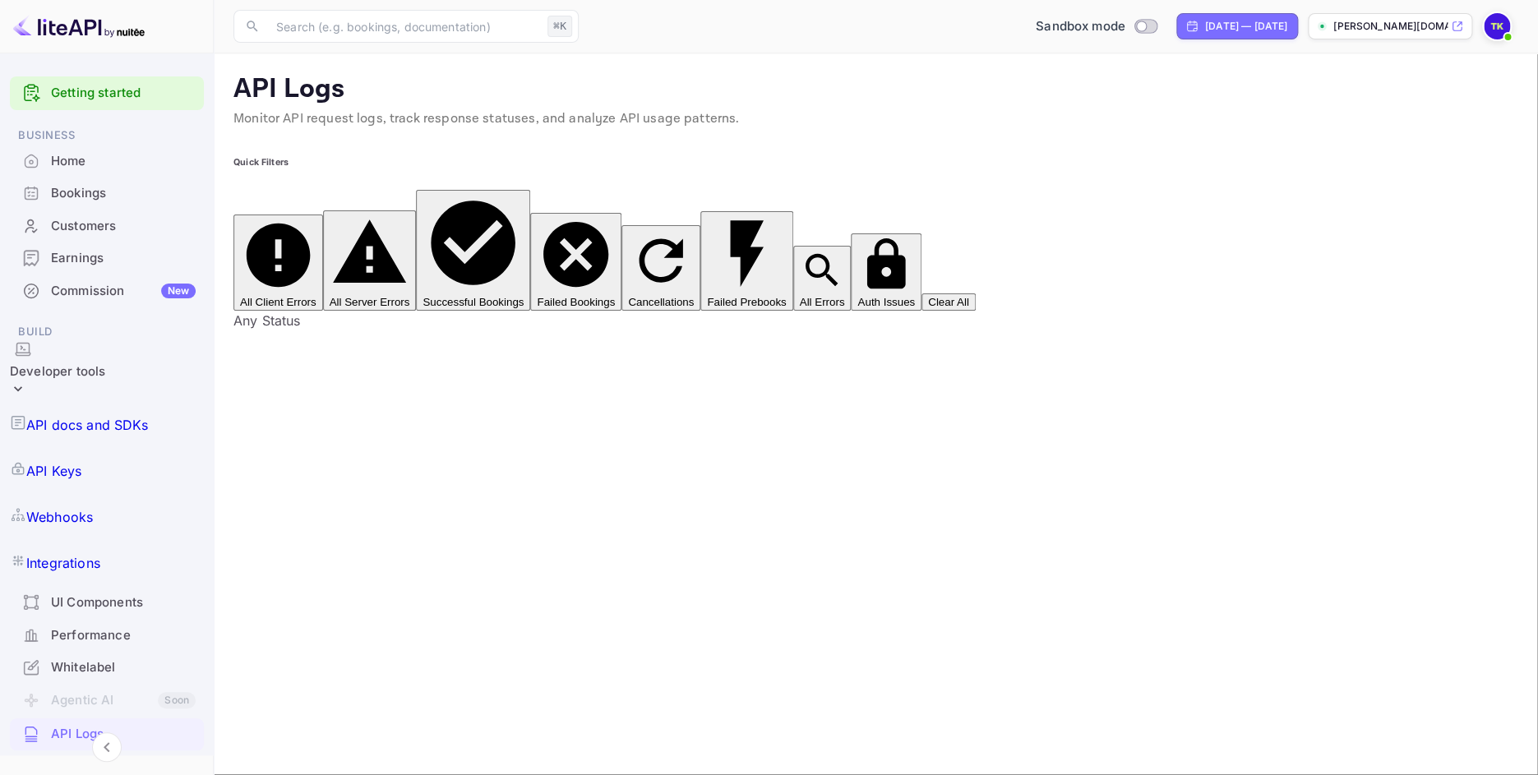
click at [79, 194] on div "Bookings" at bounding box center [123, 193] width 145 height 19
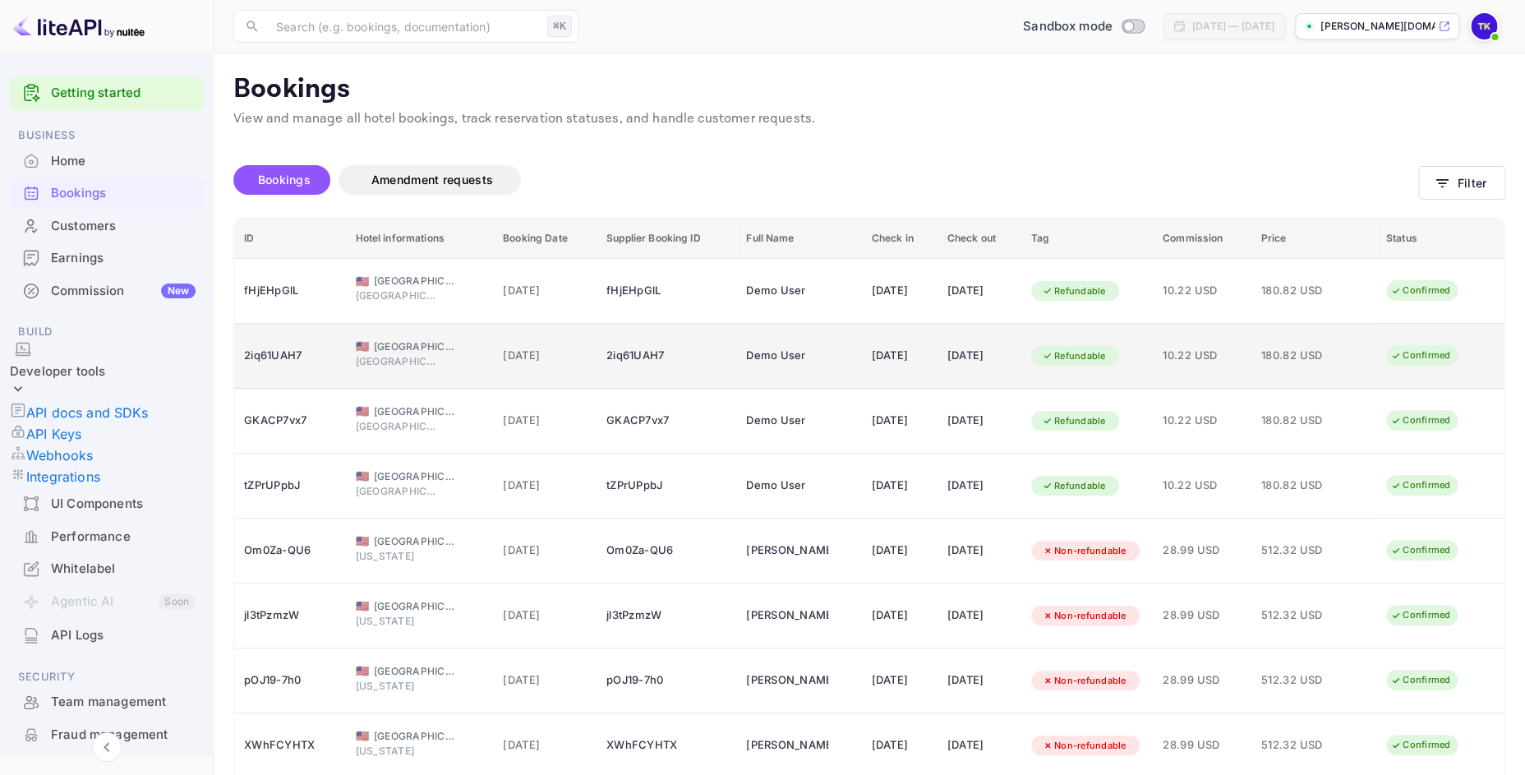
click at [270, 357] on div "2iq61UAH7" at bounding box center [289, 356] width 91 height 26
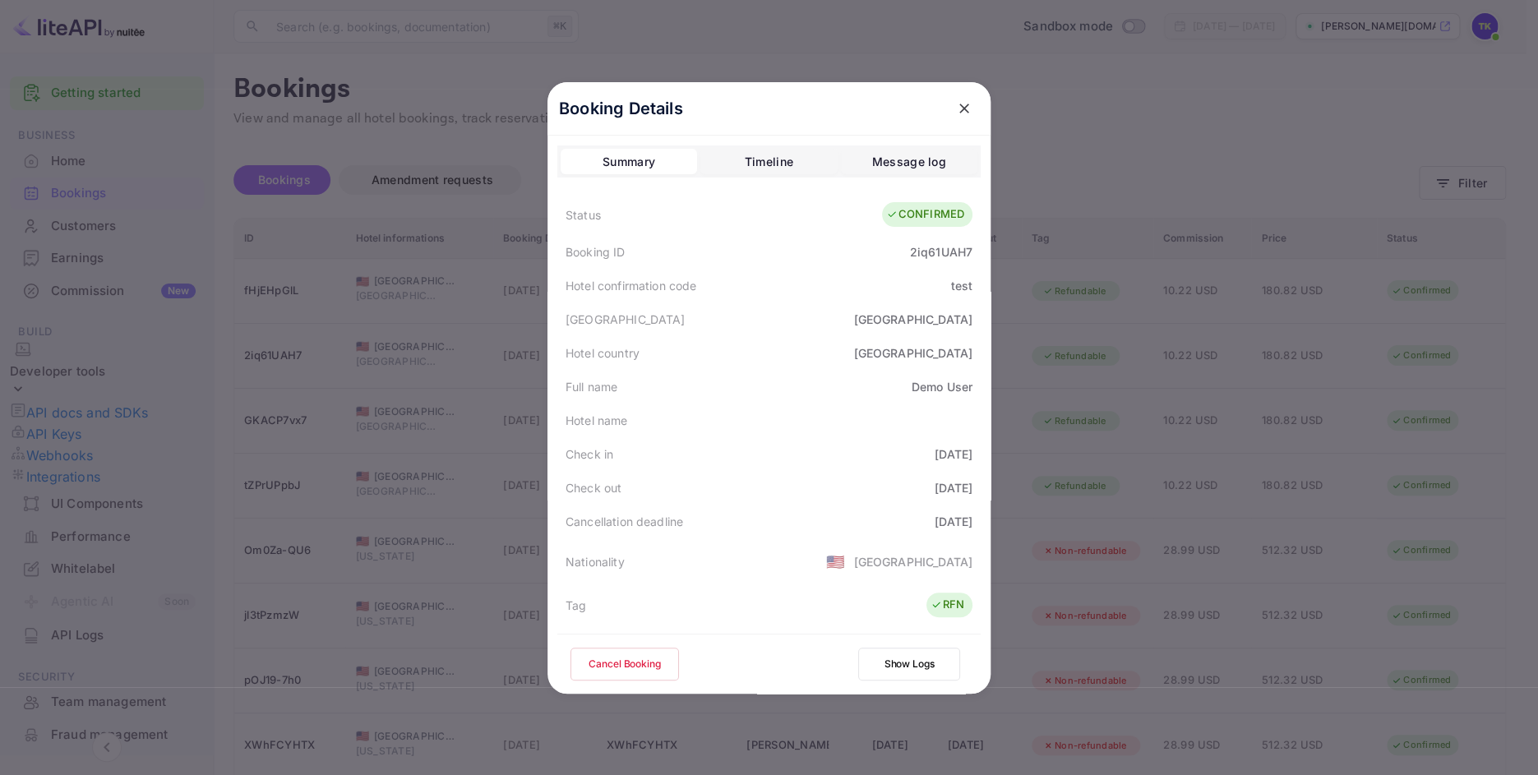
click at [939, 243] on div "2iq61UAH7" at bounding box center [941, 251] width 62 height 17
copy div "2iq61UAH7"
drag, startPoint x: 951, startPoint y: 107, endPoint x: 889, endPoint y: 151, distance: 75.9
click at [956, 106] on icon "close" at bounding box center [964, 108] width 16 height 16
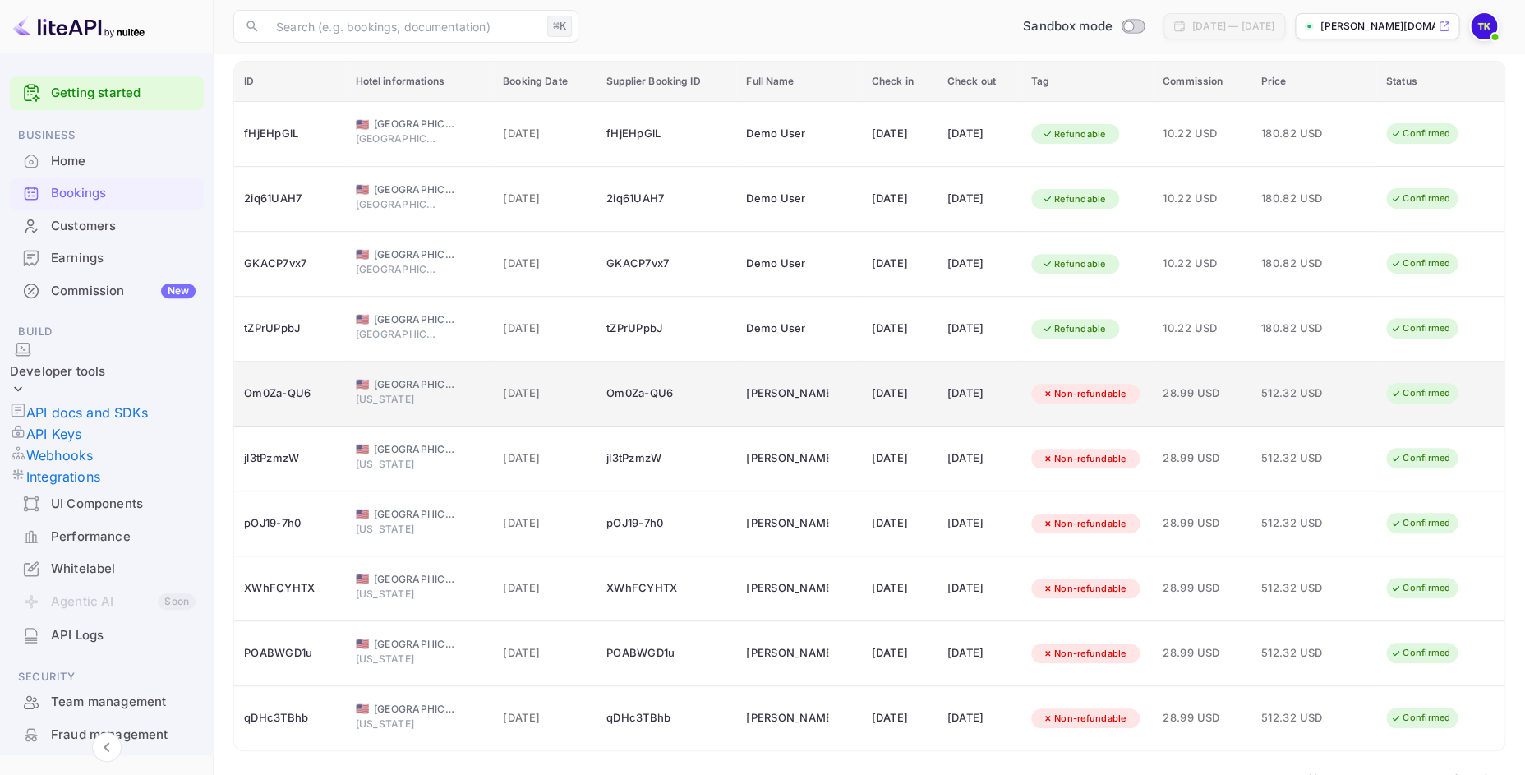
scroll to position [202, 0]
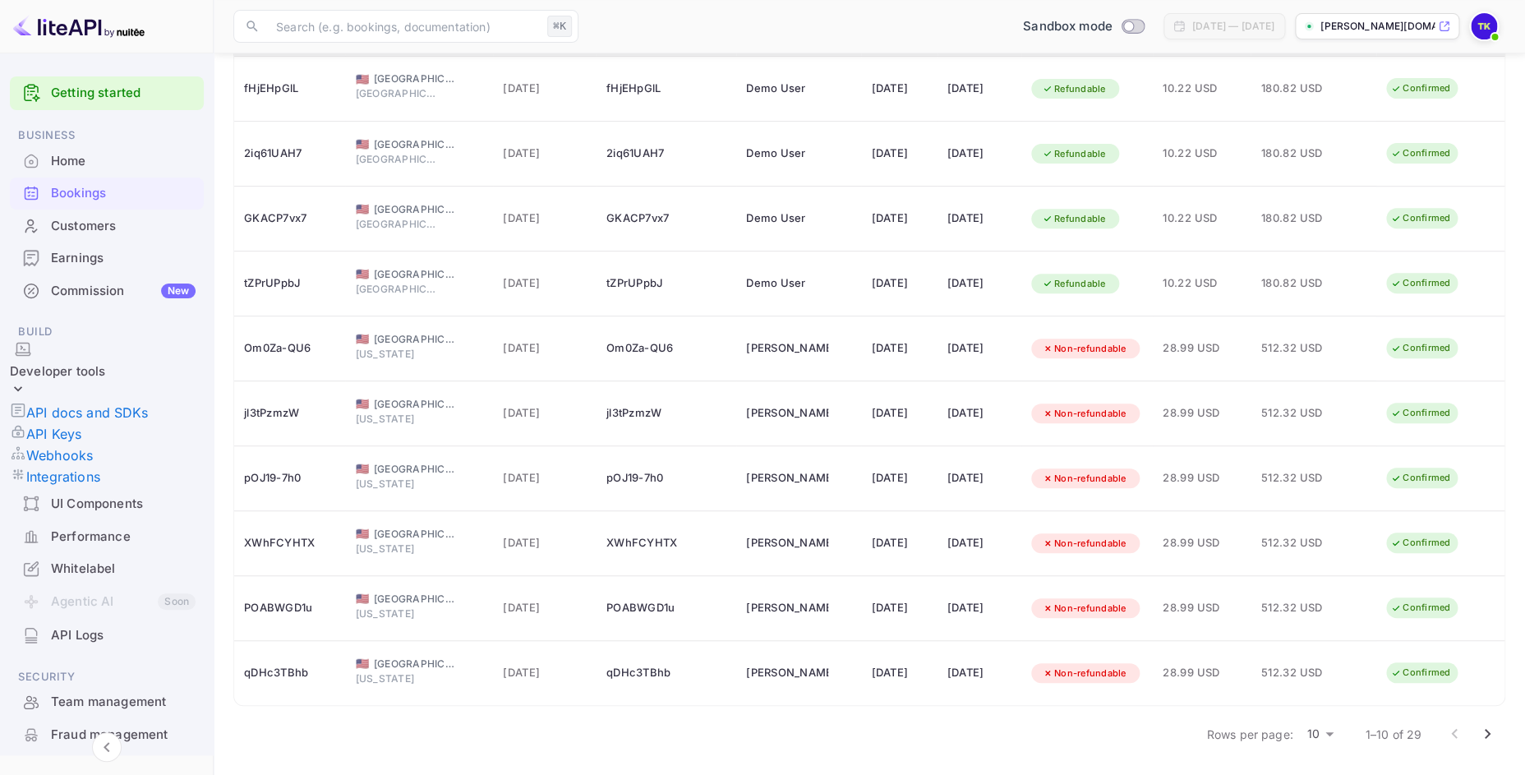
click at [1487, 735] on icon "Go to next page" at bounding box center [1488, 734] width 6 height 10
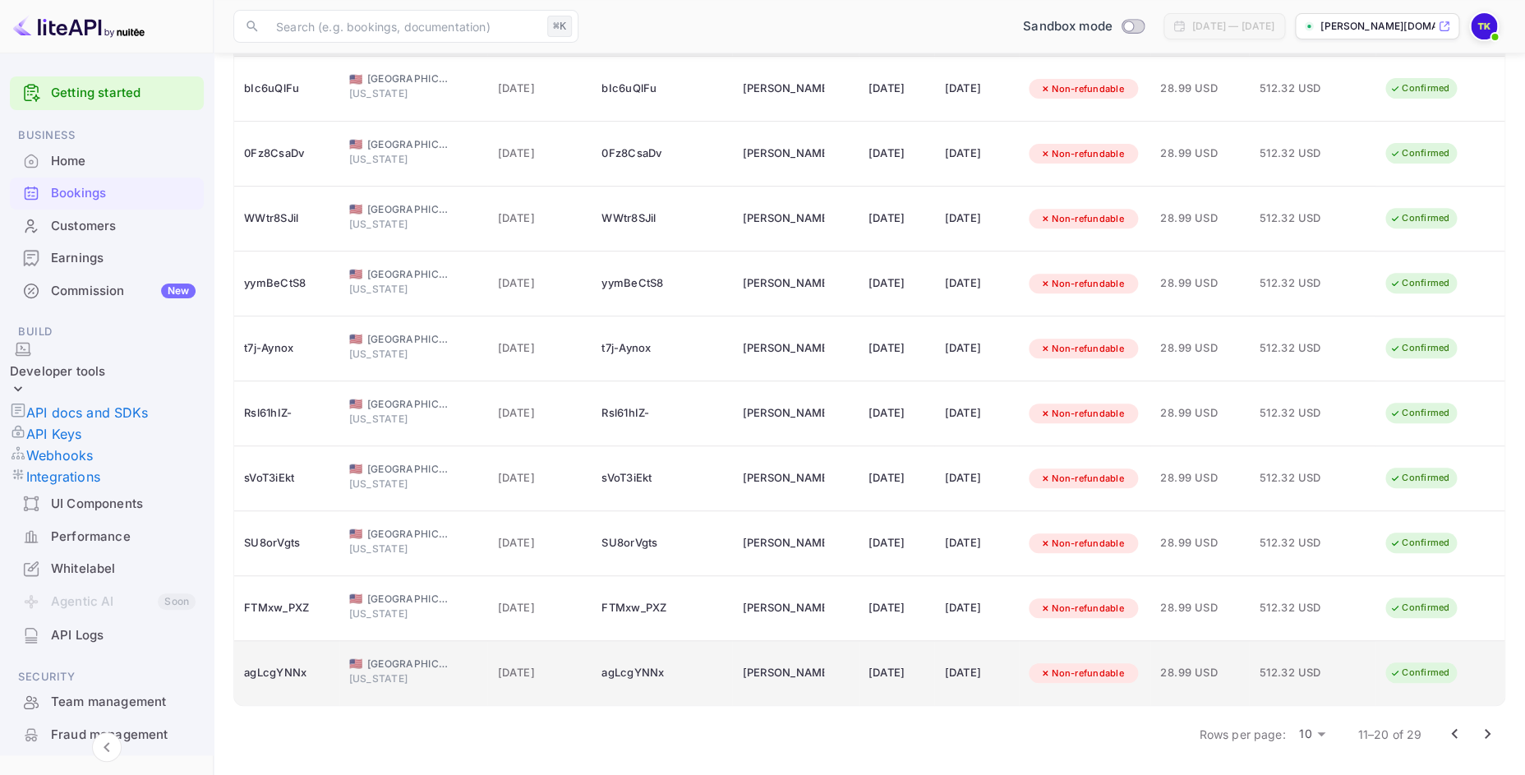
click at [512, 675] on span "[DATE]" at bounding box center [539, 673] width 85 height 18
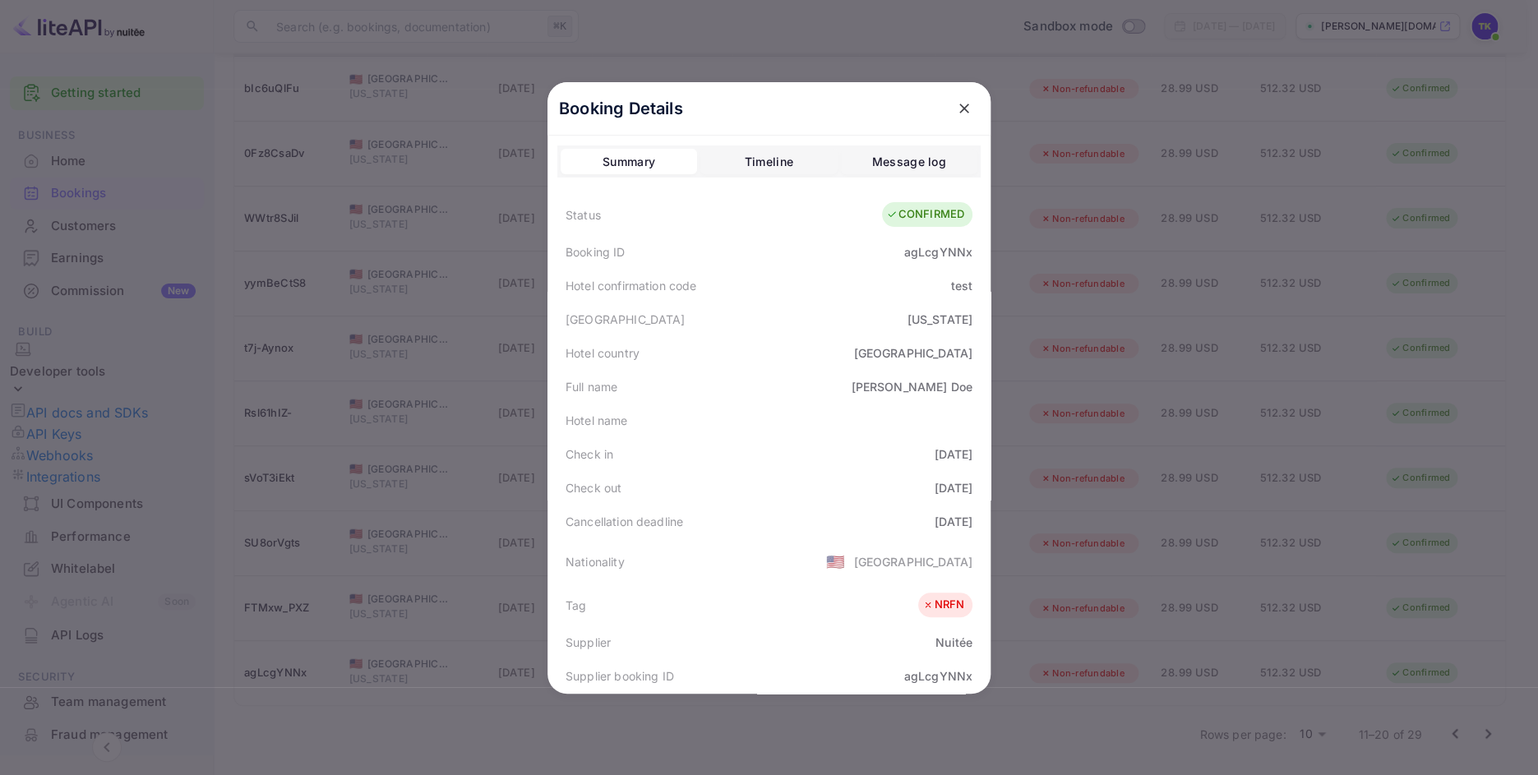
click at [959, 243] on div "agLcgYNNx" at bounding box center [938, 251] width 68 height 17
copy div "agLcgYNNx"
